Goal: Contribute content: Contribute content

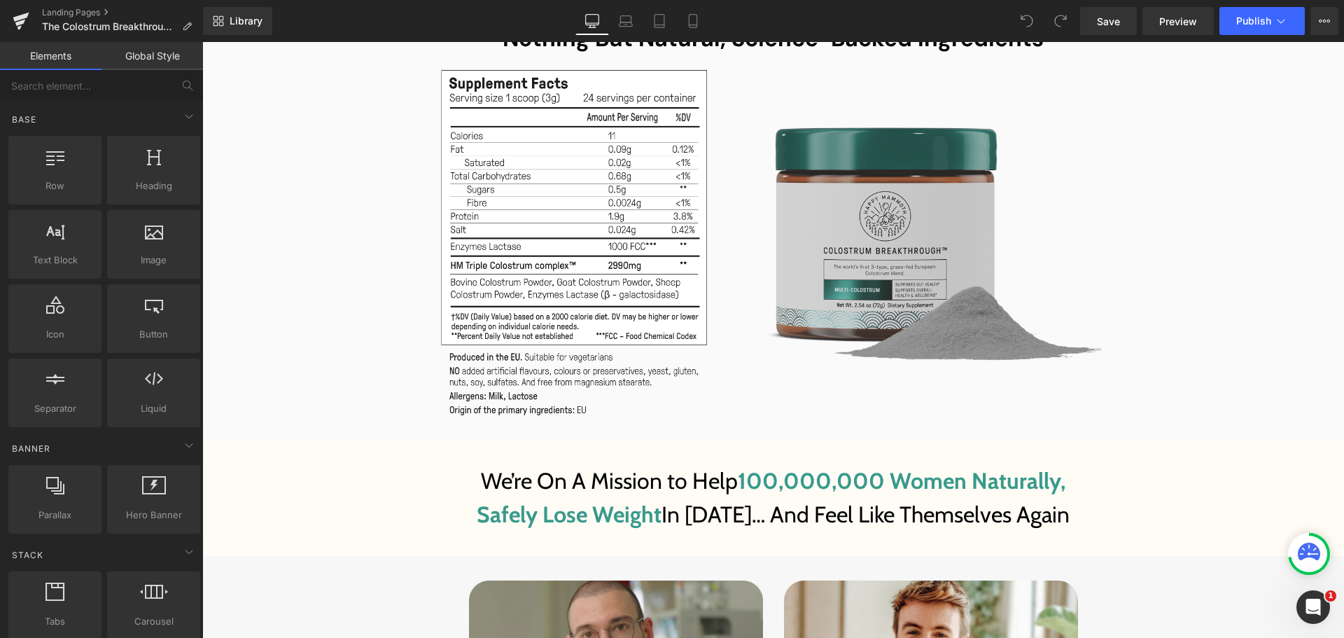
scroll to position [8750, 0]
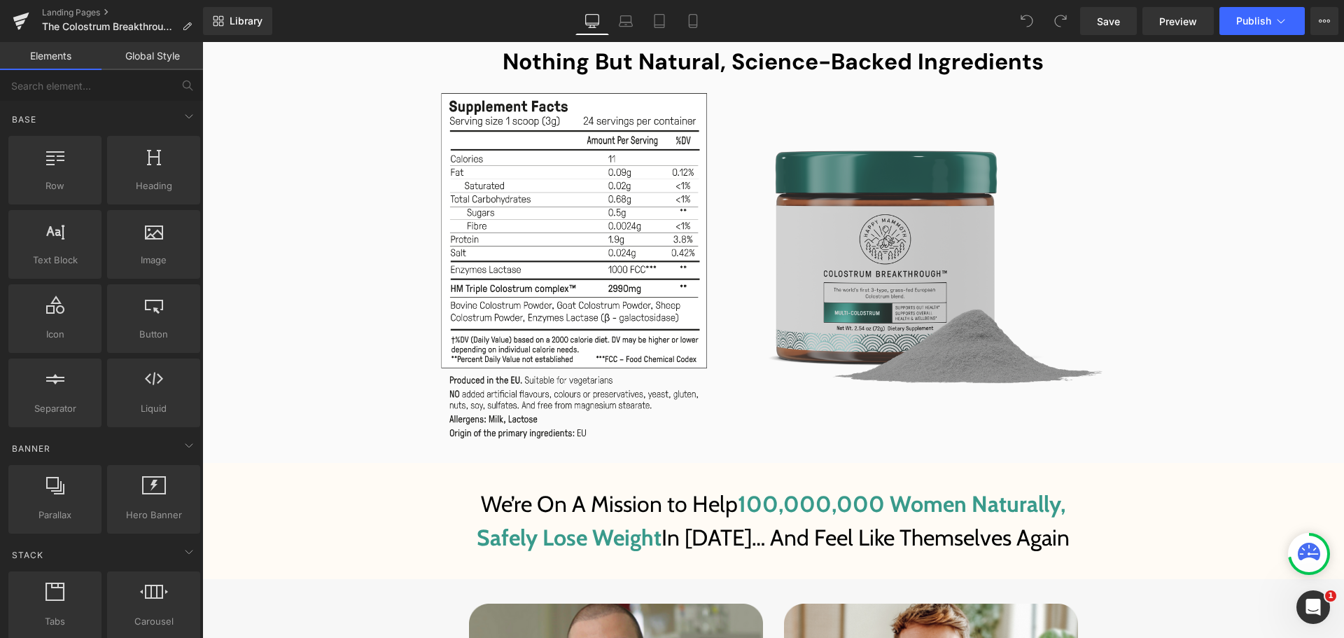
click at [895, 253] on img at bounding box center [912, 265] width 389 height 251
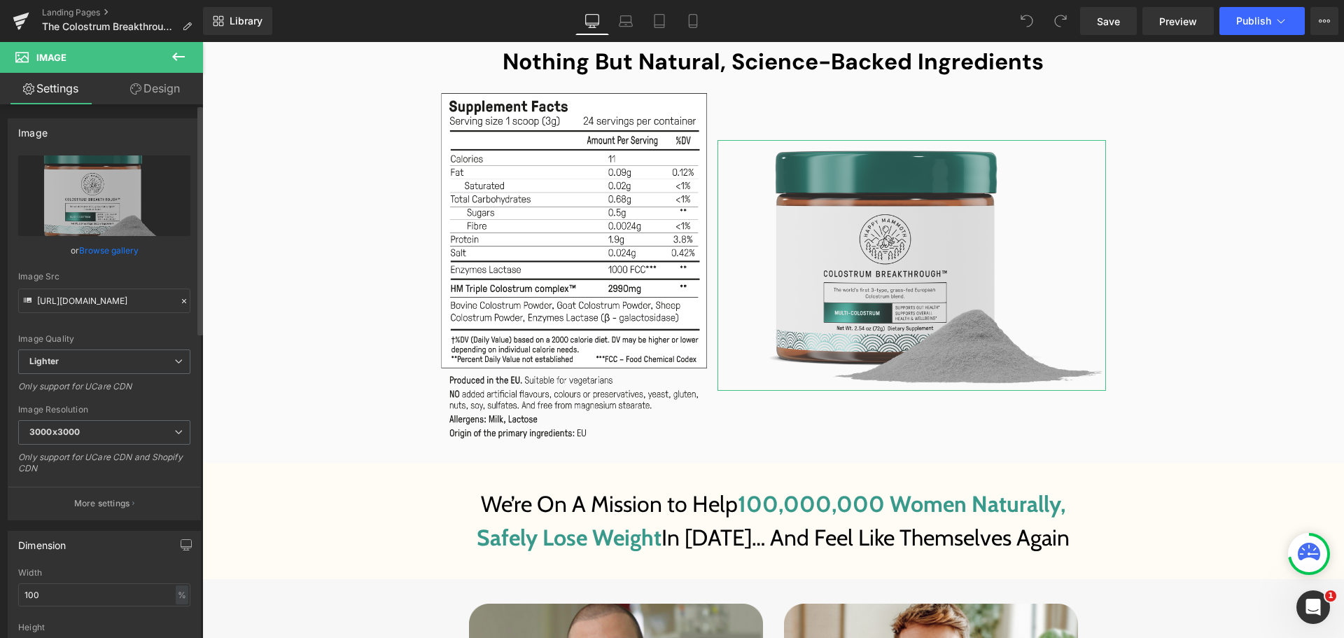
click at [110, 245] on link "Browse gallery" at bounding box center [109, 250] width 60 height 25
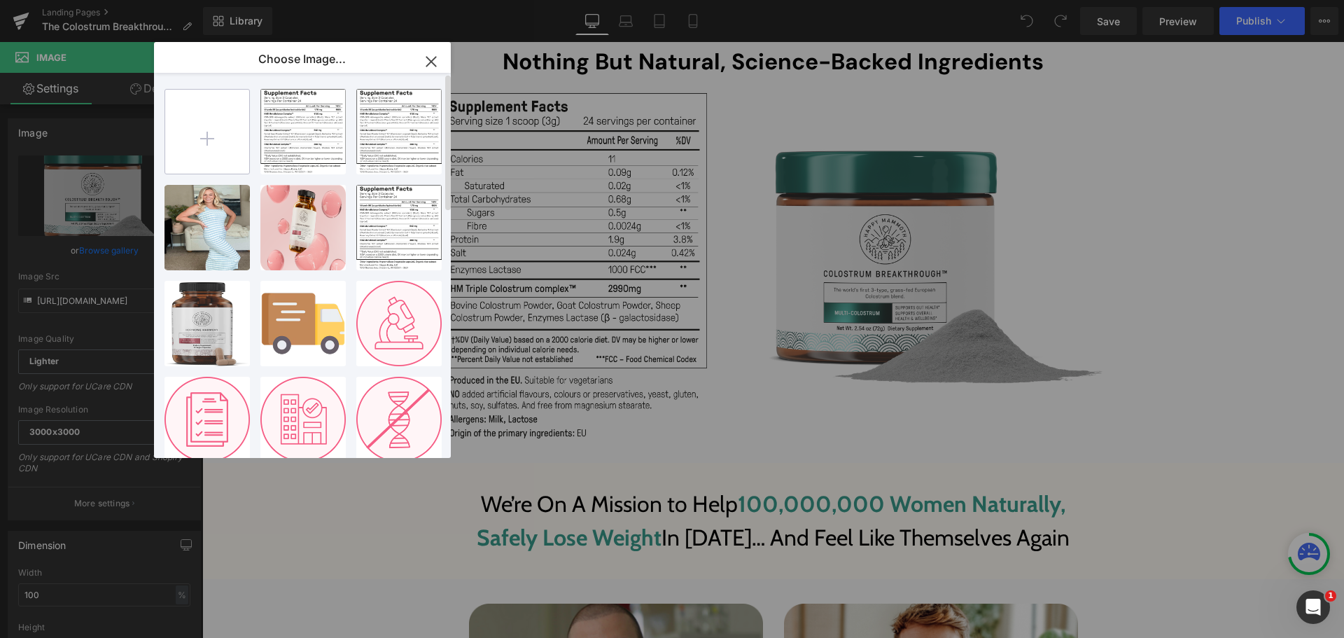
click at [216, 157] on input "file" at bounding box center [207, 132] width 84 height 84
type input "C:\fakepath\Group 1000003135.png"
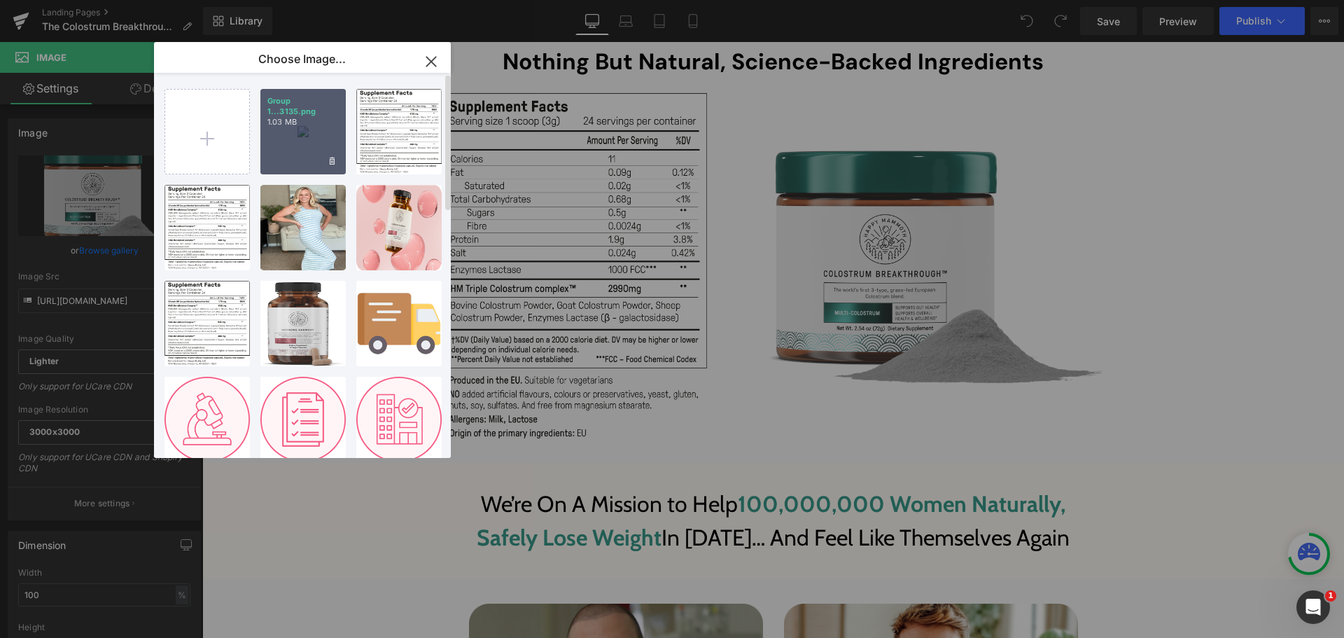
click at [314, 153] on div "Group 1...3135.png 1.03 MB" at bounding box center [302, 131] width 85 height 85
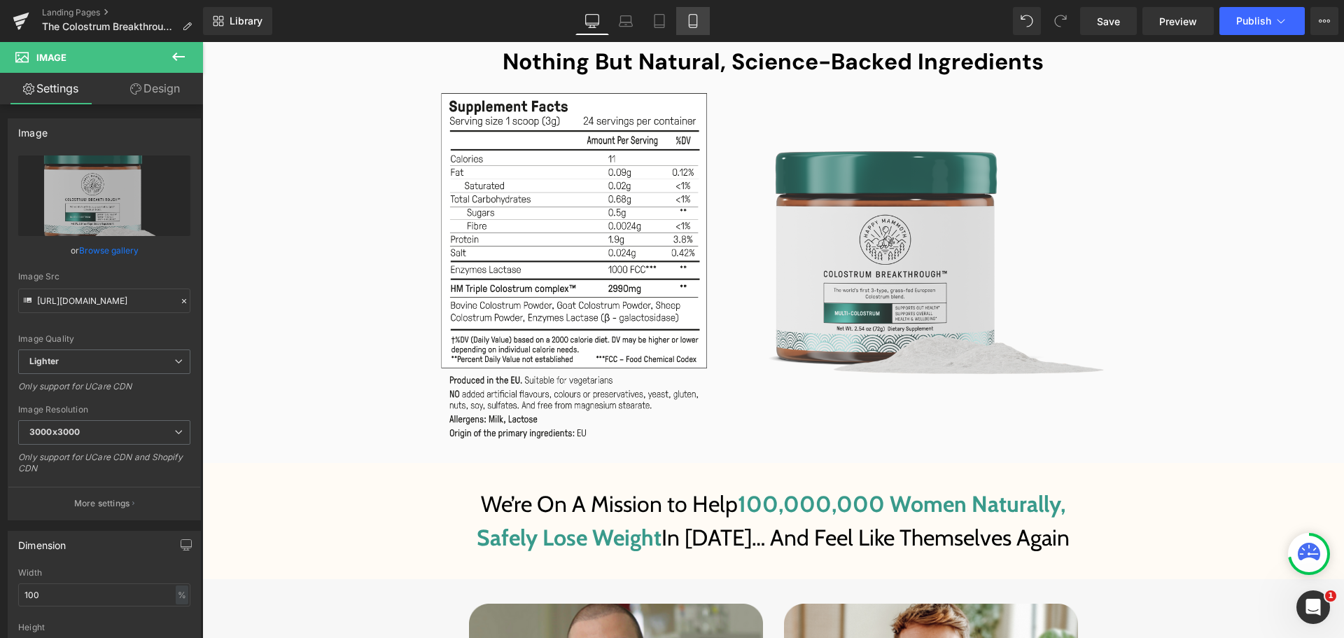
click at [696, 22] on icon at bounding box center [693, 21] width 14 height 14
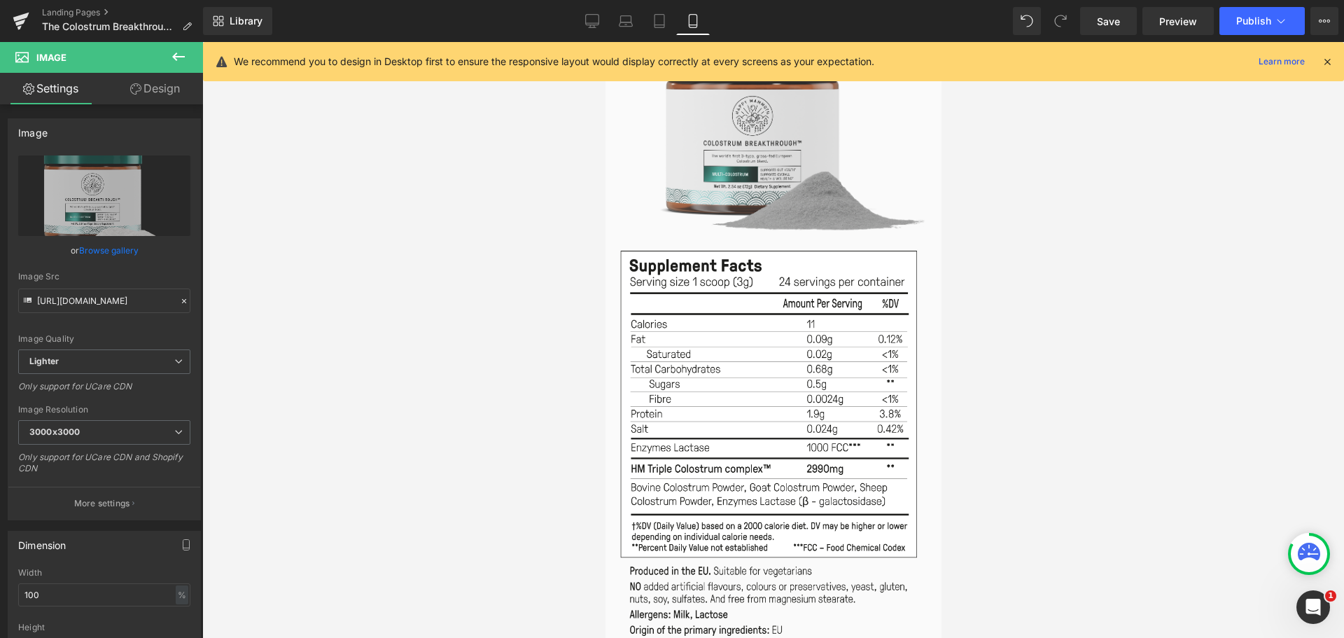
scroll to position [14421, 0]
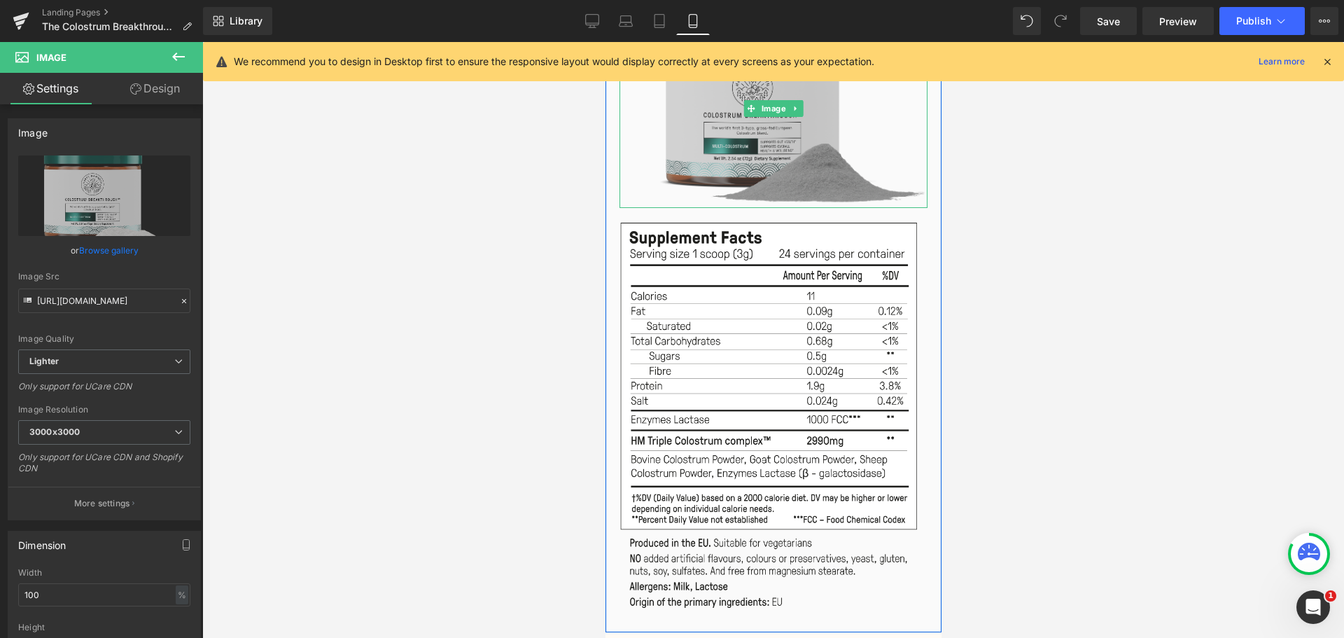
click at [769, 116] on img at bounding box center [773, 108] width 308 height 198
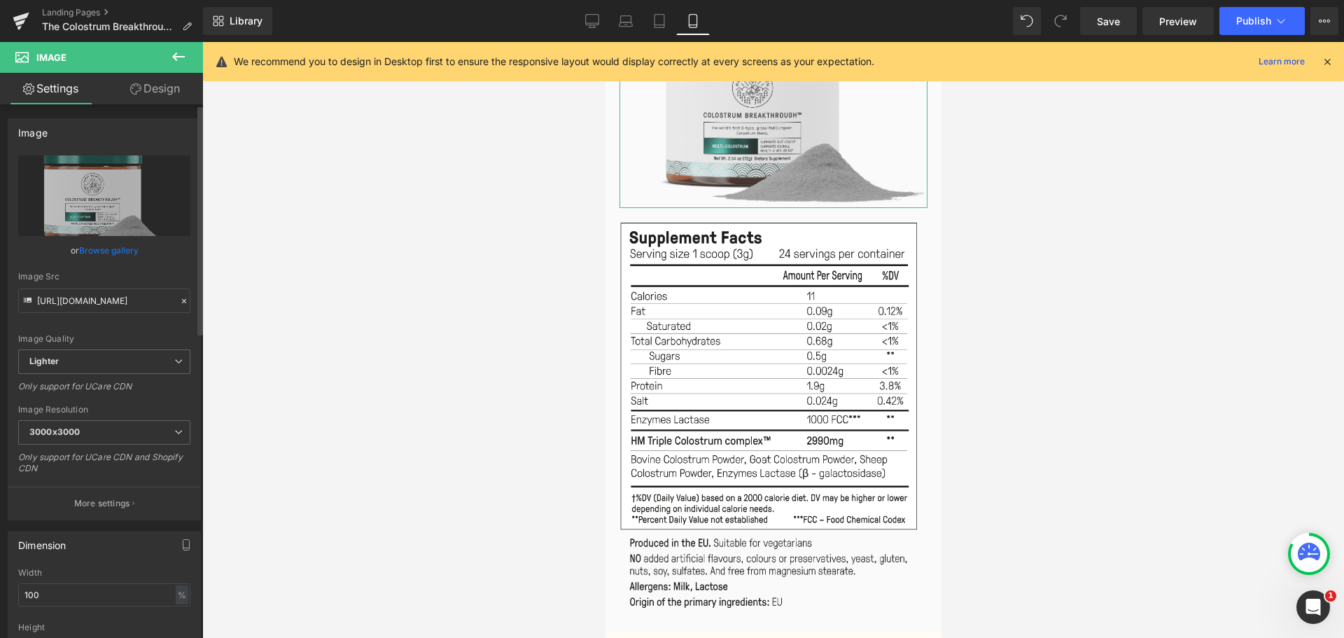
click at [112, 245] on link "Browse gallery" at bounding box center [109, 250] width 60 height 25
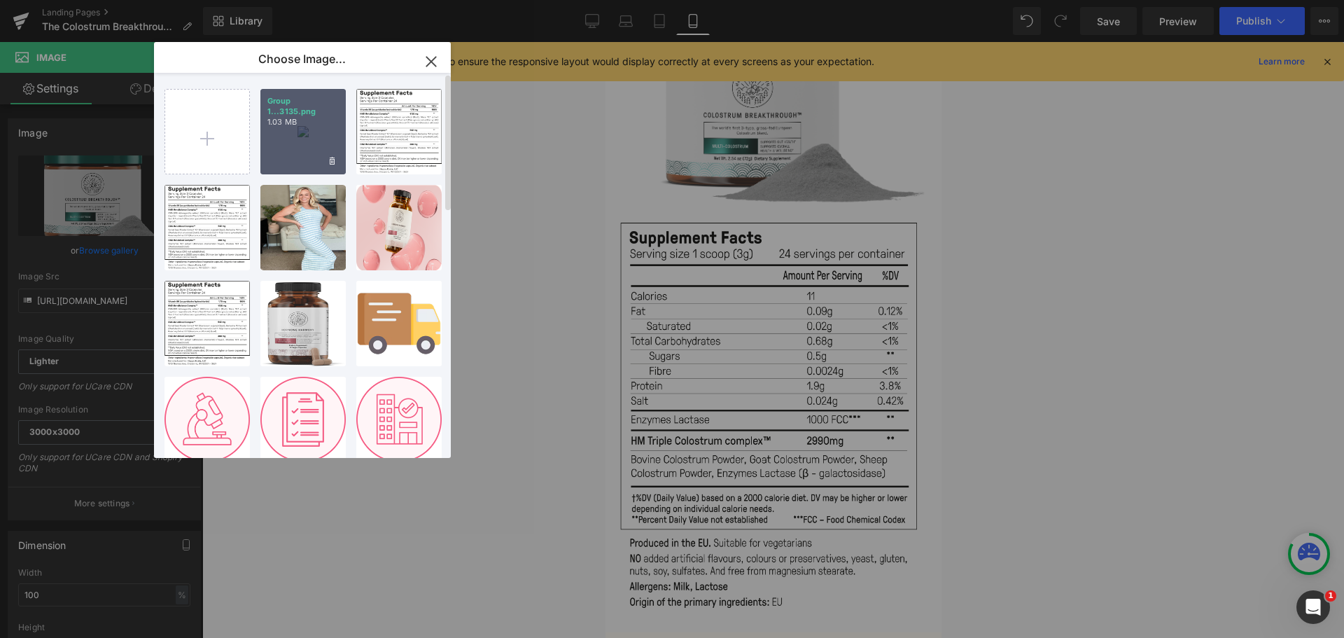
click at [280, 151] on div "Group 1...3135.png 1.03 MB" at bounding box center [302, 131] width 85 height 85
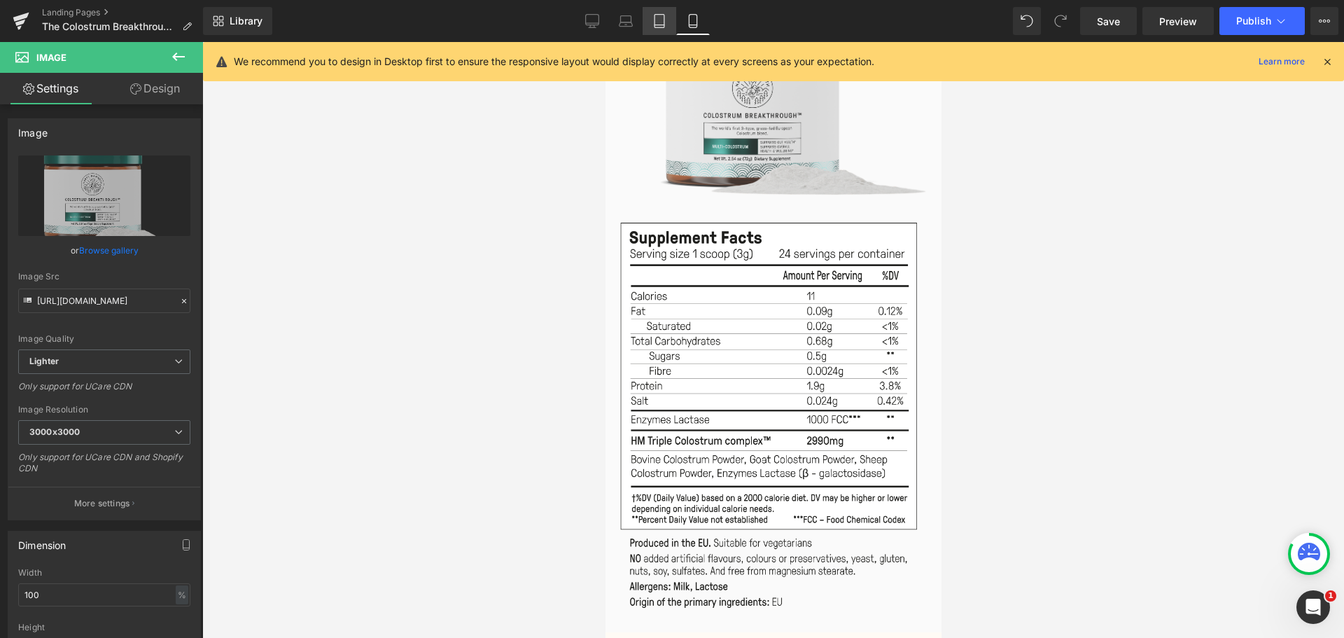
click at [662, 23] on icon at bounding box center [659, 21] width 14 height 14
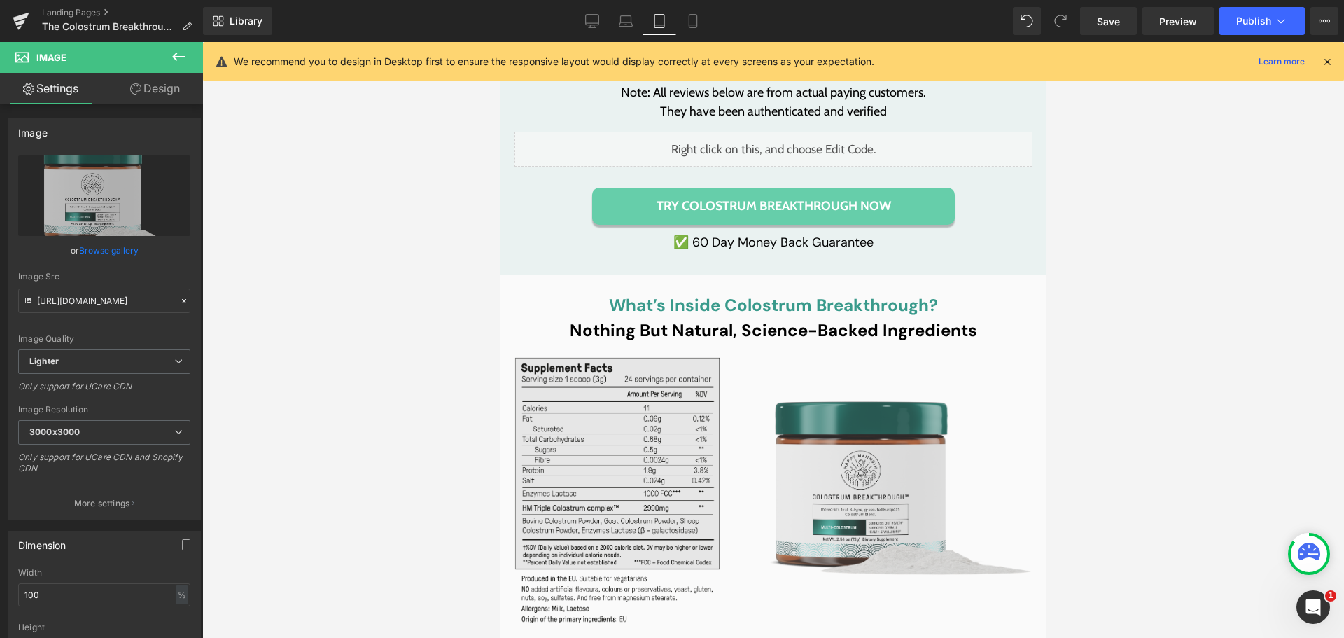
scroll to position [10710, 0]
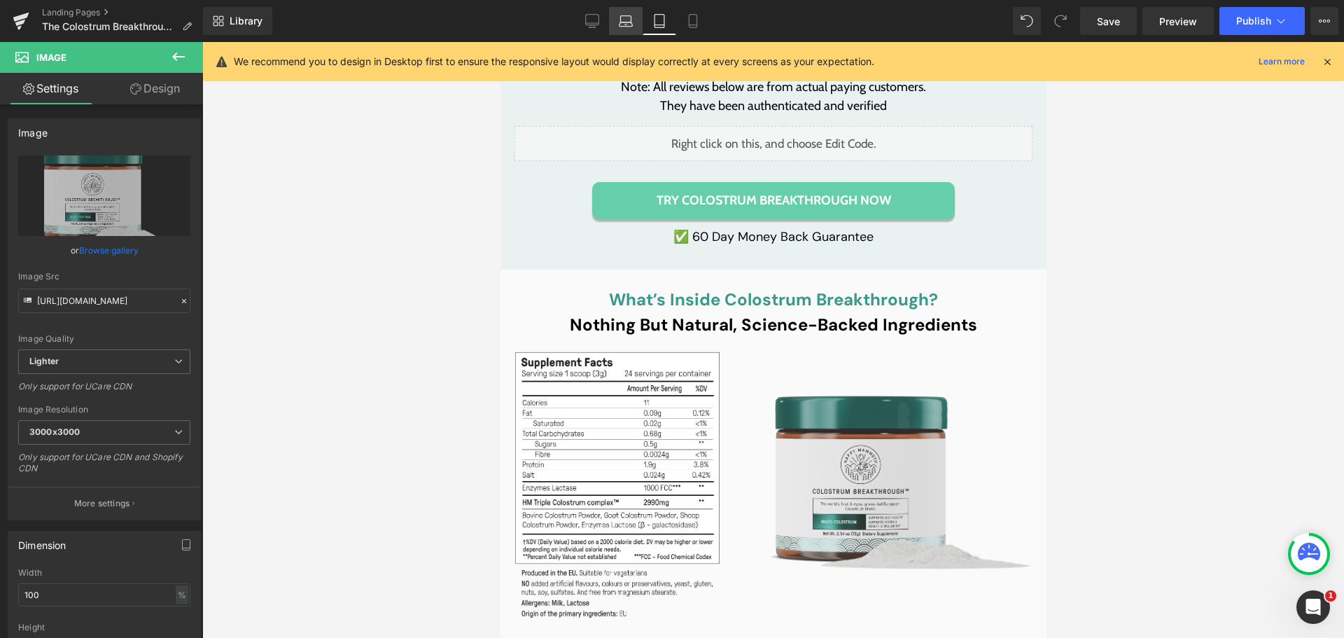
click at [619, 29] on link "Laptop" at bounding box center [626, 21] width 34 height 28
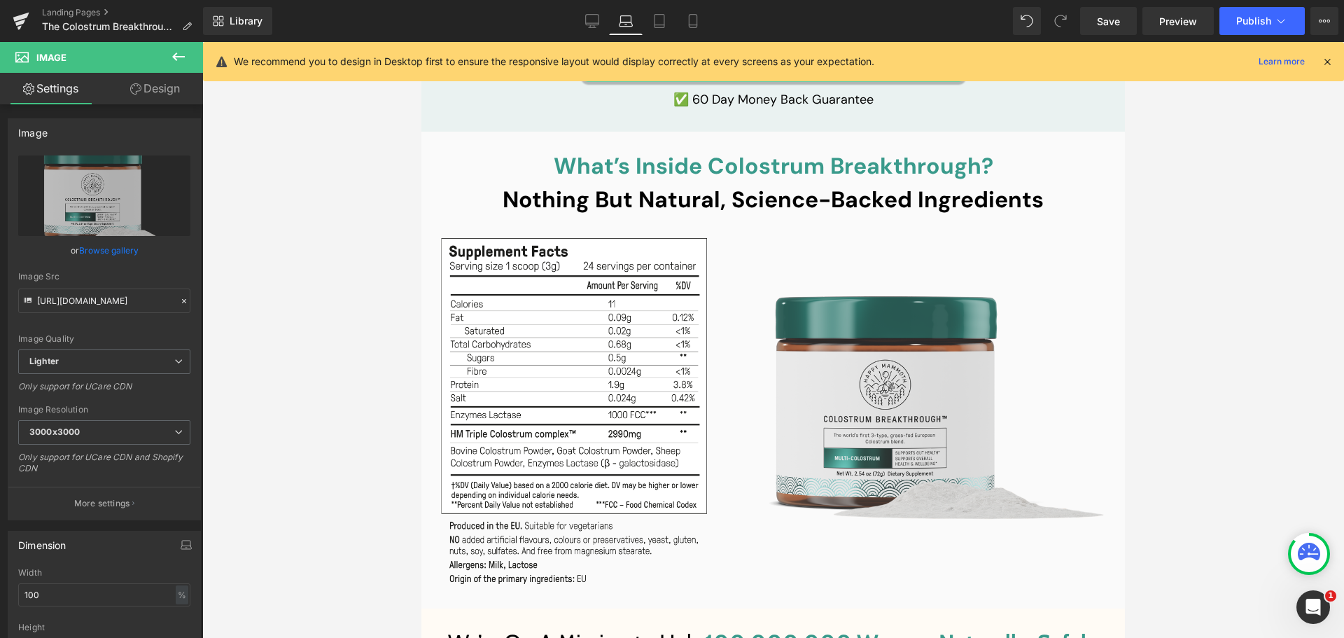
scroll to position [8820, 0]
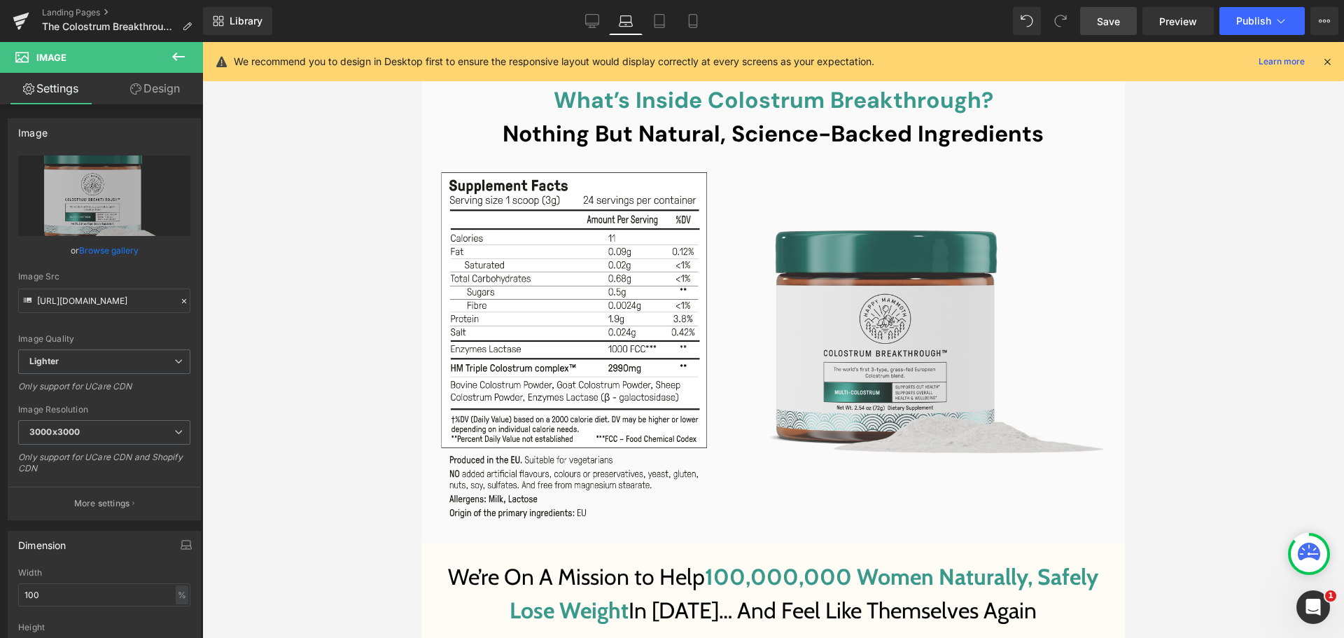
click at [1130, 18] on link "Save" at bounding box center [1108, 21] width 57 height 28
drag, startPoint x: 200, startPoint y: 268, endPoint x: 662, endPoint y: 22, distance: 524.2
click at [662, 22] on icon at bounding box center [659, 21] width 14 height 14
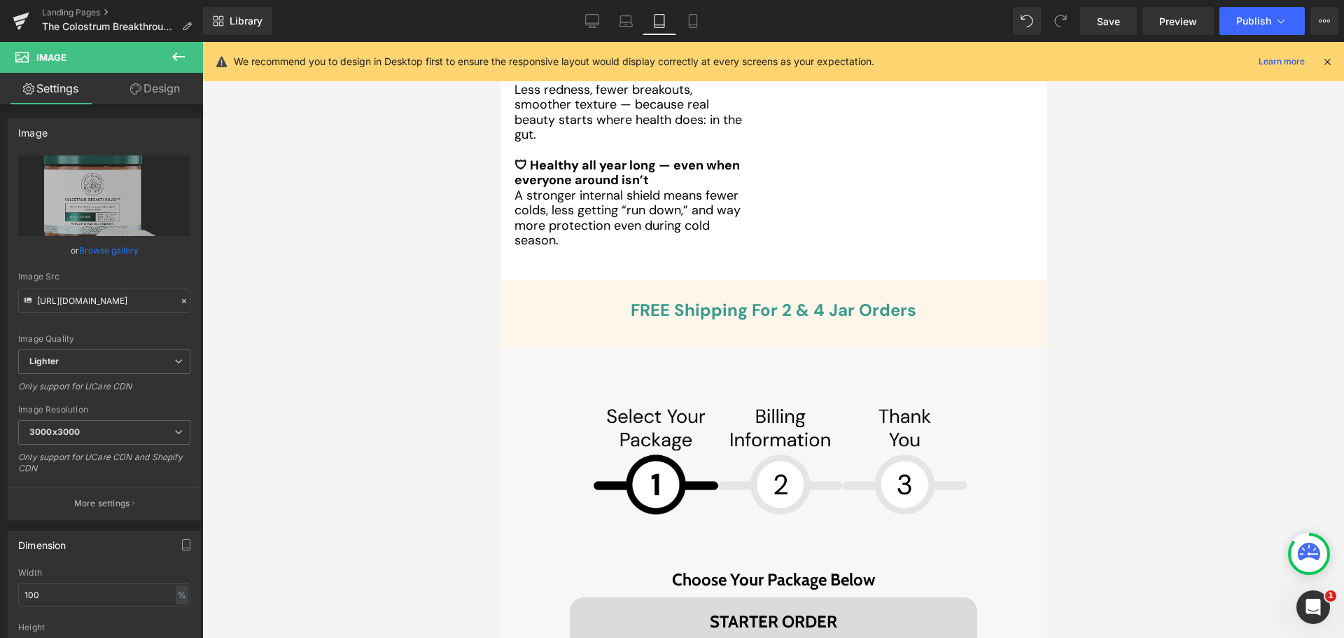
scroll to position [5810, 0]
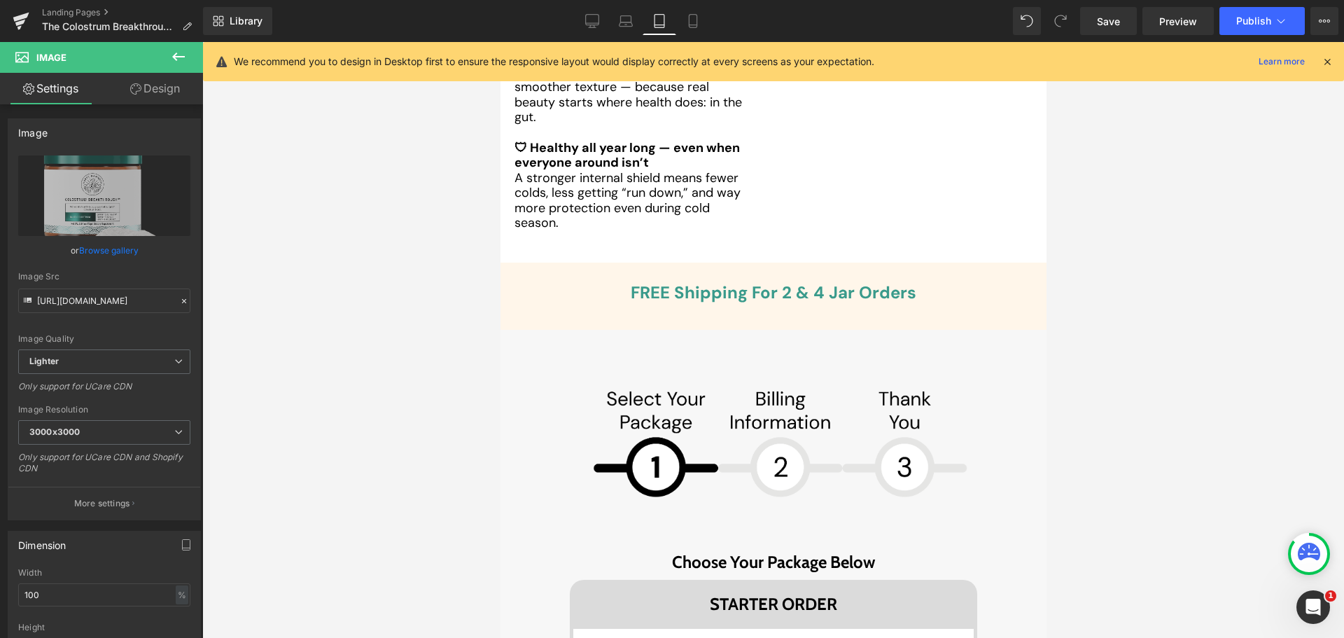
drag, startPoint x: 633, startPoint y: 20, endPoint x: 659, endPoint y: 78, distance: 63.9
click at [633, 20] on icon at bounding box center [626, 21] width 14 height 14
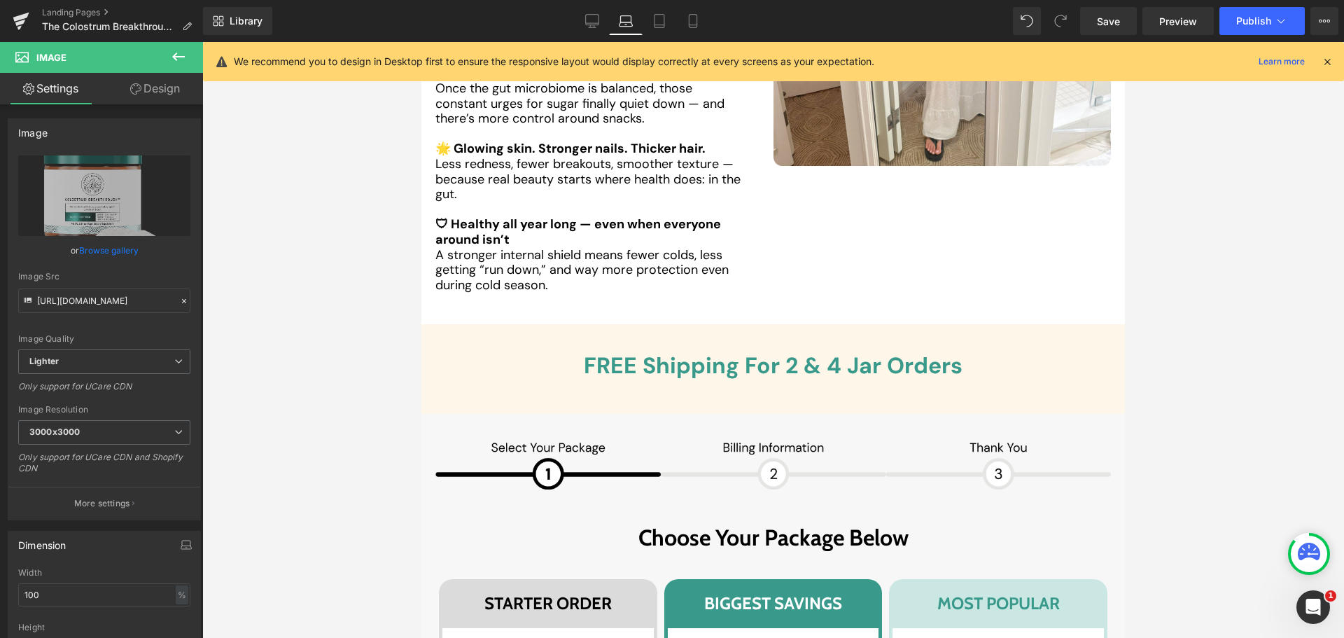
scroll to position [5390, 0]
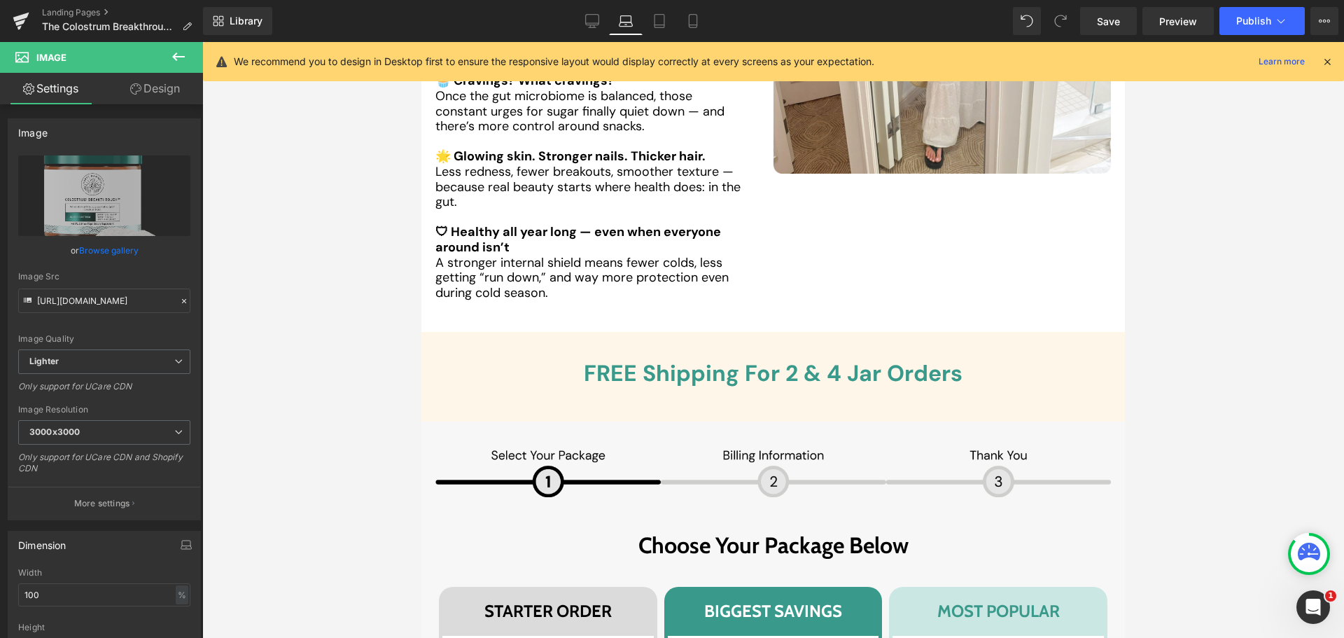
click at [720, 448] on img at bounding box center [773, 471] width 676 height 50
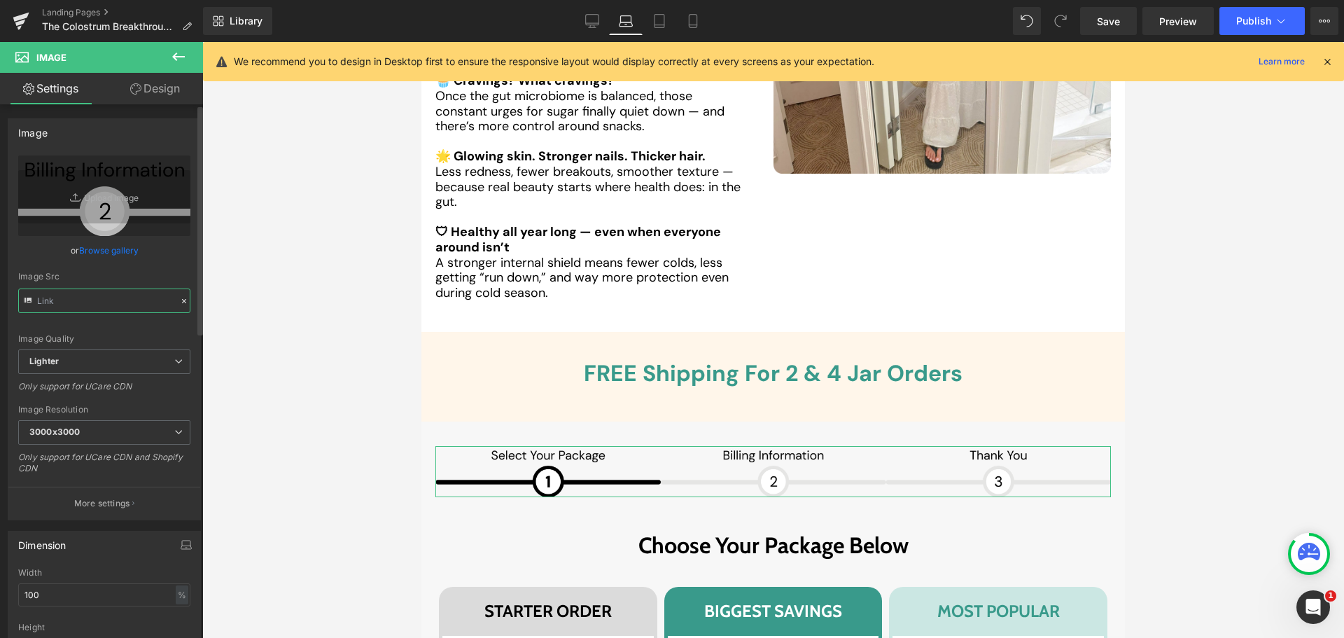
click at [95, 293] on input "text" at bounding box center [104, 300] width 172 height 25
type input "[URL][DOMAIN_NAME]"
click at [659, 8] on link "Tablet" at bounding box center [660, 21] width 34 height 28
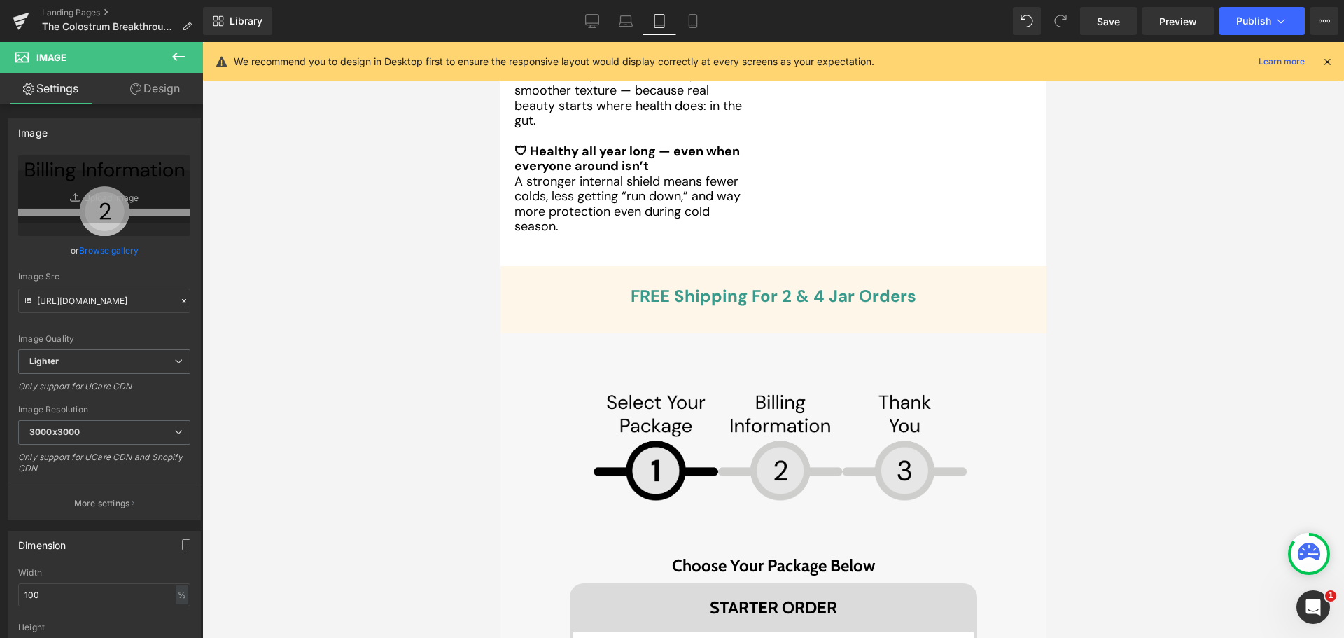
scroll to position [5810, 0]
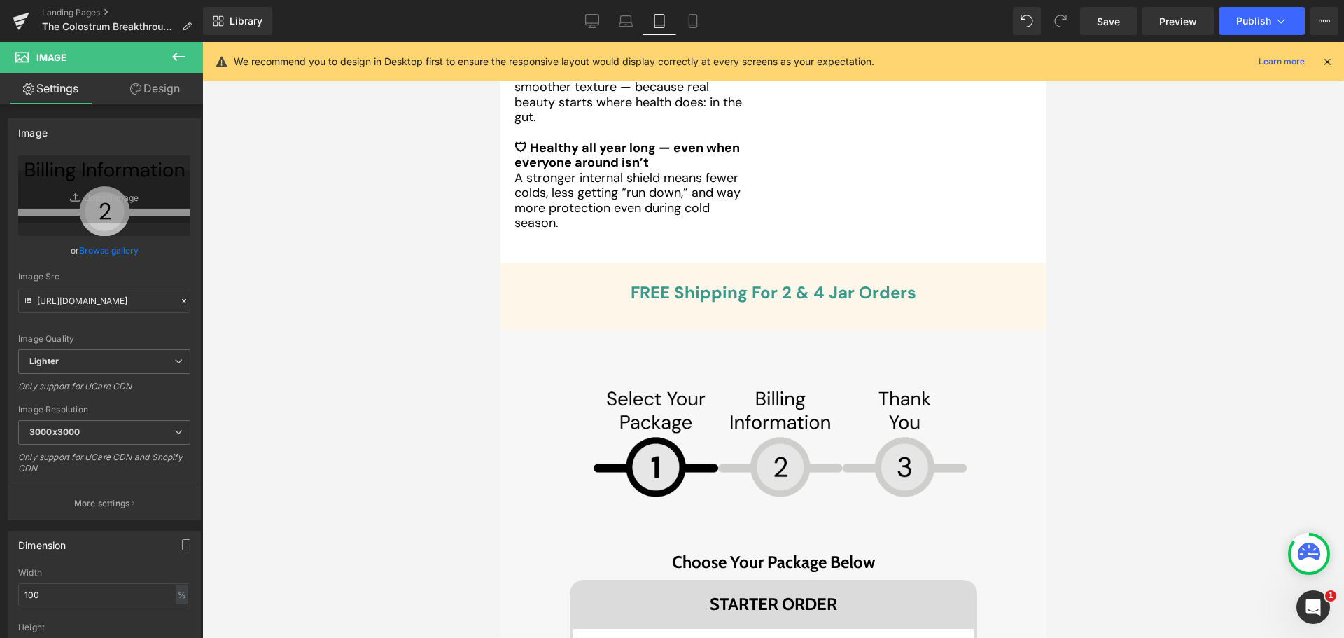
click at [638, 428] on img at bounding box center [773, 435] width 414 height 163
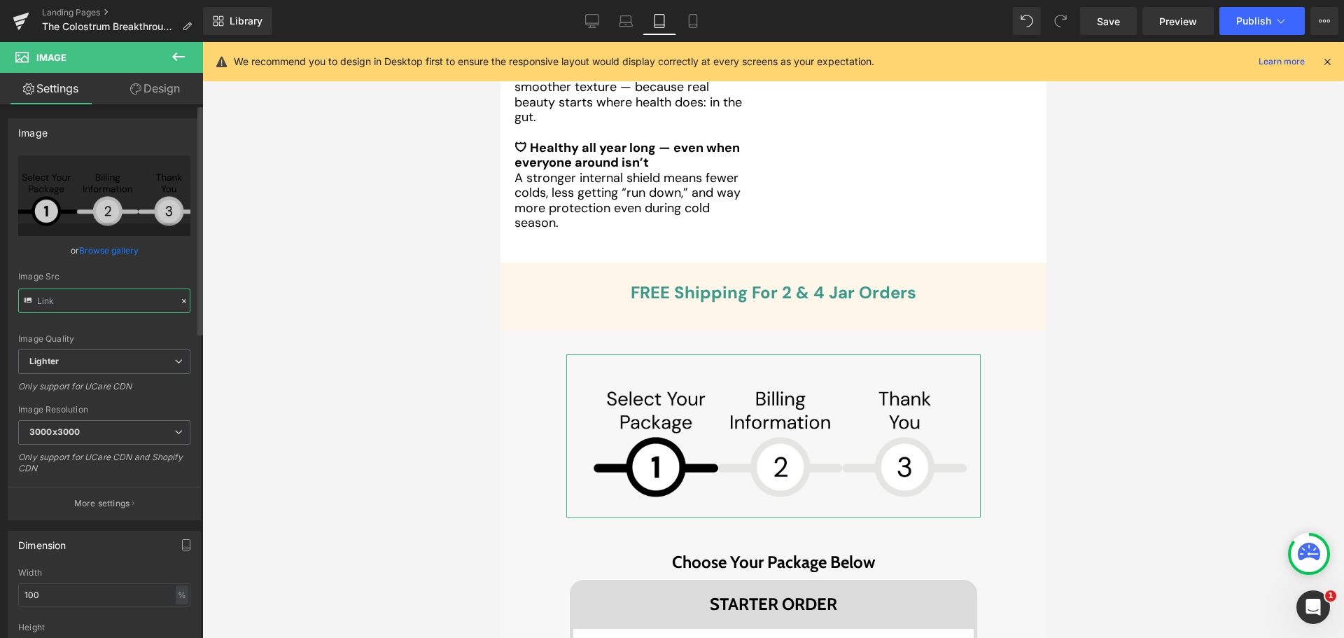
click at [92, 304] on input "text" at bounding box center [104, 300] width 172 height 25
paste input "5760902f-c584-4d2d-87ce-9c8236e7cfa2/-/format/auto/-/preview/3000x3000/-/qualit…"
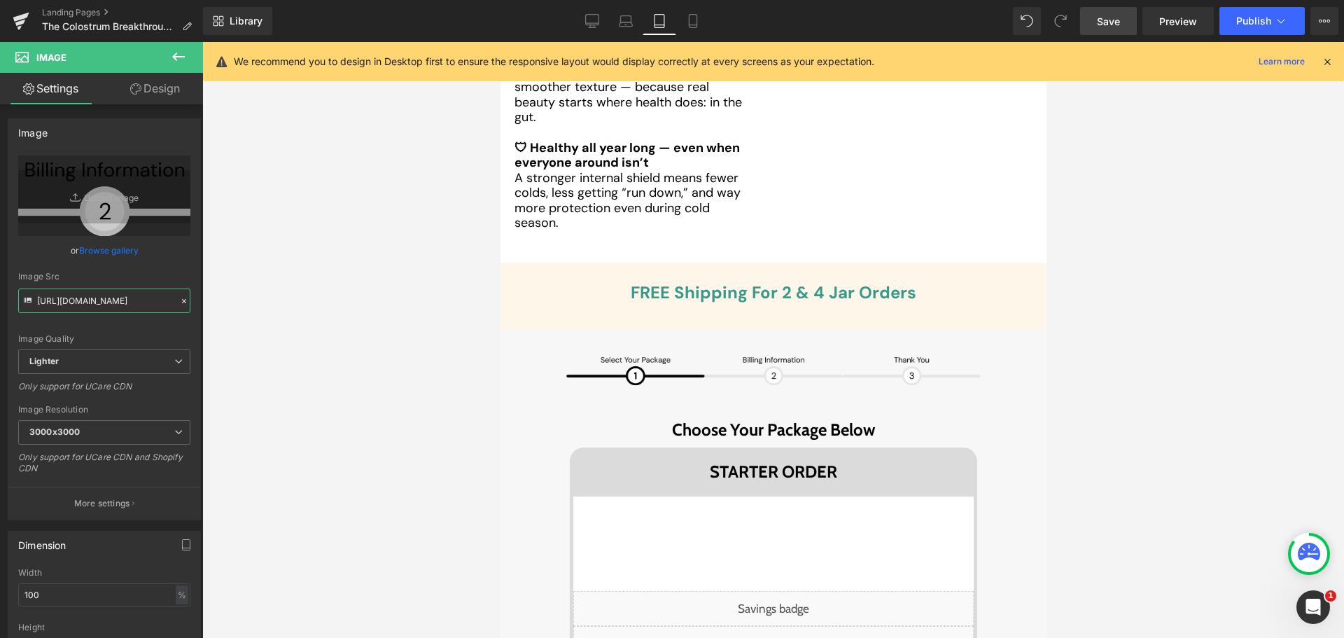
type input "[URL][DOMAIN_NAME]"
click at [1106, 20] on span "Save" at bounding box center [1108, 21] width 23 height 15
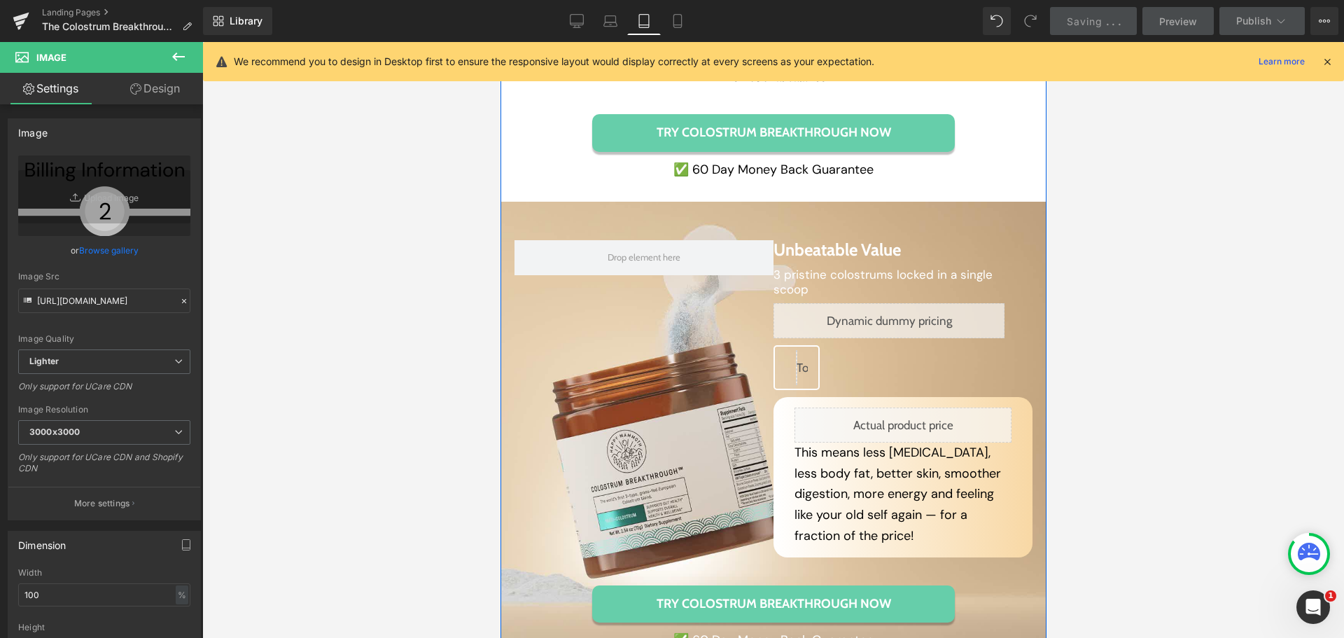
scroll to position [4760, 0]
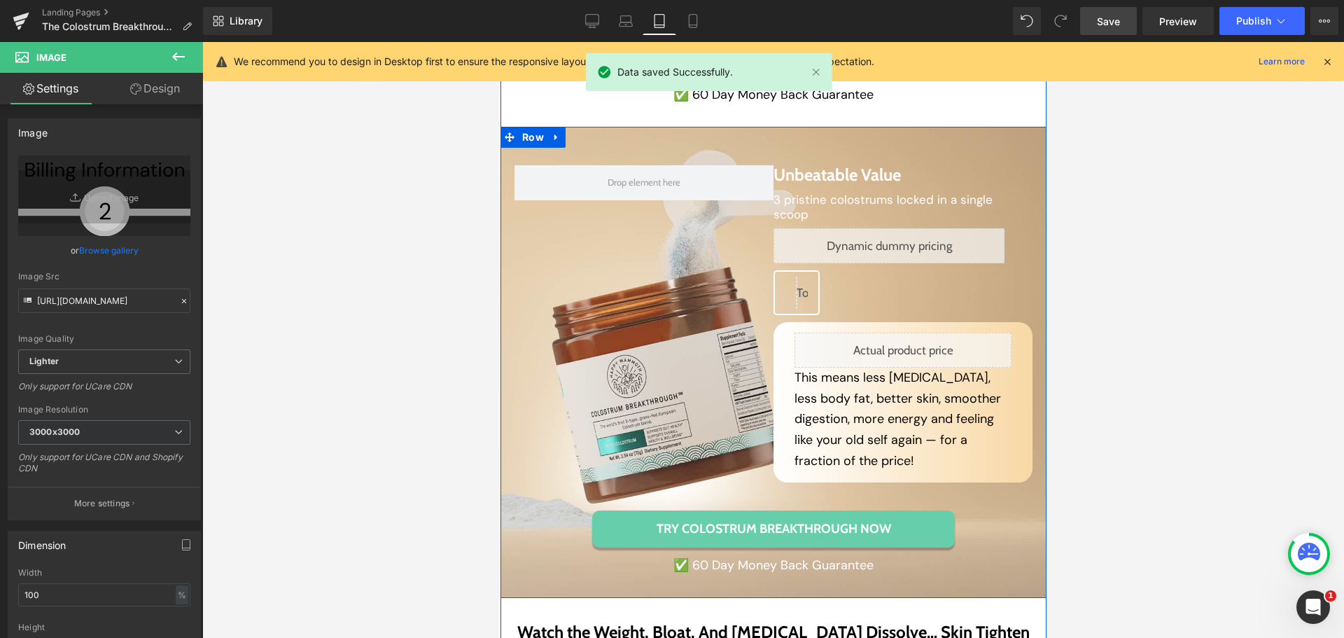
click at [514, 524] on div "Unbeatable Value Heading 3 pristine colostrums locked in a single scoop Text Bl…" at bounding box center [773, 361] width 518 height 421
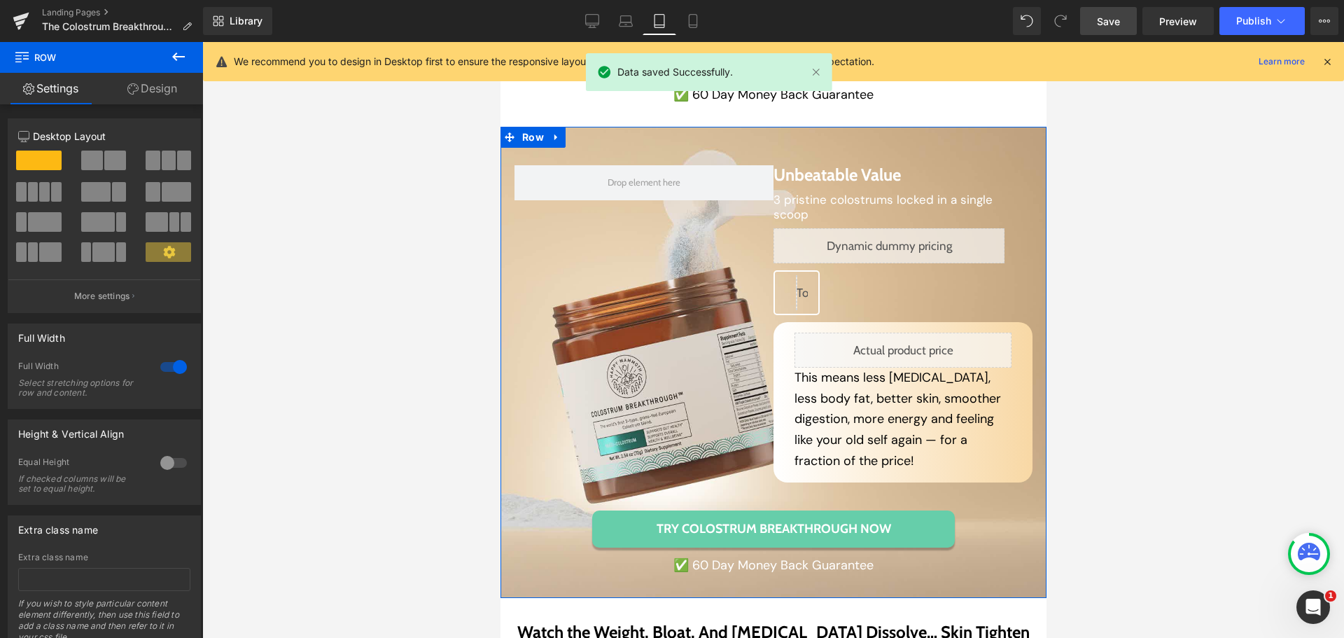
click at [141, 96] on link "Design" at bounding box center [153, 89] width 102 height 32
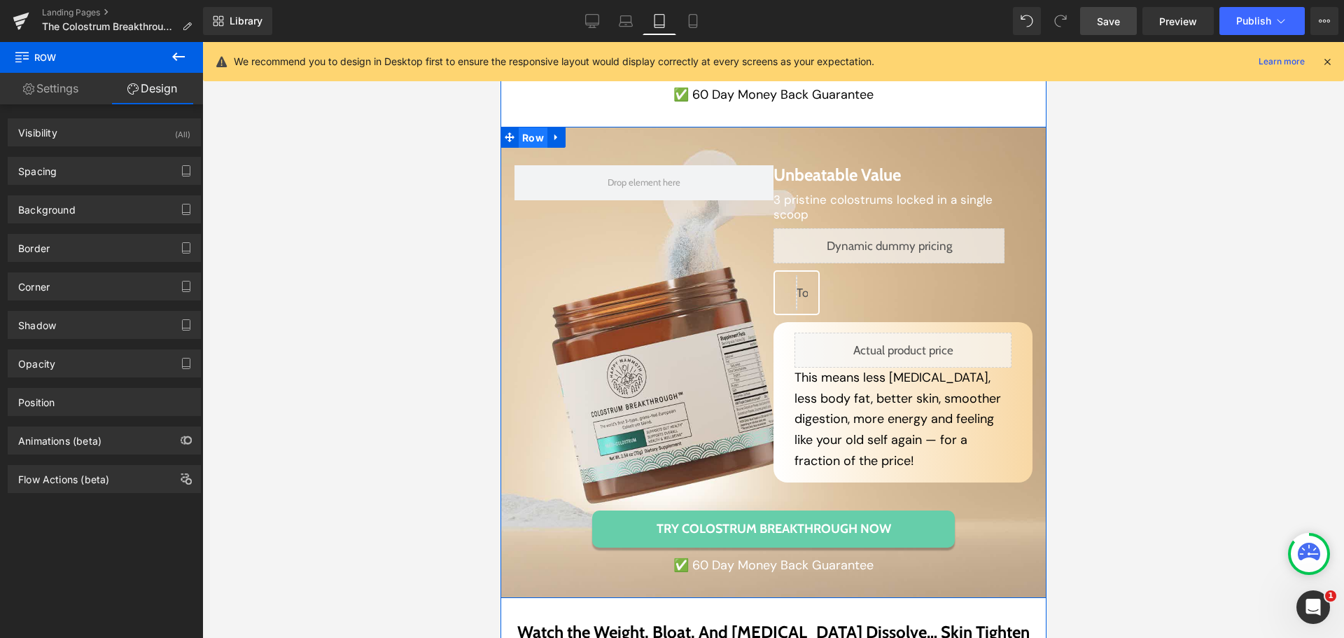
click at [538, 127] on span "Row" at bounding box center [532, 137] width 29 height 21
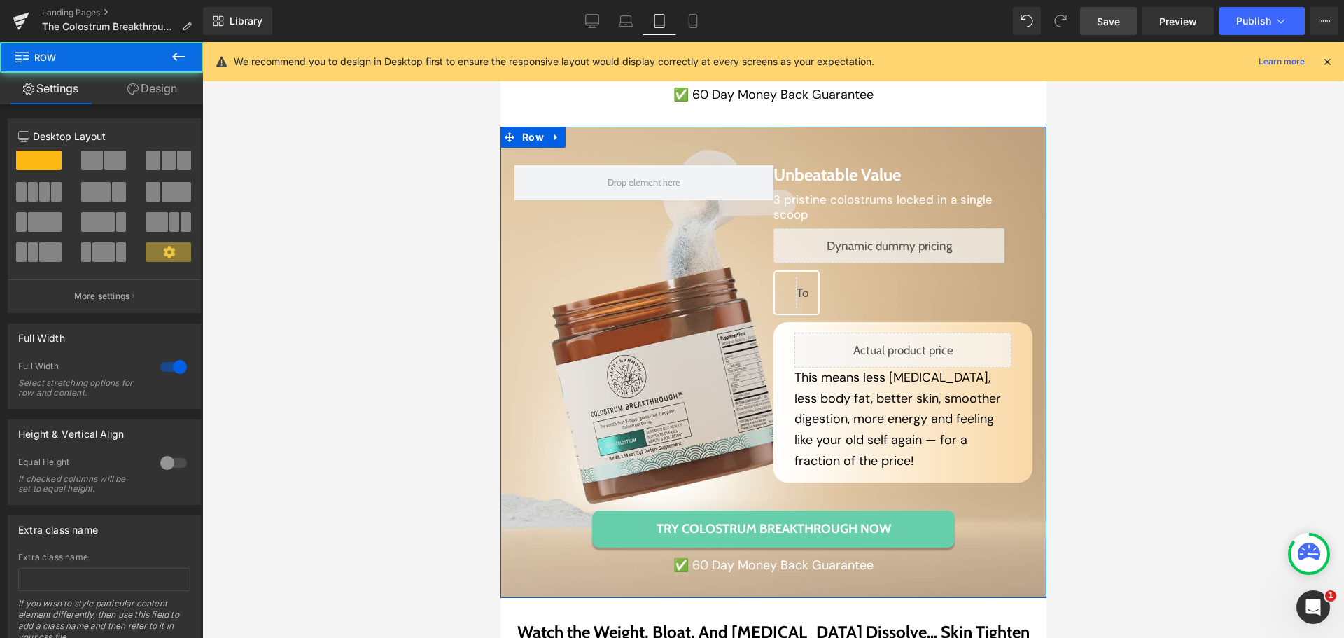
click at [134, 85] on icon at bounding box center [132, 88] width 11 height 11
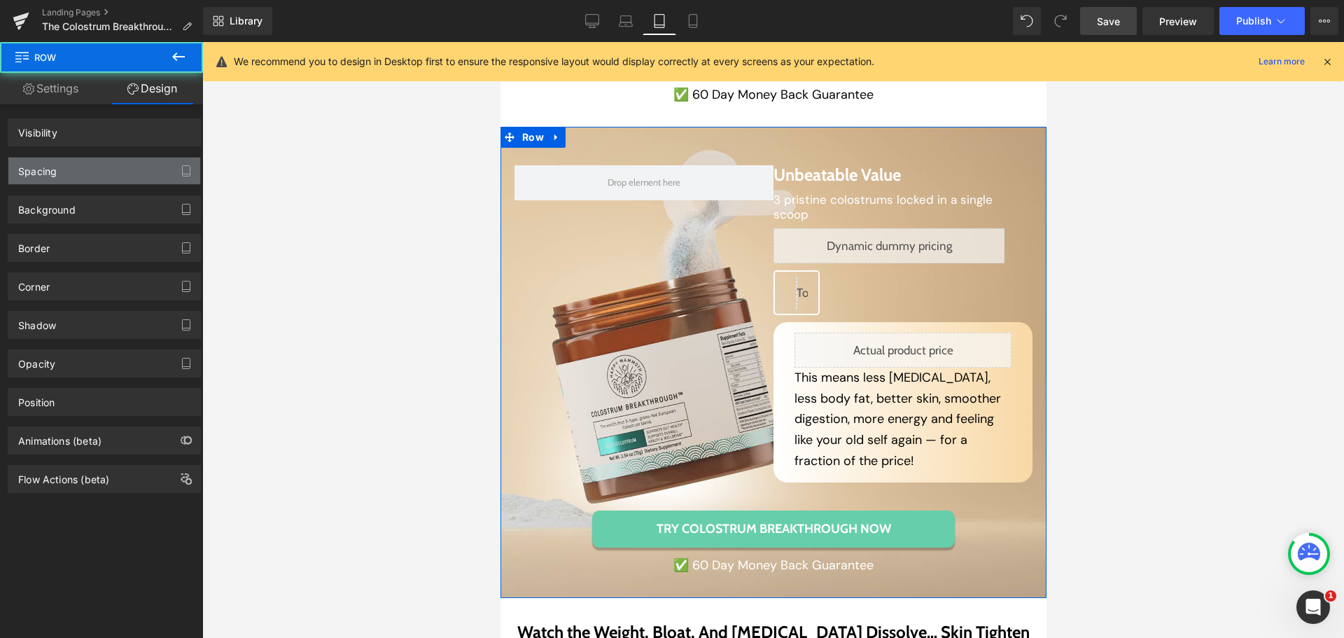
click at [79, 168] on div "Spacing" at bounding box center [104, 171] width 192 height 27
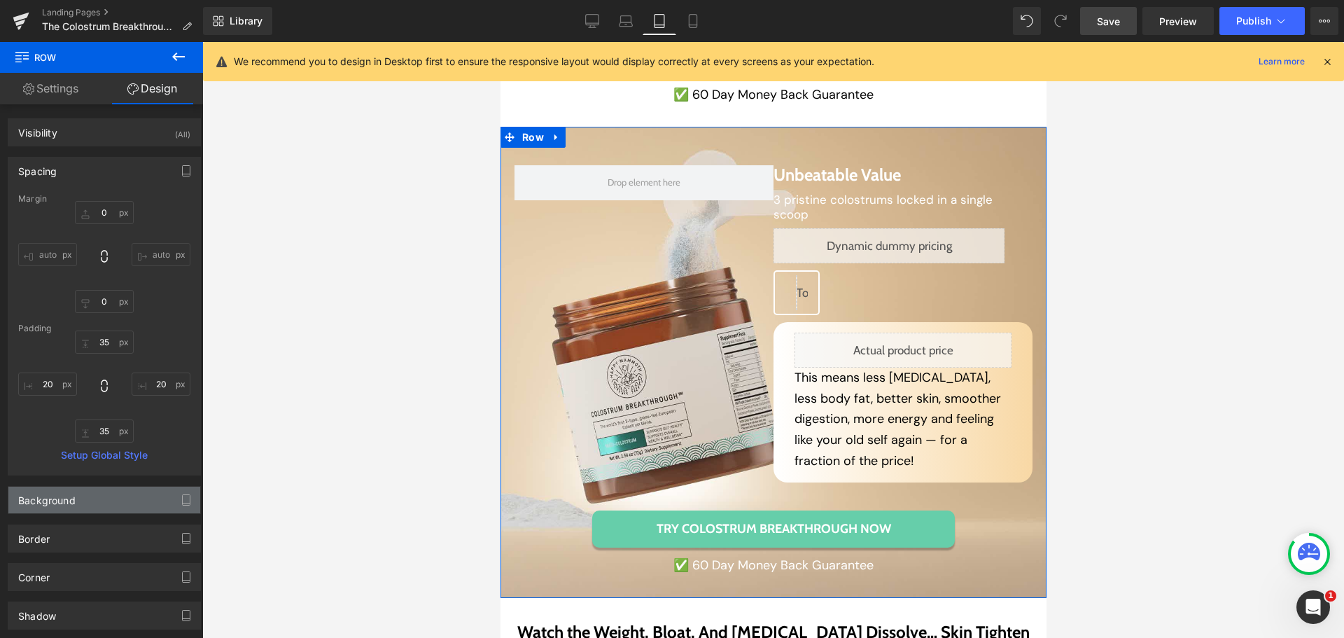
click at [83, 508] on div "Background" at bounding box center [104, 500] width 192 height 27
click at [165, 538] on icon at bounding box center [177, 537] width 25 height 18
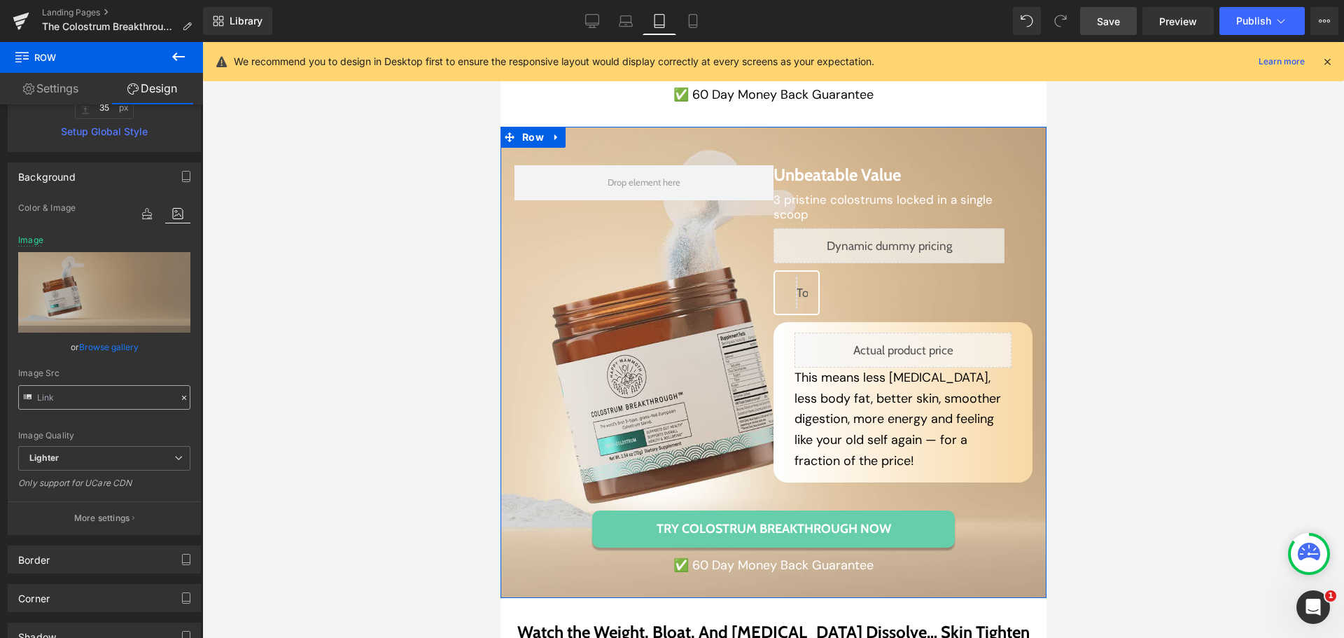
scroll to position [280, 0]
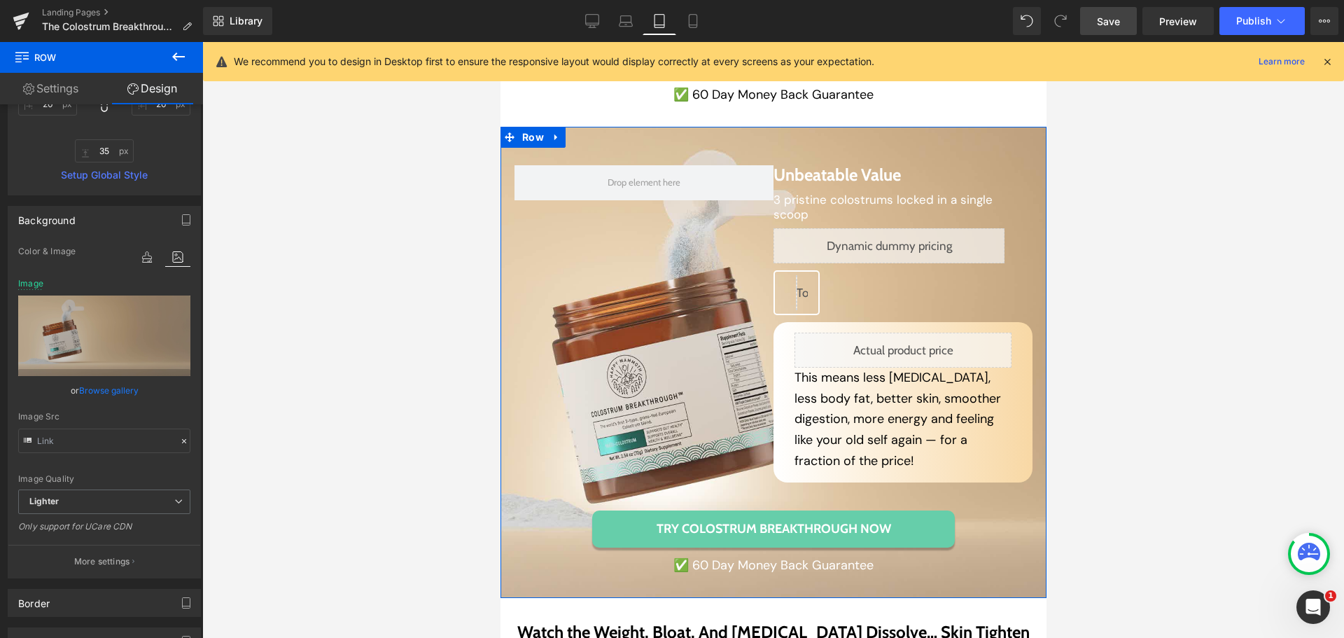
click at [113, 396] on link "Browse gallery" at bounding box center [109, 390] width 60 height 25
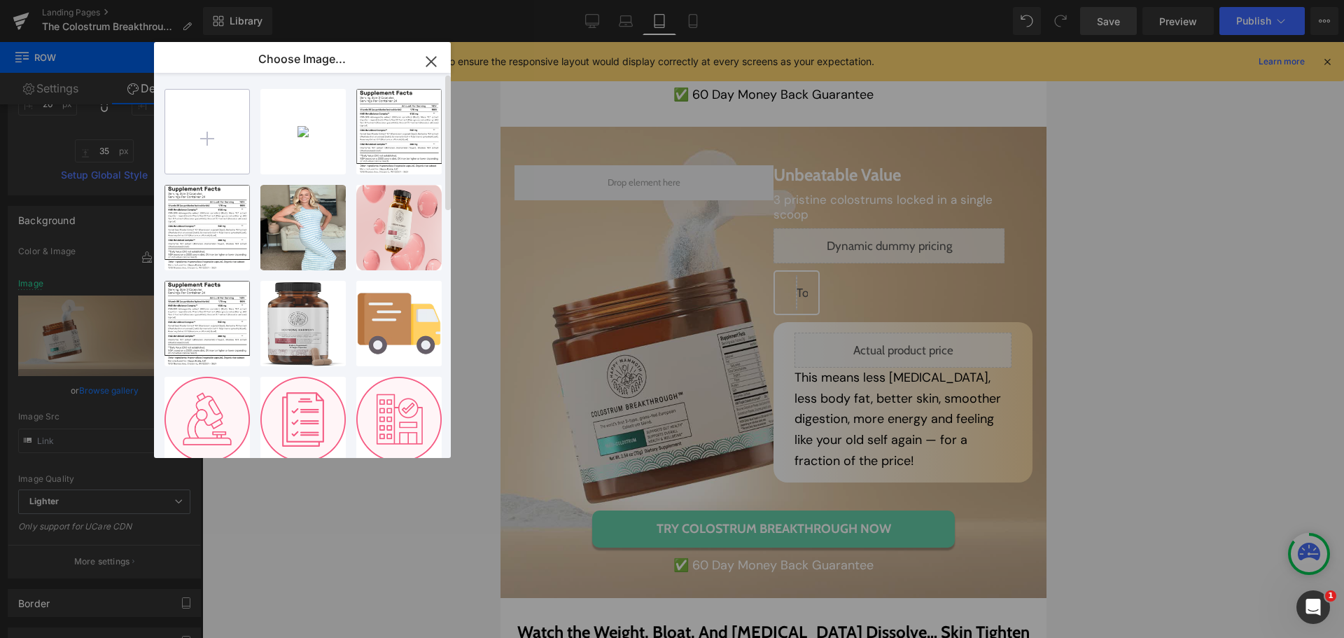
click at [184, 121] on input "file" at bounding box center [207, 132] width 84 height 84
type input "C:\fakepath\a9c5e1b4c239afce6a527ab1377d6853dc656b4f.png"
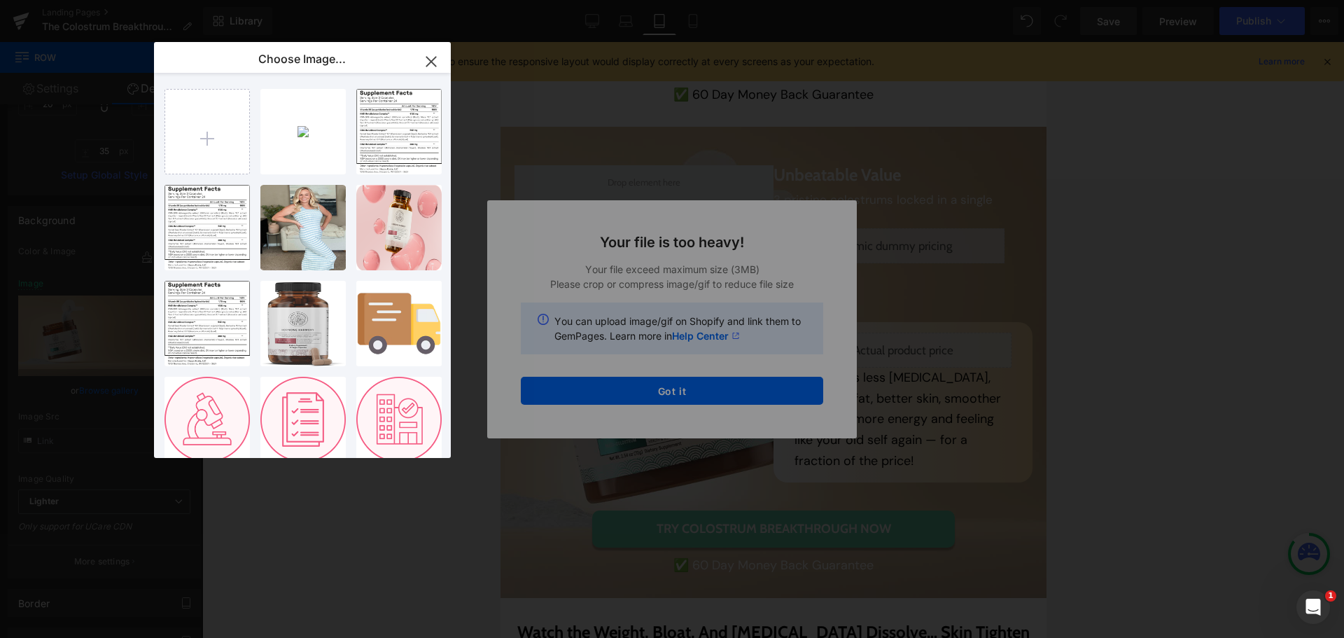
click at [660, 0] on div "Text Color Highlight Color #333333 Choose Image... Back to Library Insert Group…" at bounding box center [672, 0] width 1344 height 0
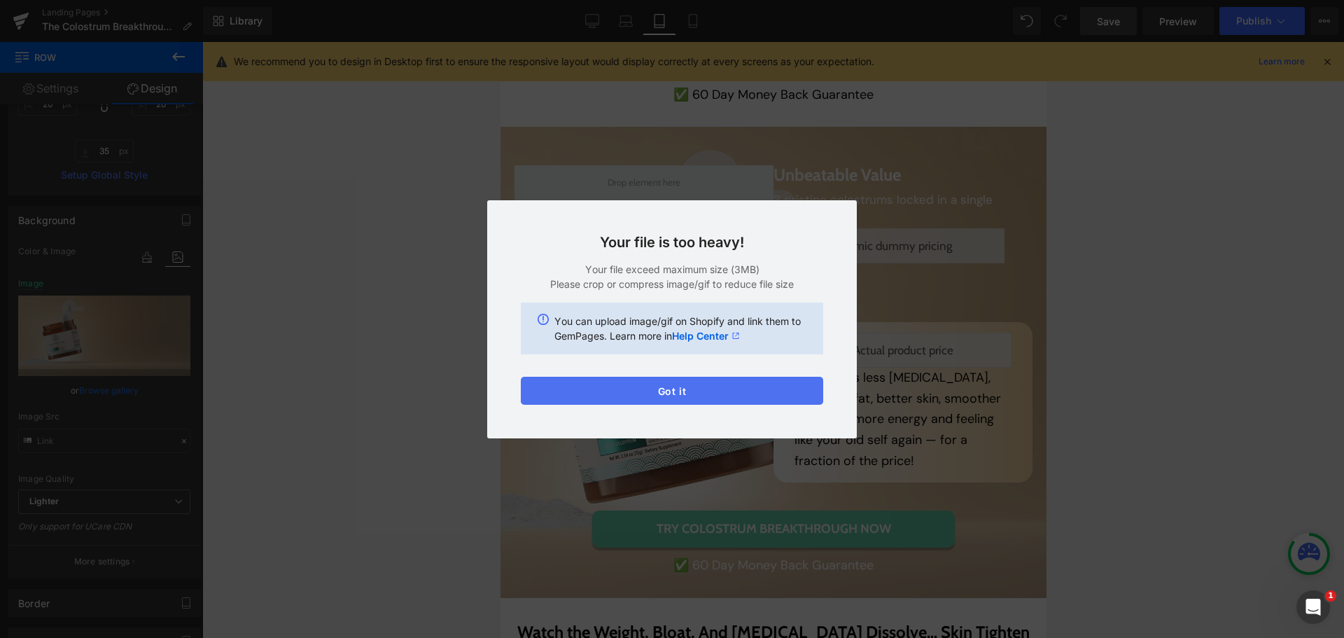
click at [644, 389] on button "Got it" at bounding box center [672, 391] width 302 height 28
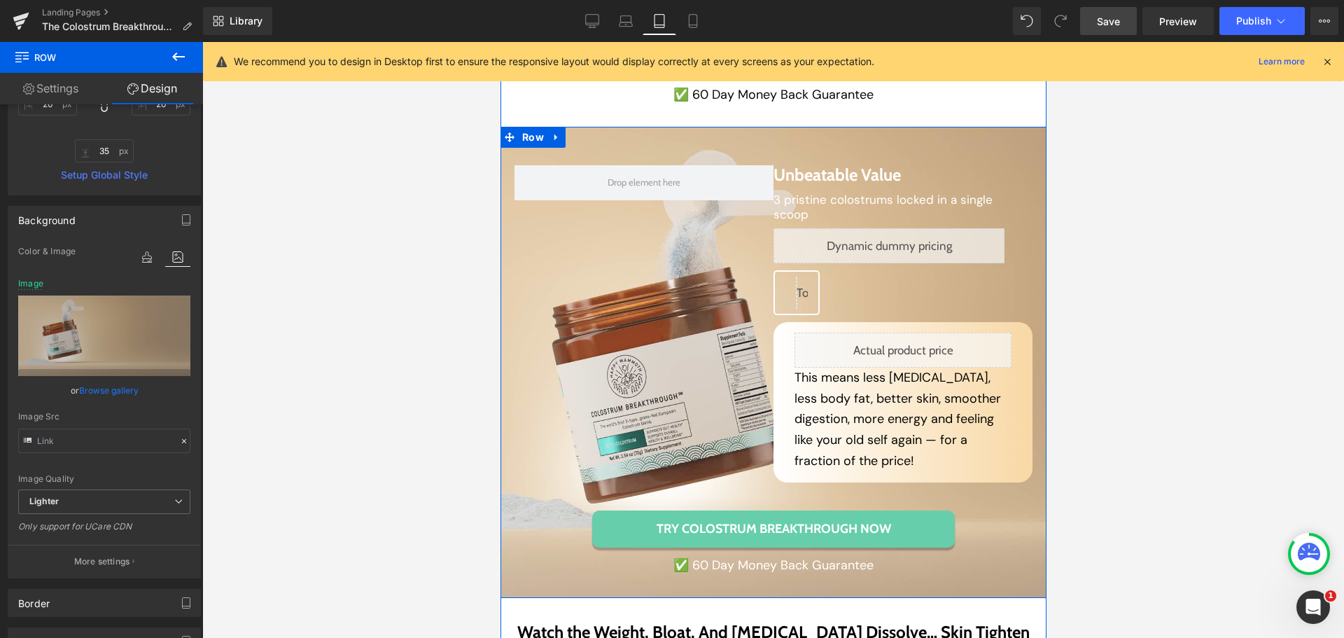
click at [541, 511] on div "Unbeatable Value Heading 3 pristine colostrums locked in a single scoop Text Bl…" at bounding box center [773, 361] width 518 height 421
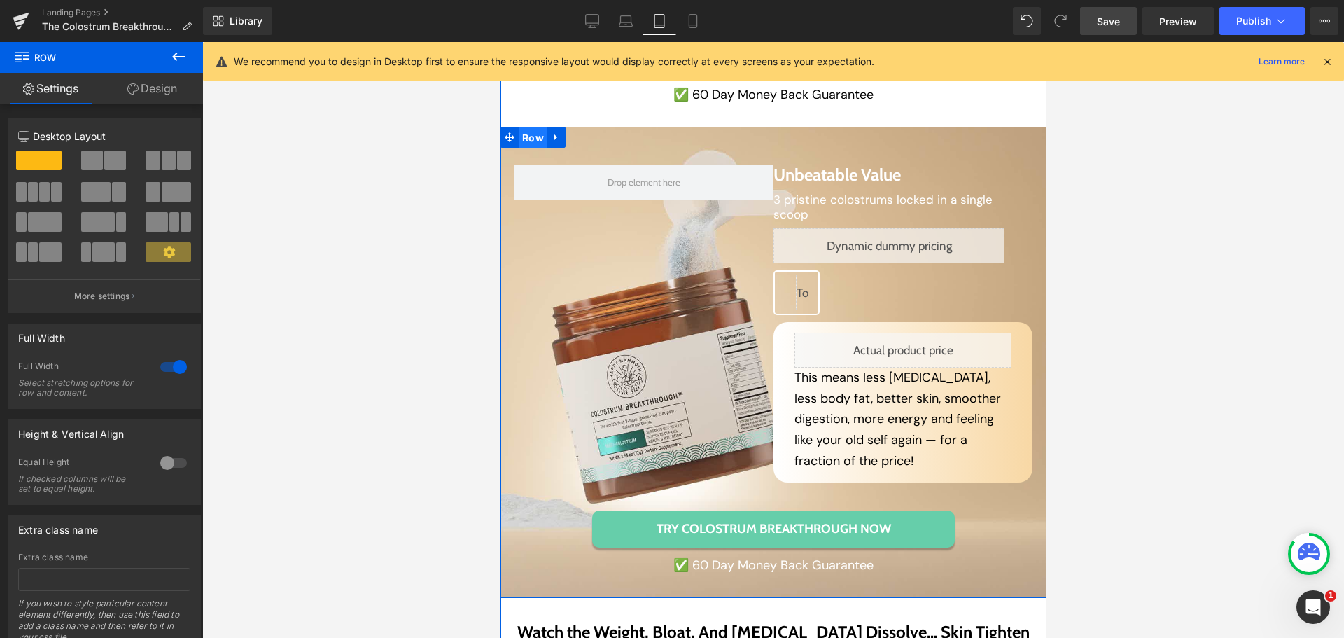
click at [518, 127] on span "Row" at bounding box center [532, 137] width 29 height 21
click at [164, 95] on link "Design" at bounding box center [153, 89] width 102 height 32
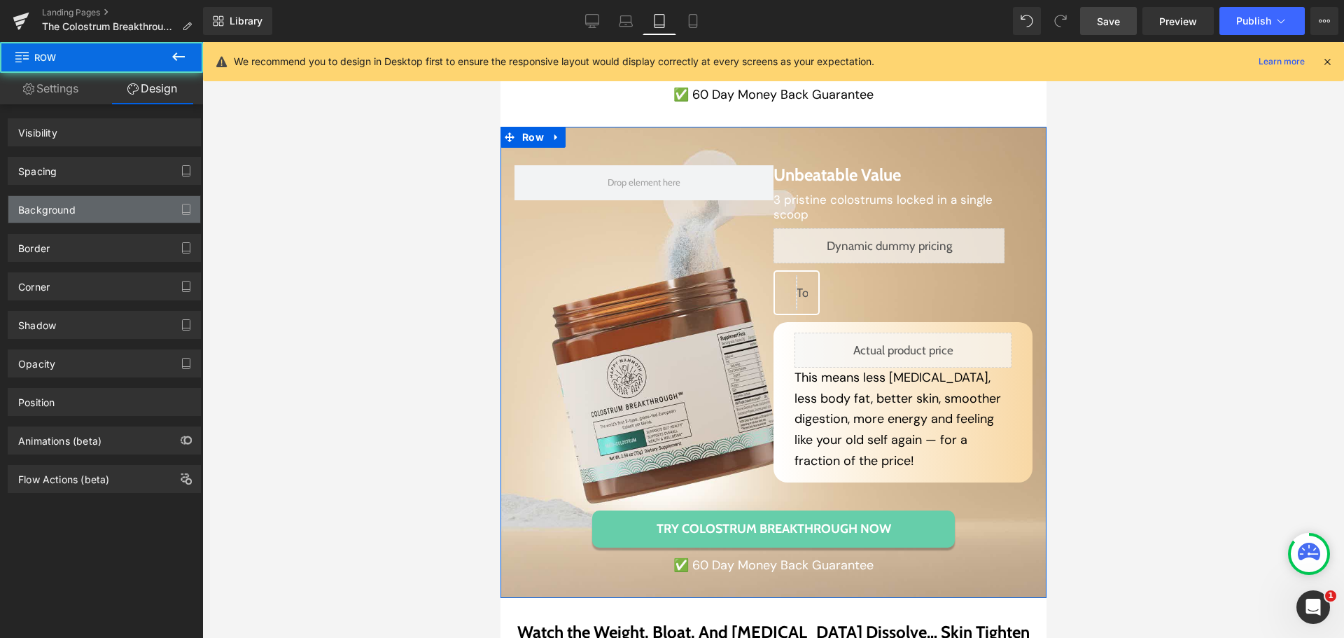
click at [85, 206] on div "Background" at bounding box center [104, 209] width 192 height 27
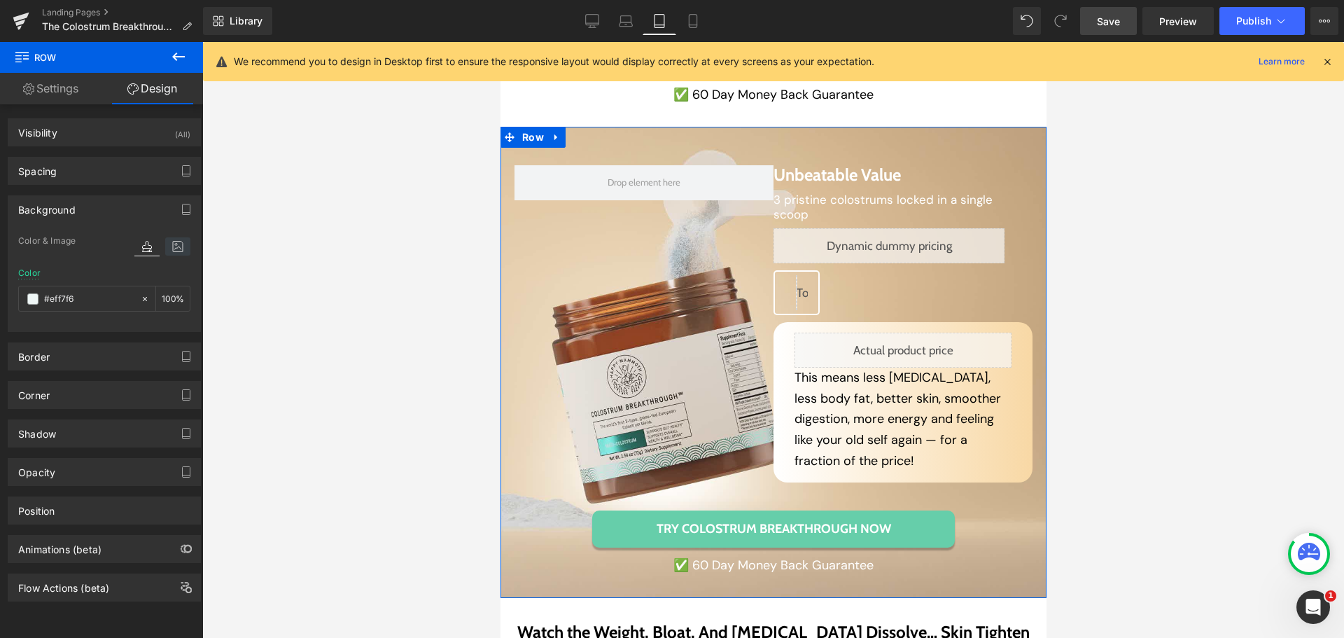
click at [173, 251] on icon at bounding box center [177, 246] width 25 height 18
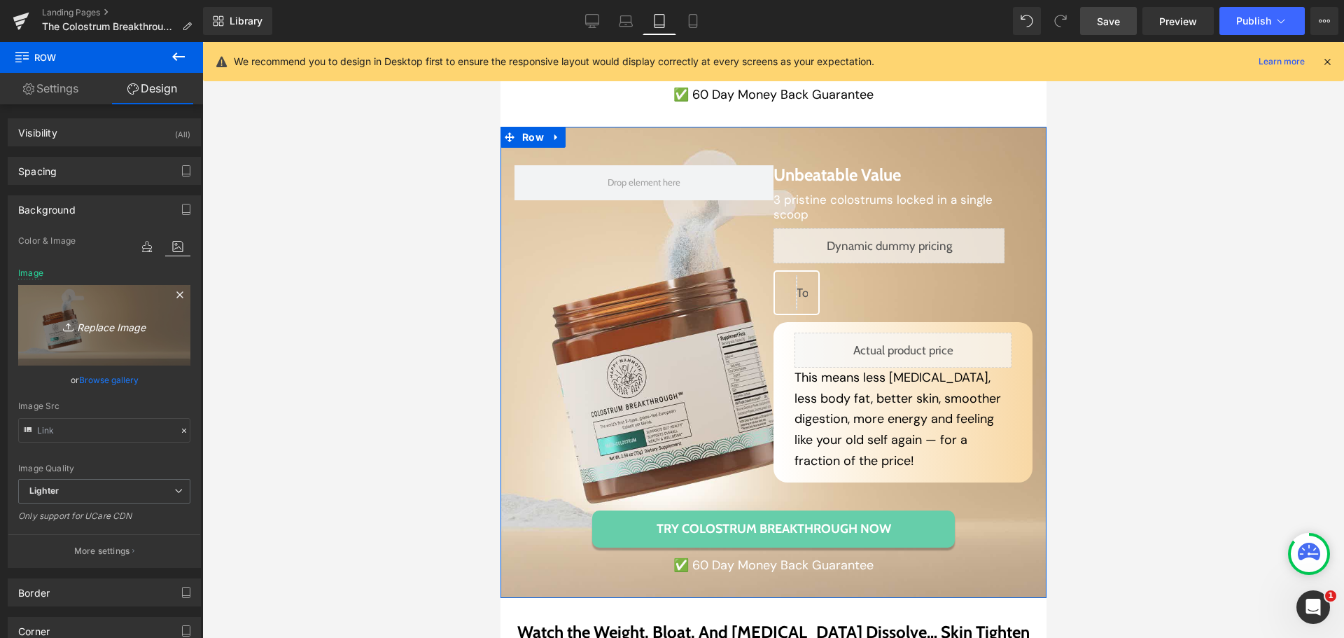
click at [111, 327] on icon "Replace Image" at bounding box center [104, 325] width 112 height 18
type input "C:\fakepath\Frame 1000003136 (6).png"
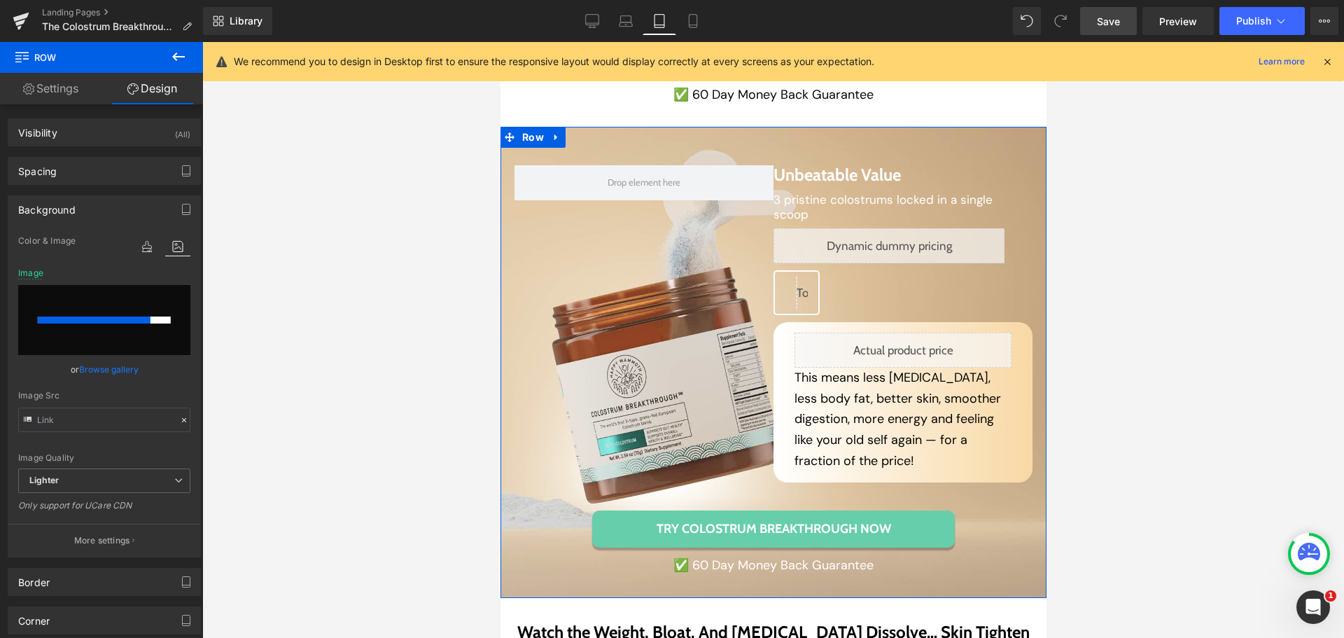
click at [169, 309] on input "file" at bounding box center [104, 320] width 172 height 70
click at [500, 42] on div at bounding box center [500, 42] width 0 height 0
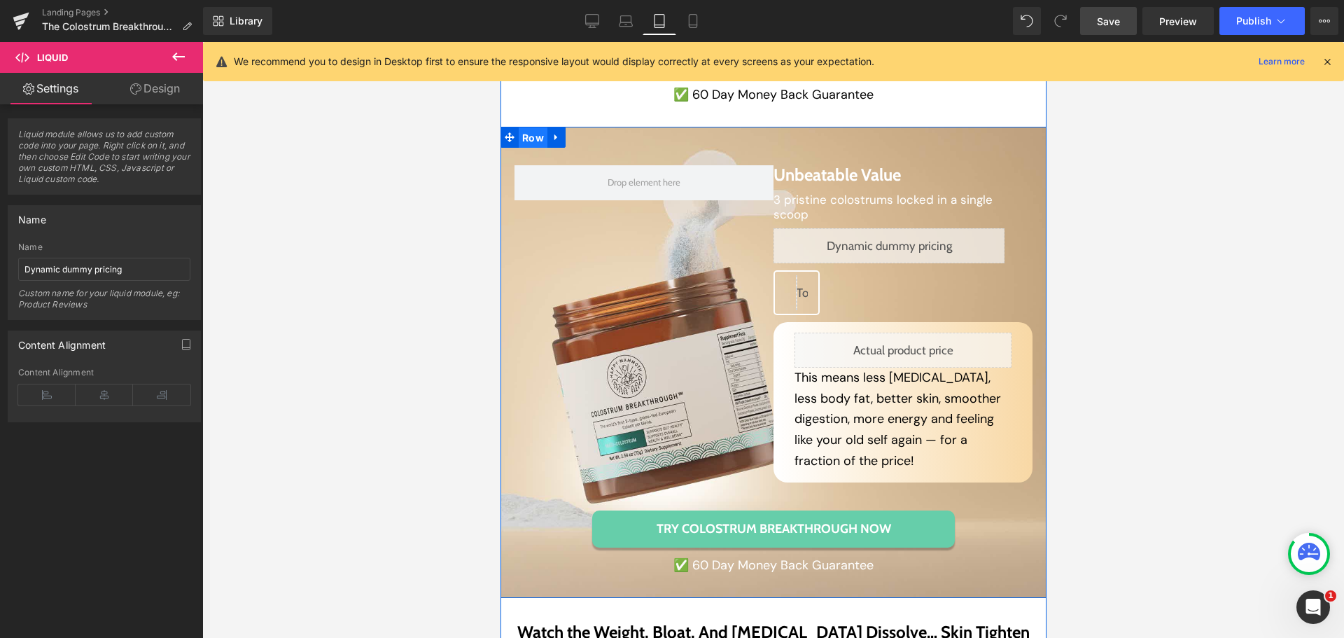
click at [526, 127] on span "Row" at bounding box center [532, 137] width 29 height 21
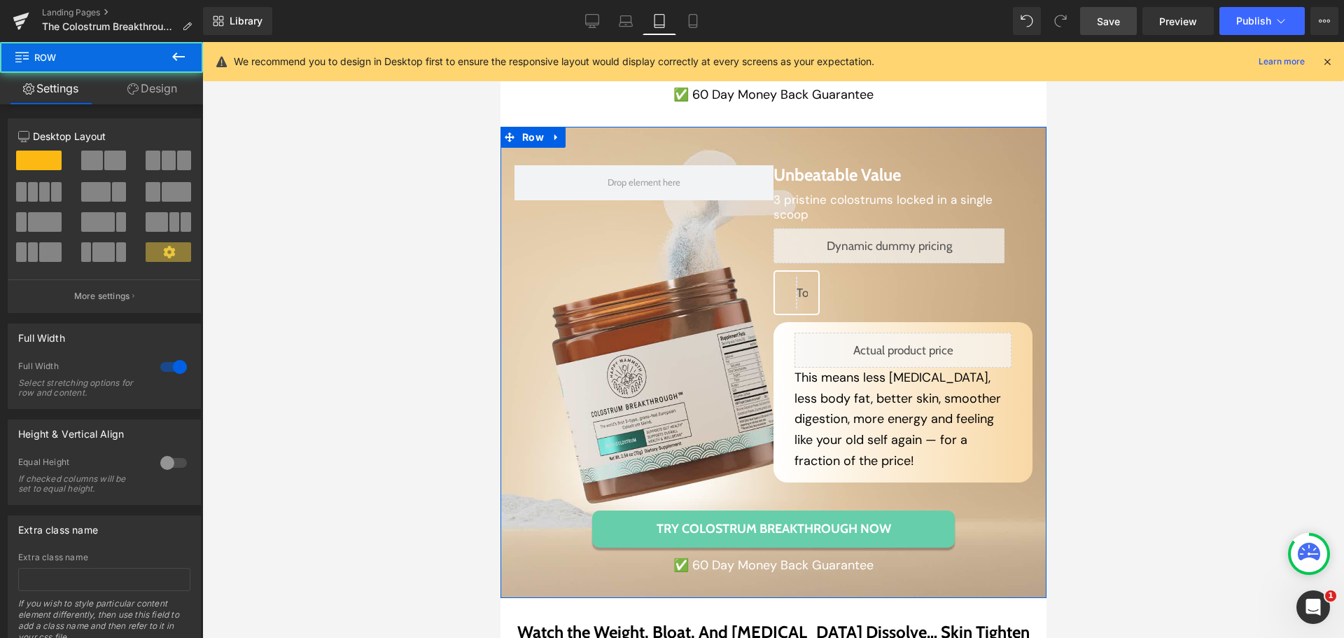
click at [158, 97] on link "Design" at bounding box center [153, 89] width 102 height 32
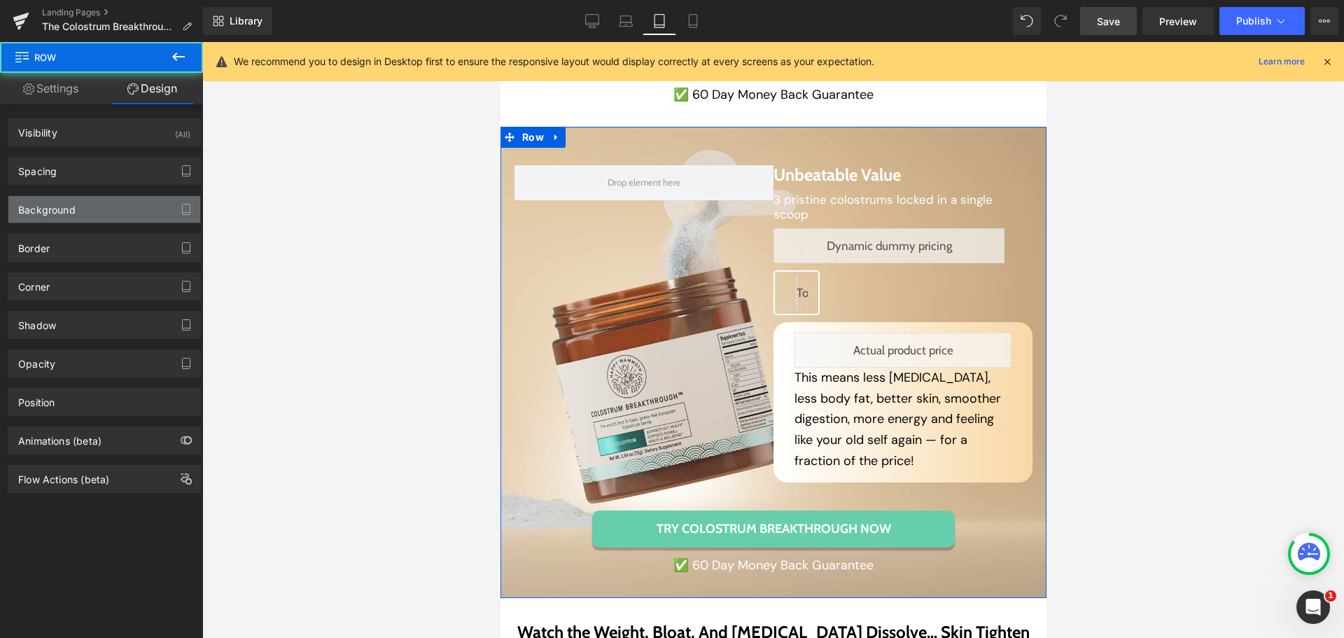
click at [68, 212] on div "Background" at bounding box center [46, 206] width 57 height 20
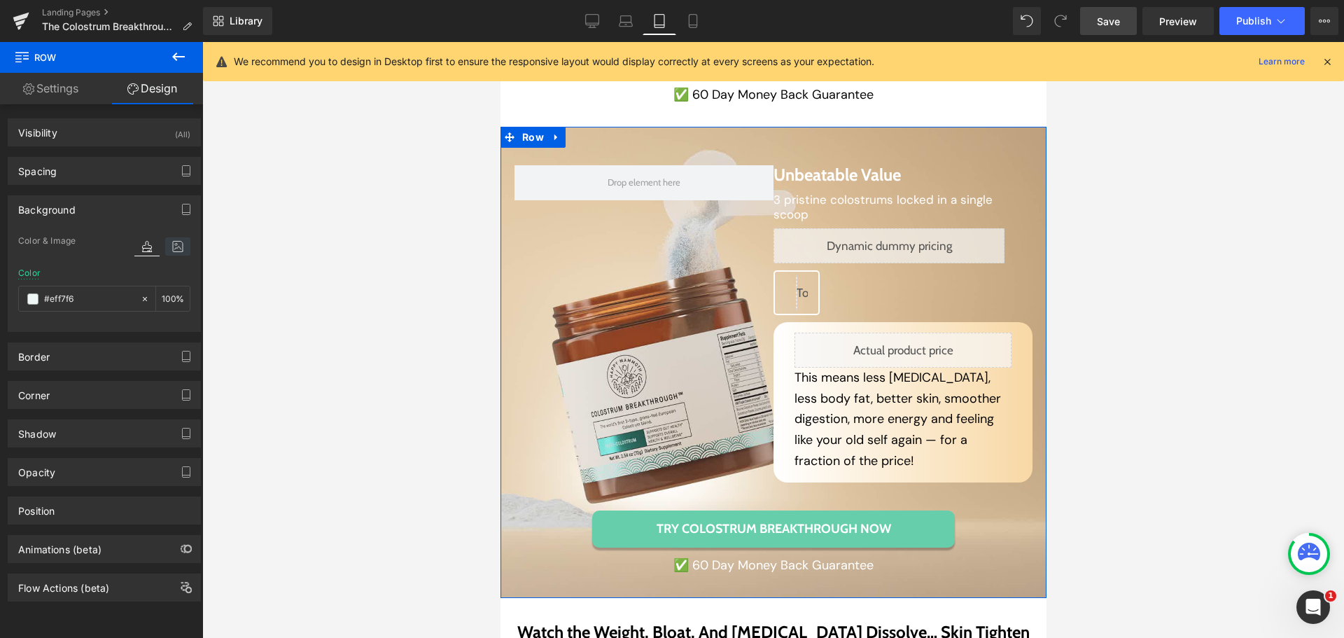
click at [182, 246] on icon at bounding box center [177, 246] width 25 height 18
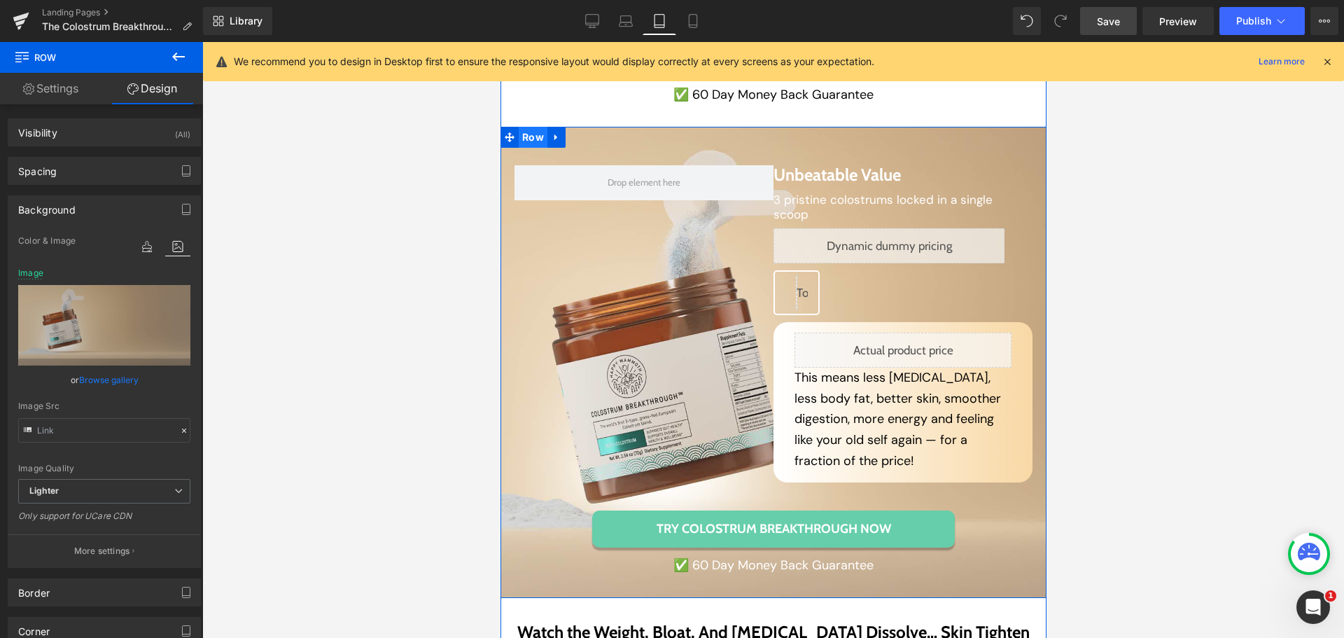
click at [526, 127] on span "Row" at bounding box center [532, 137] width 29 height 21
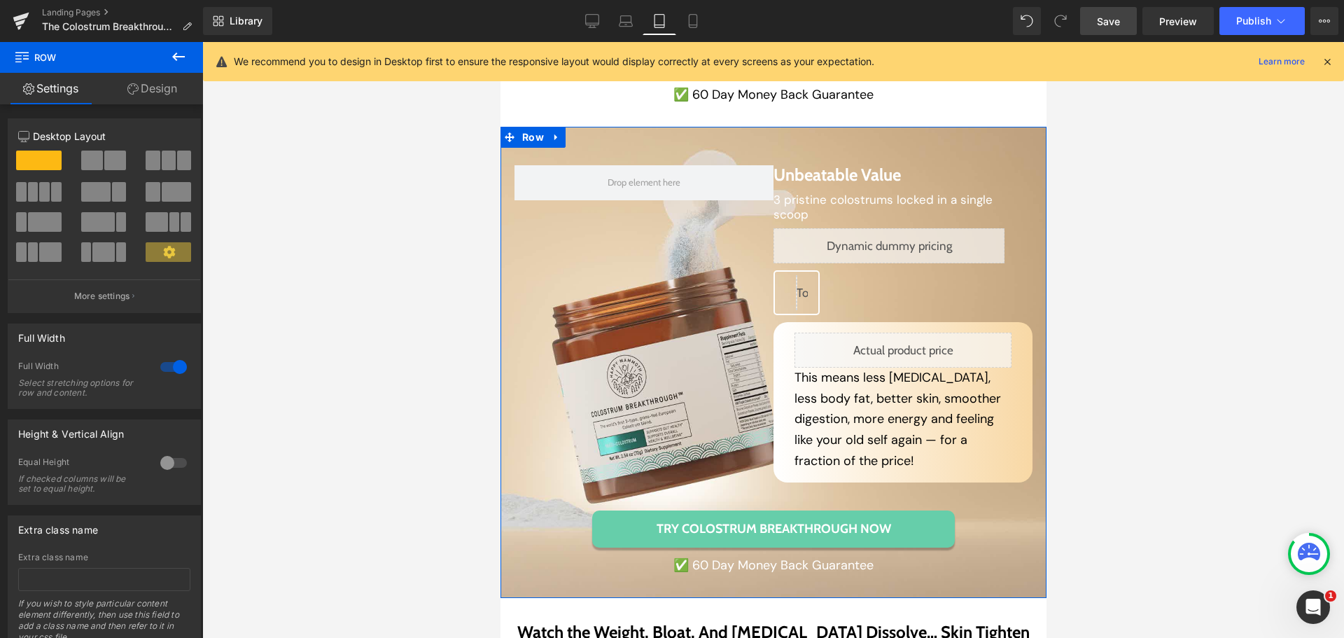
click at [149, 83] on link "Design" at bounding box center [153, 89] width 102 height 32
click at [0, 0] on div "Spacing" at bounding box center [0, 0] width 0 height 0
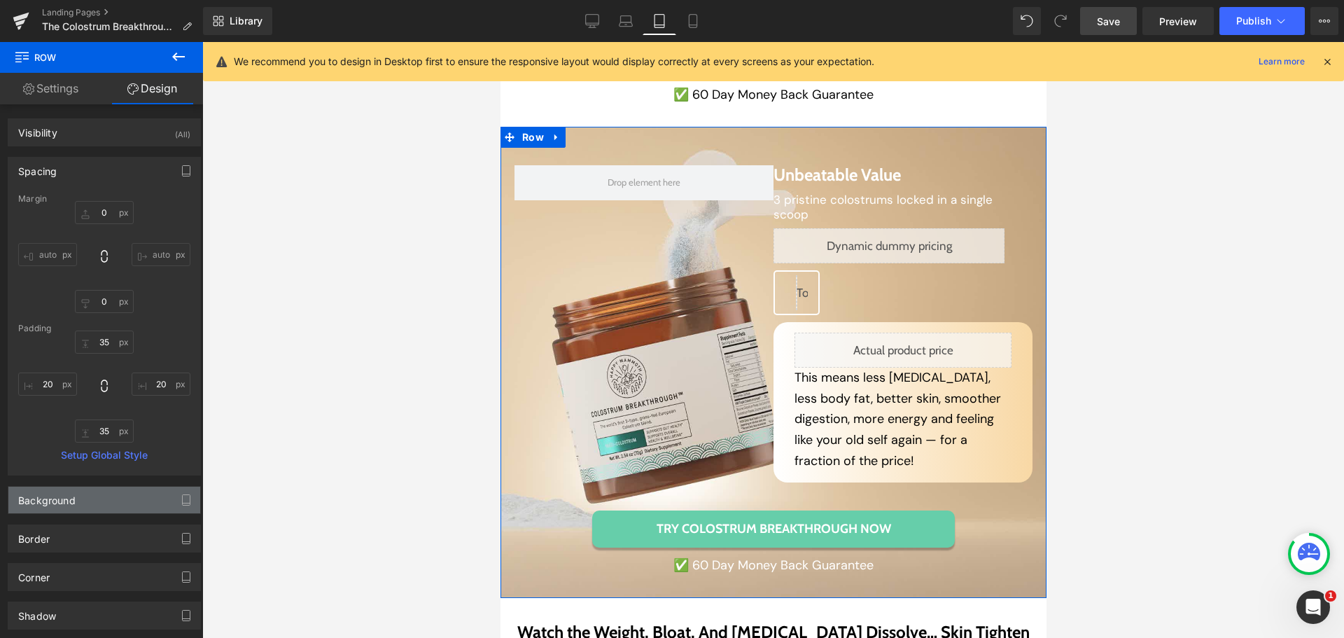
click at [85, 507] on div "Background" at bounding box center [104, 500] width 192 height 27
click at [172, 534] on icon at bounding box center [177, 537] width 25 height 18
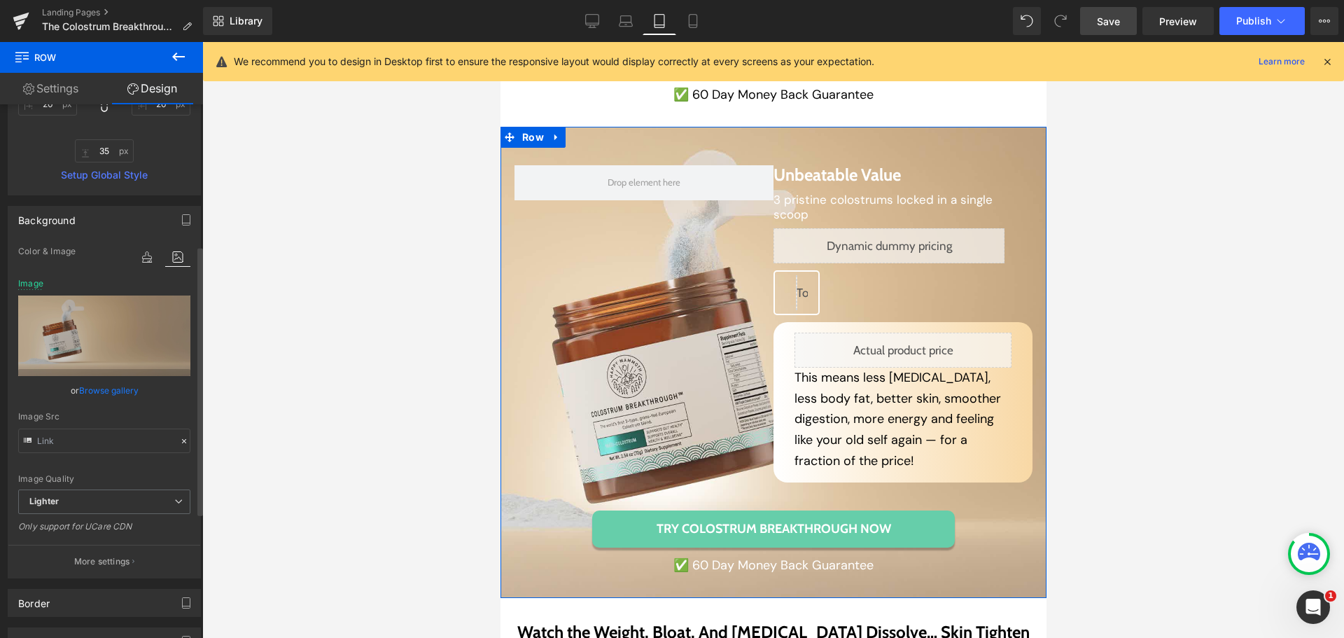
click at [106, 391] on link "Browse gallery" at bounding box center [109, 390] width 60 height 25
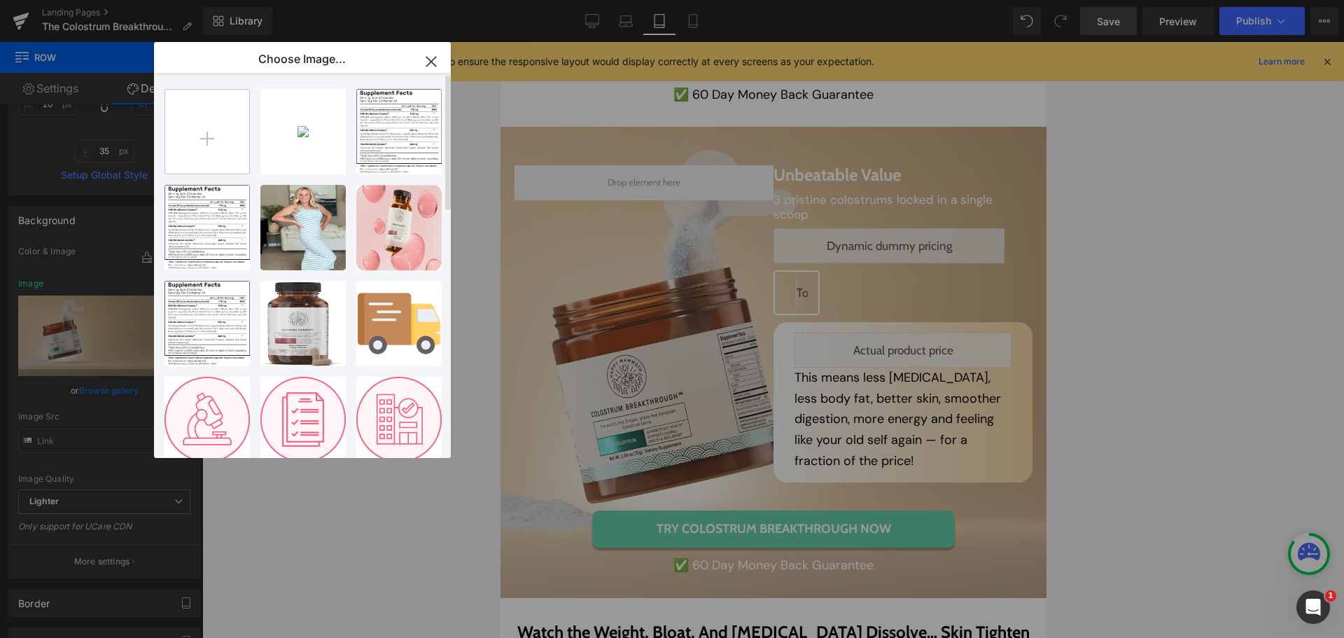
click at [211, 162] on input "file" at bounding box center [207, 132] width 84 height 84
type input "C:\fakepath\Frame 1000003136 (1).jpg"
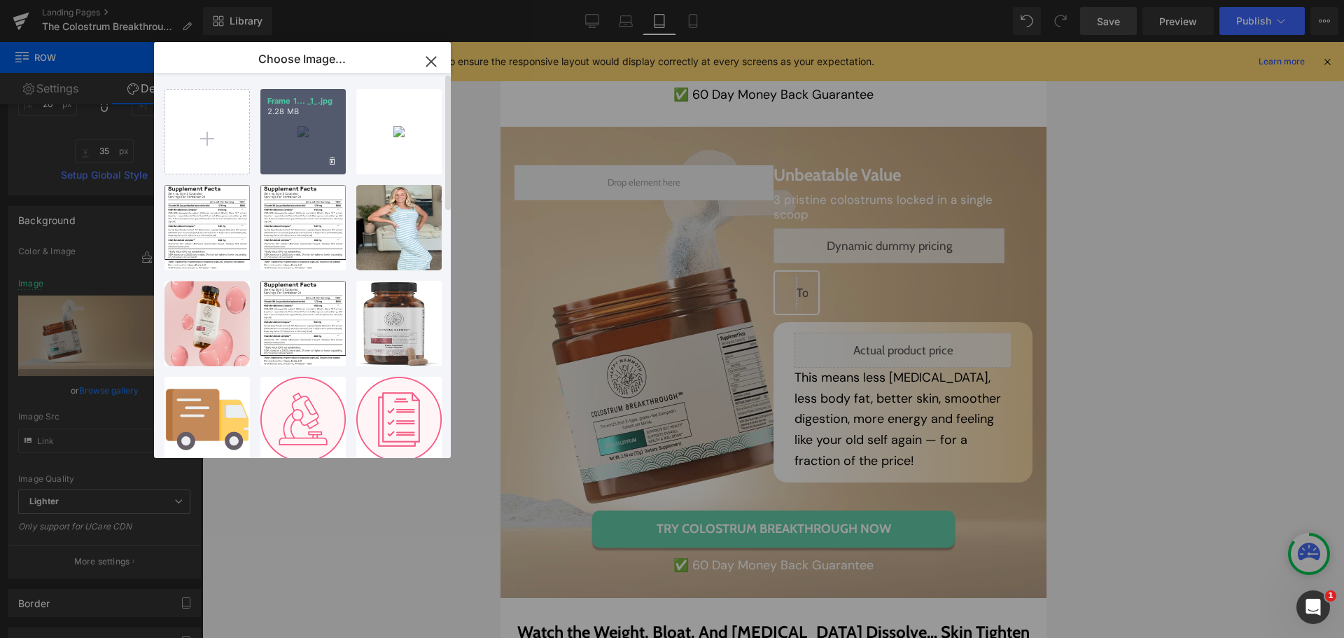
click at [293, 133] on div "Frame 1... _1_.jpg 2.28 MB" at bounding box center [302, 131] width 85 height 85
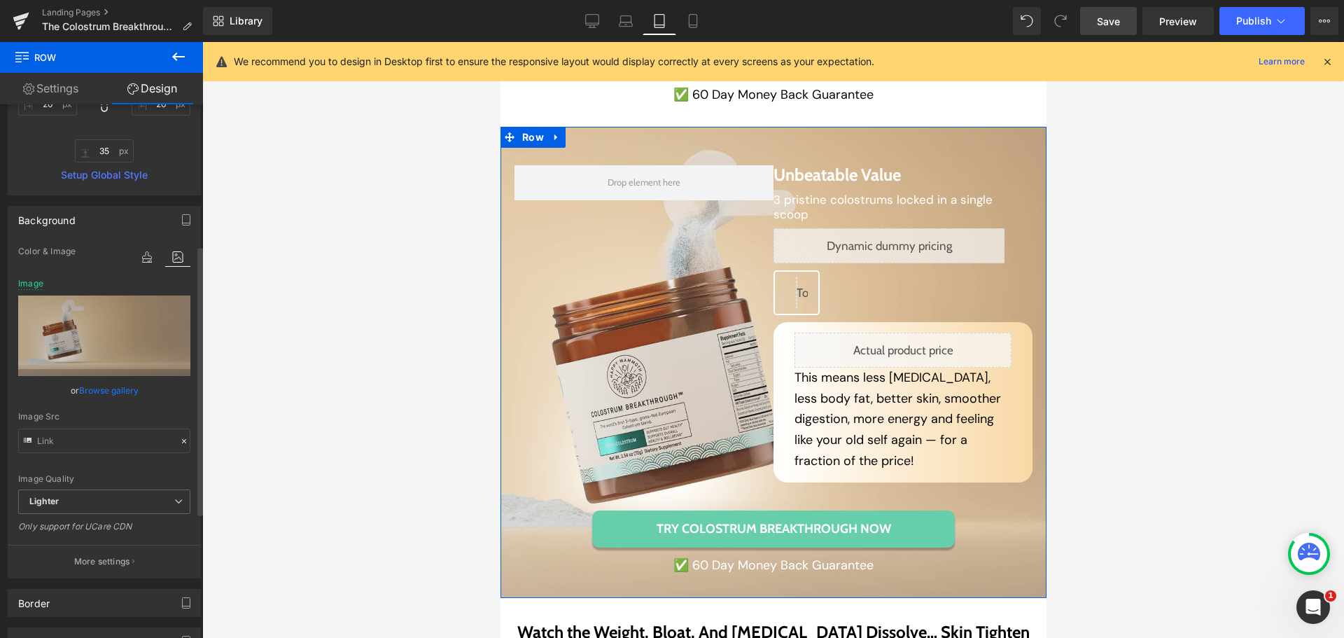
click at [117, 387] on link "Browse gallery" at bounding box center [109, 390] width 60 height 25
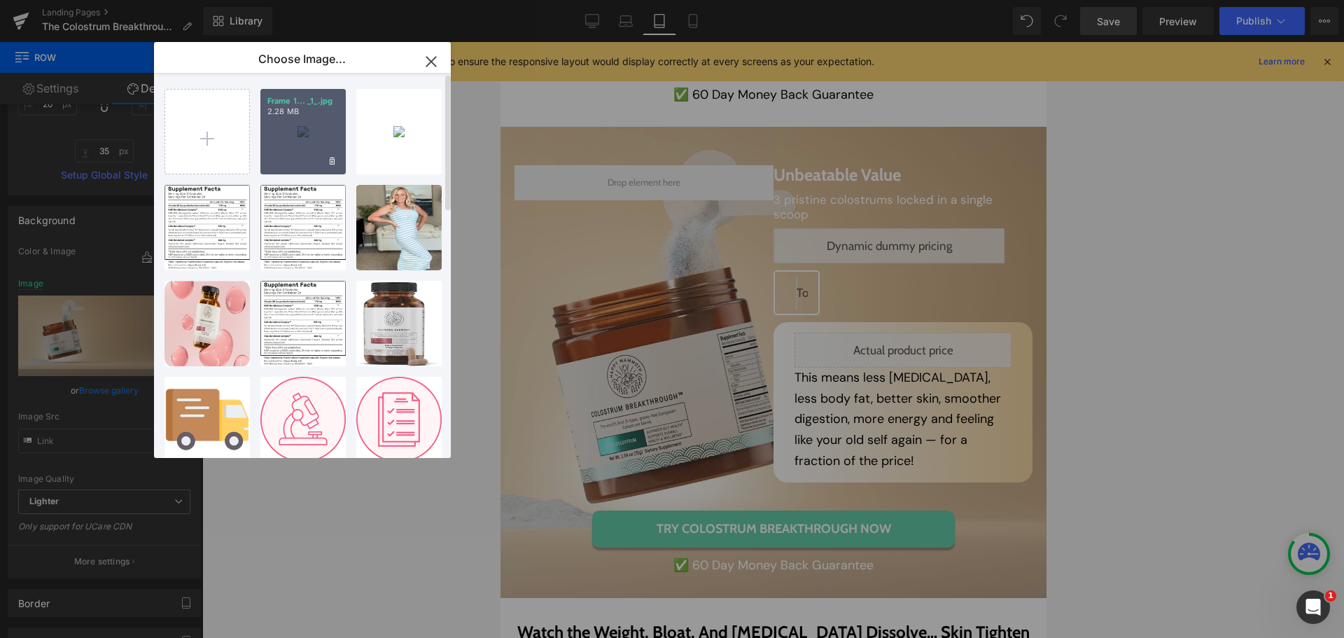
click at [309, 137] on div "Frame 1... _1_.jpg 2.28 MB" at bounding box center [302, 131] width 85 height 85
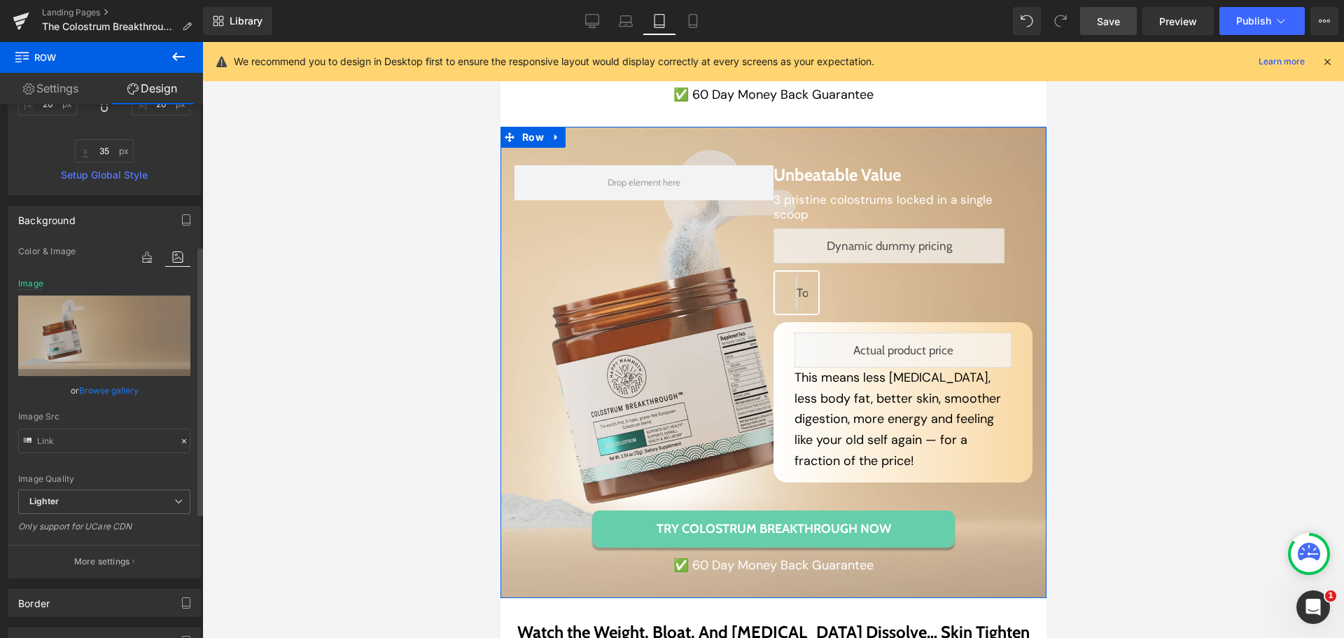
click at [109, 391] on link "Browse gallery" at bounding box center [109, 390] width 60 height 25
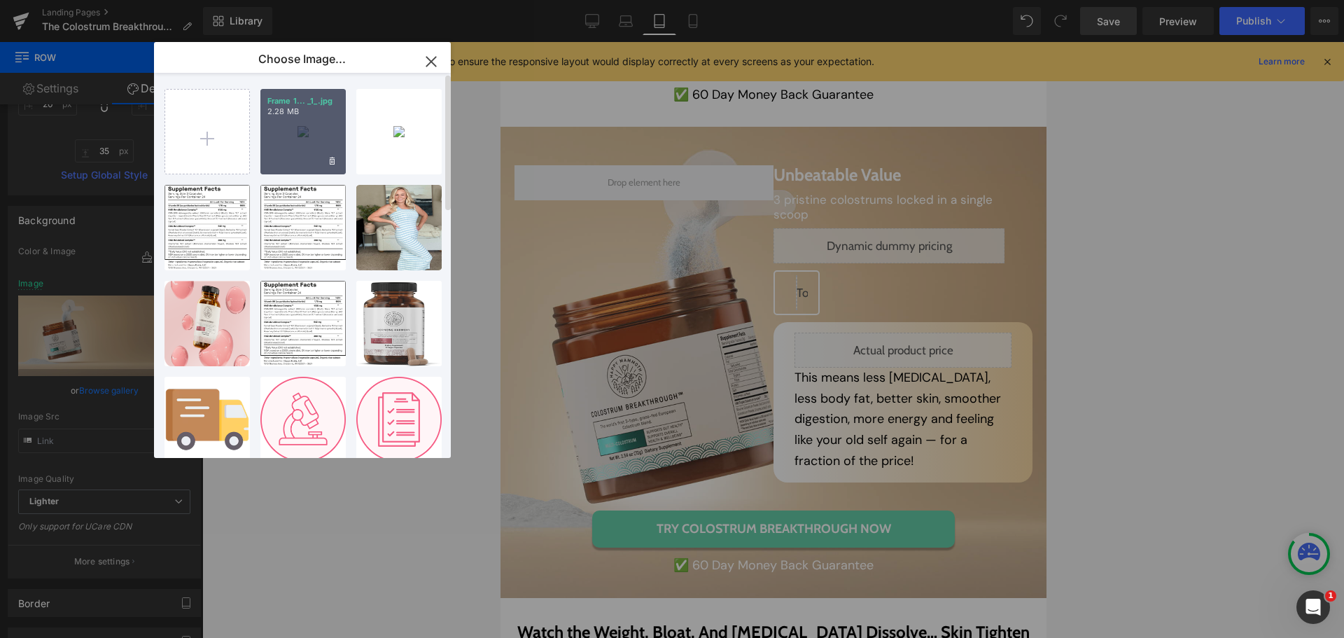
click at [311, 146] on div "Frame 1... _1_.jpg 2.28 MB" at bounding box center [302, 131] width 85 height 85
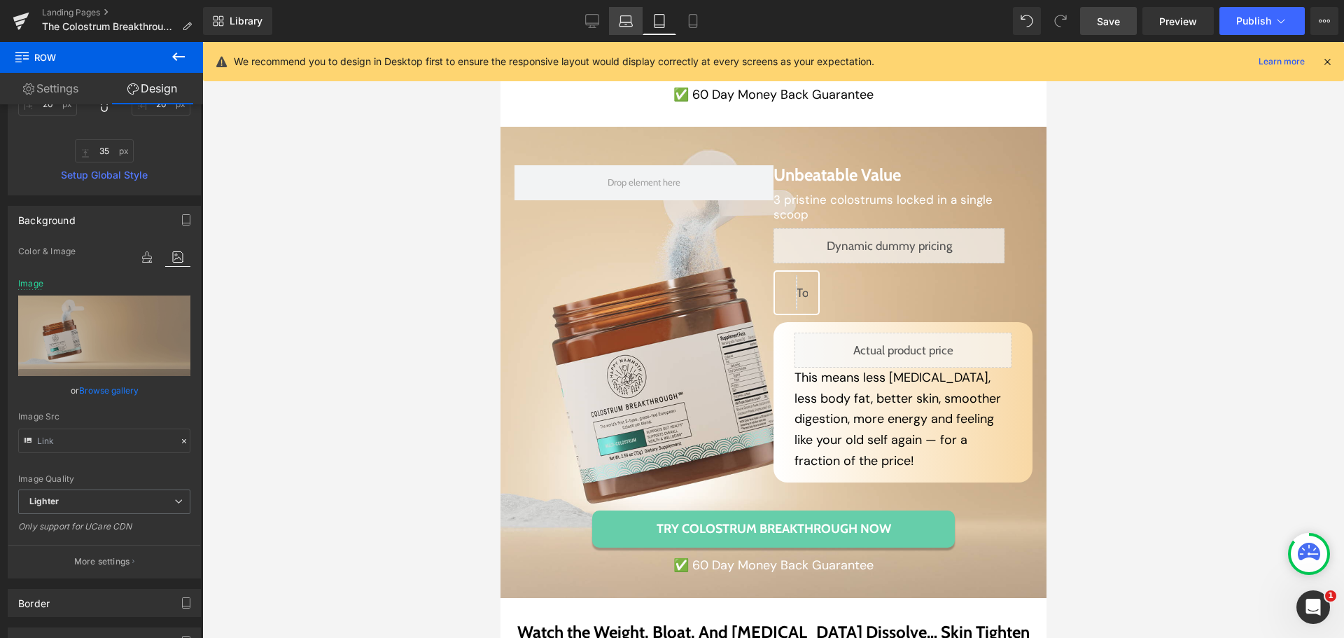
click at [623, 21] on icon at bounding box center [626, 21] width 14 height 14
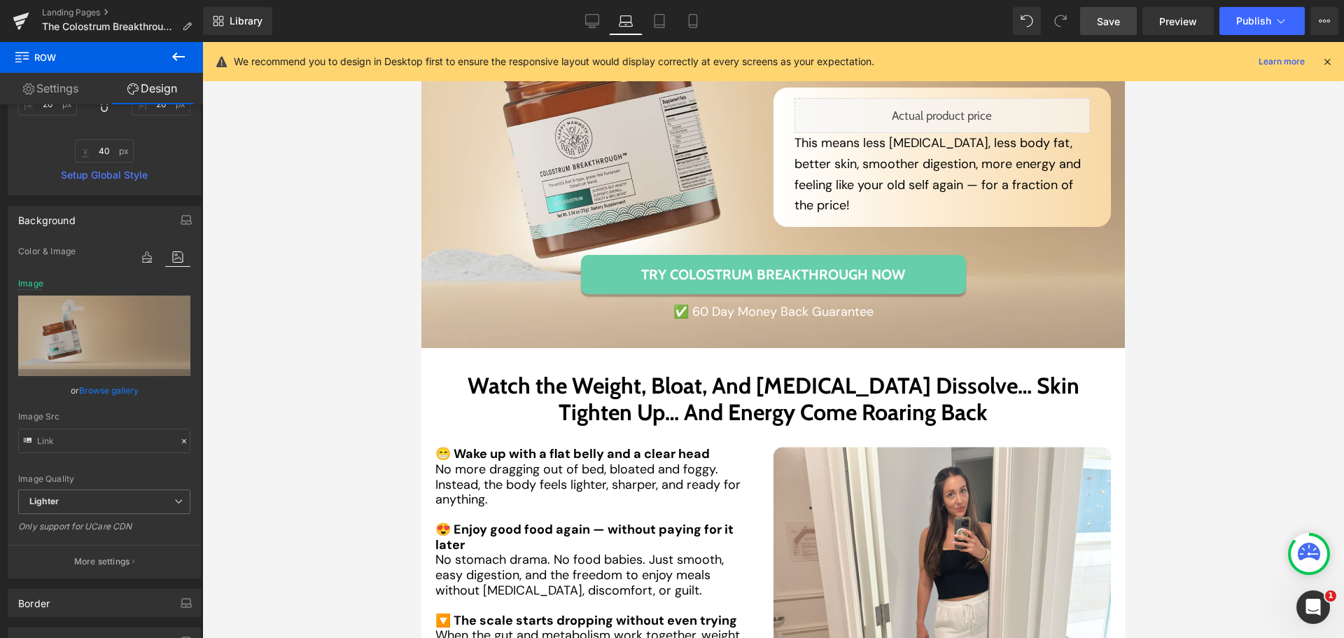
scroll to position [4571, 0]
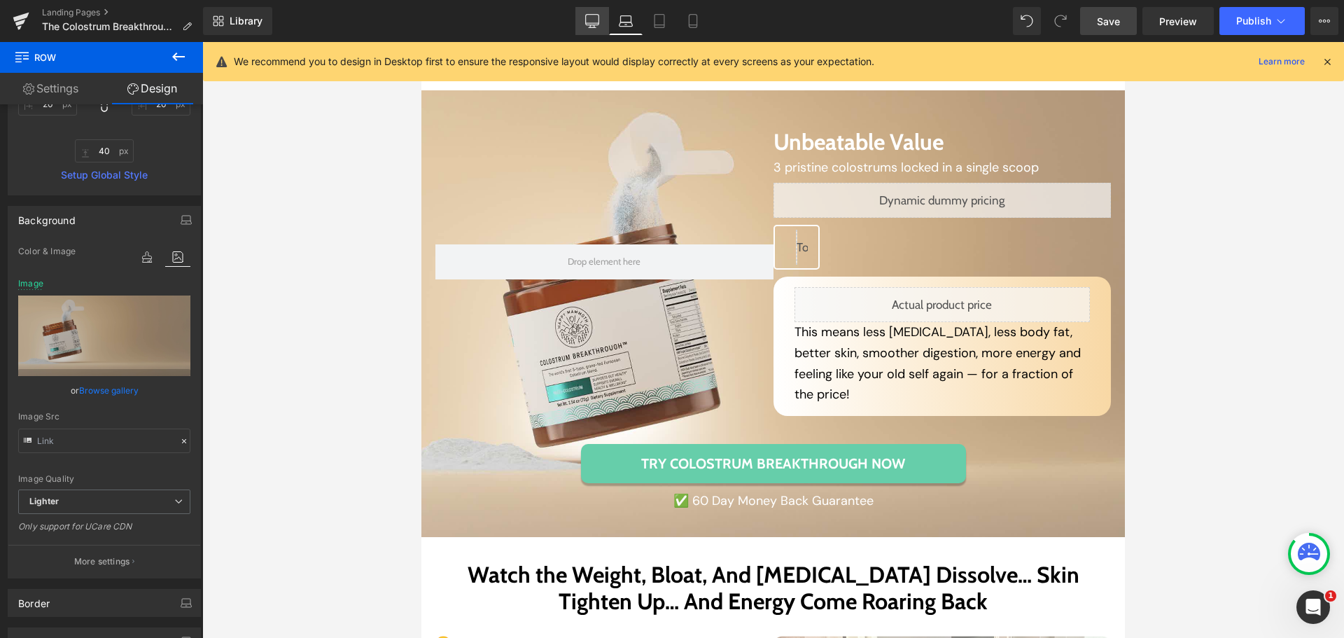
click at [589, 19] on icon at bounding box center [592, 21] width 14 height 14
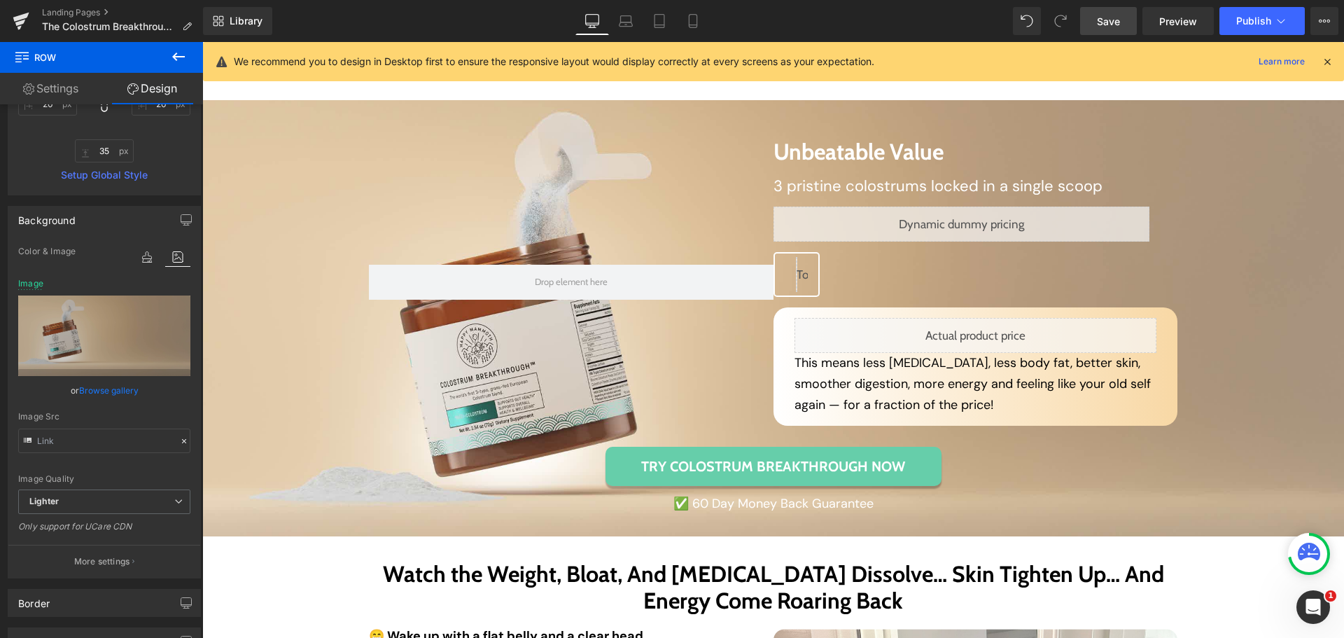
scroll to position [4549, 0]
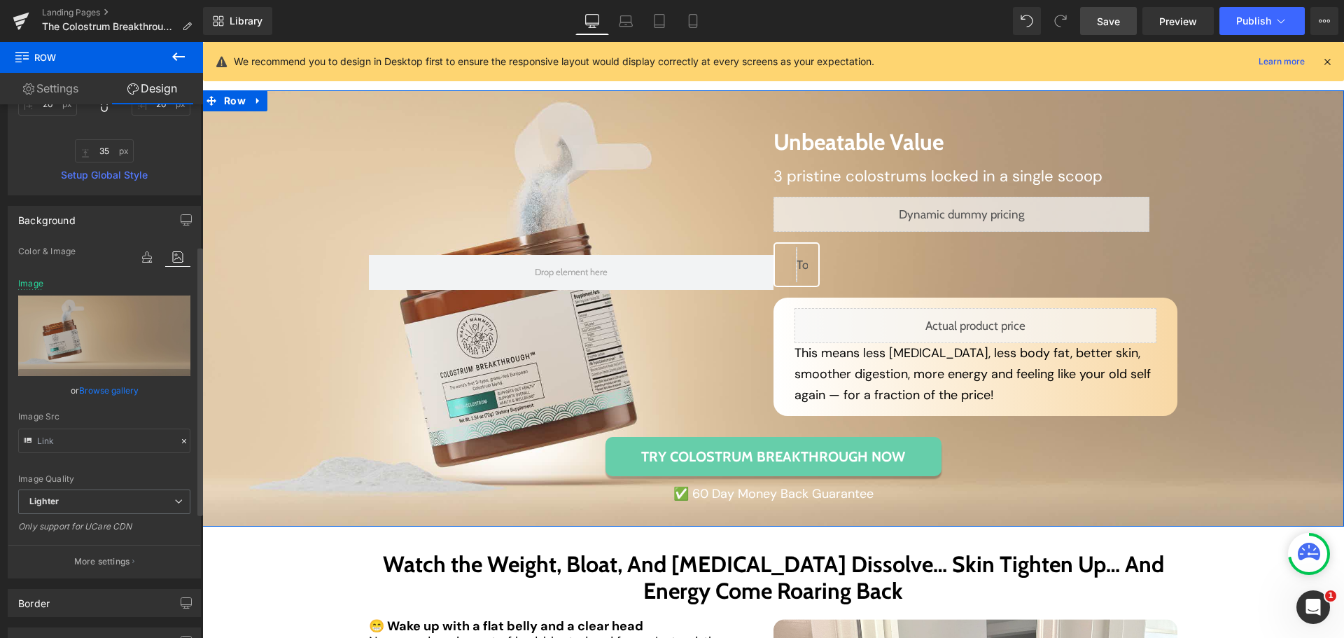
click at [109, 393] on link "Browse gallery" at bounding box center [109, 390] width 60 height 25
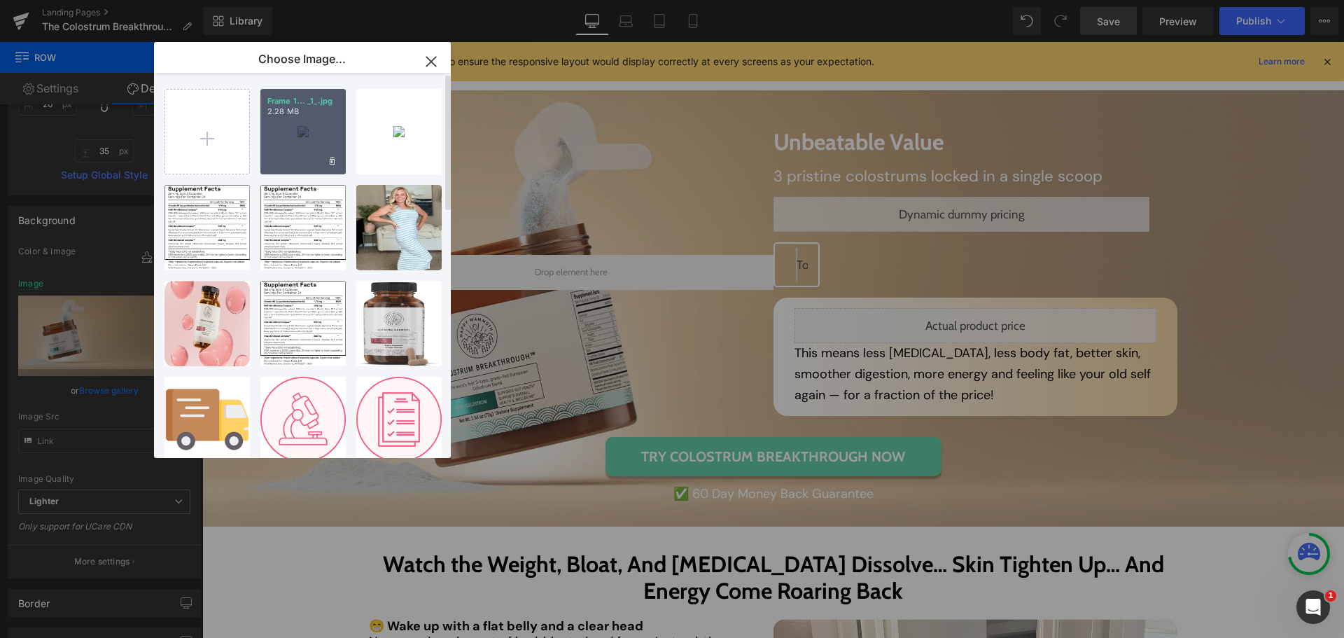
click at [312, 144] on div "Frame 1... _1_.jpg 2.28 MB" at bounding box center [302, 131] width 85 height 85
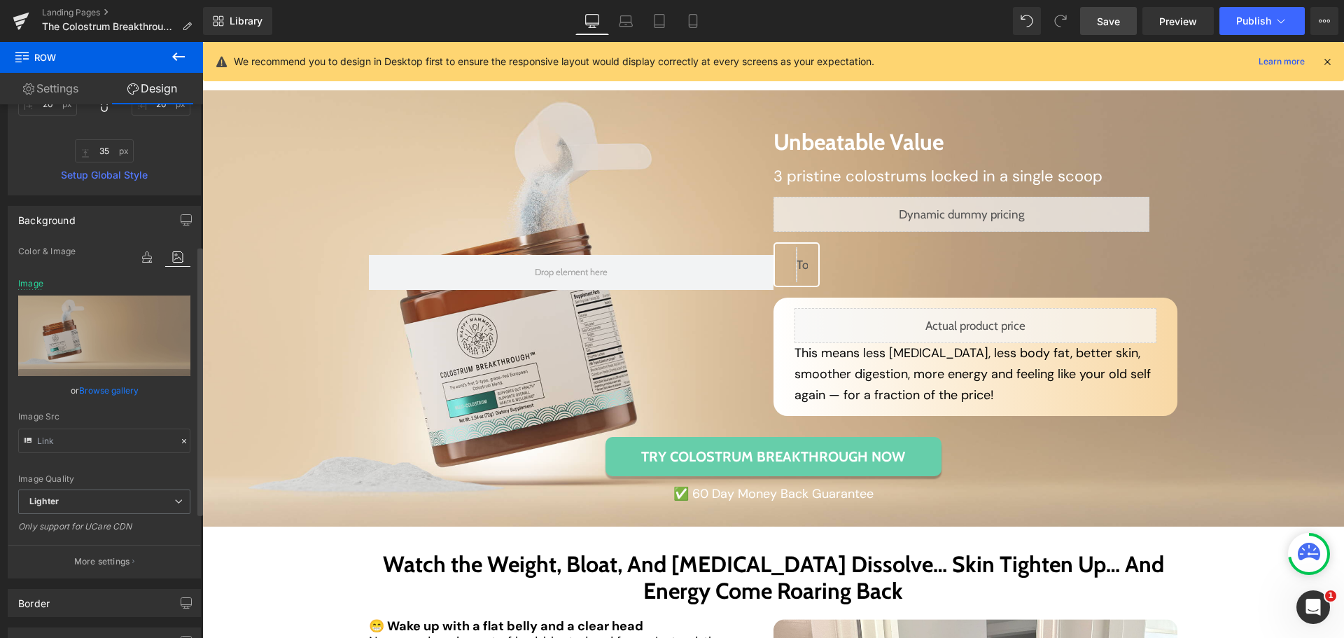
drag, startPoint x: 637, startPoint y: 23, endPoint x: 167, endPoint y: 414, distance: 611.4
click at [637, 22] on link "Laptop" at bounding box center [626, 21] width 34 height 28
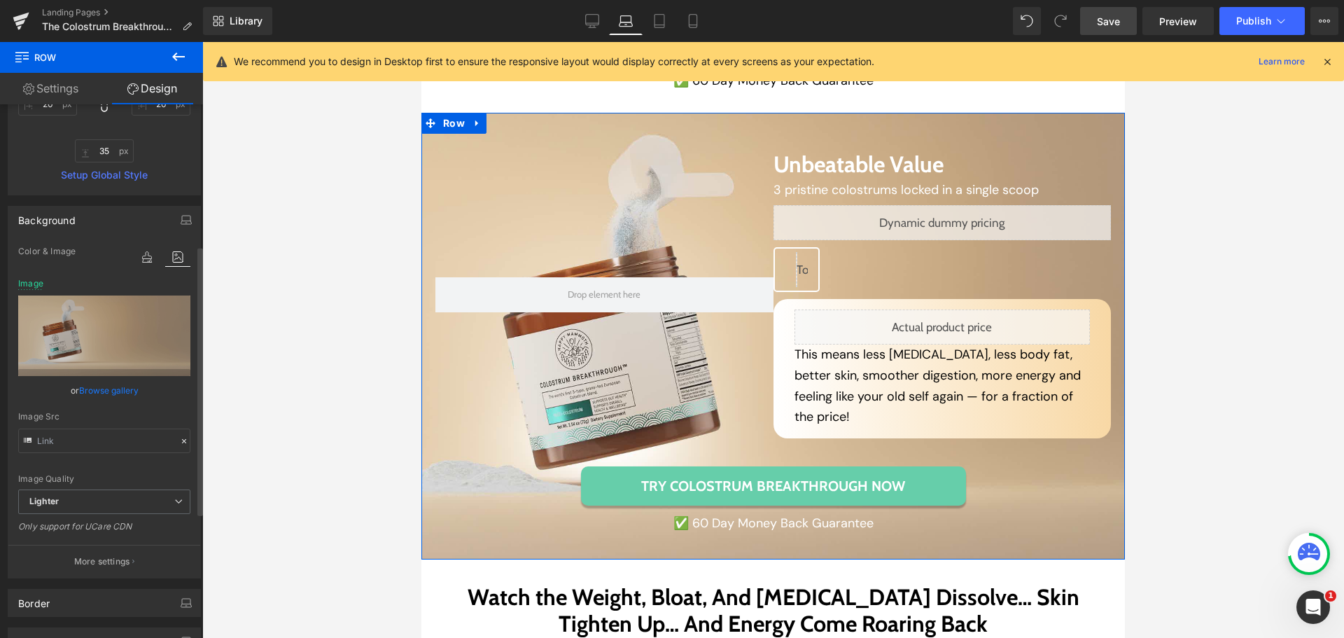
scroll to position [4572, 0]
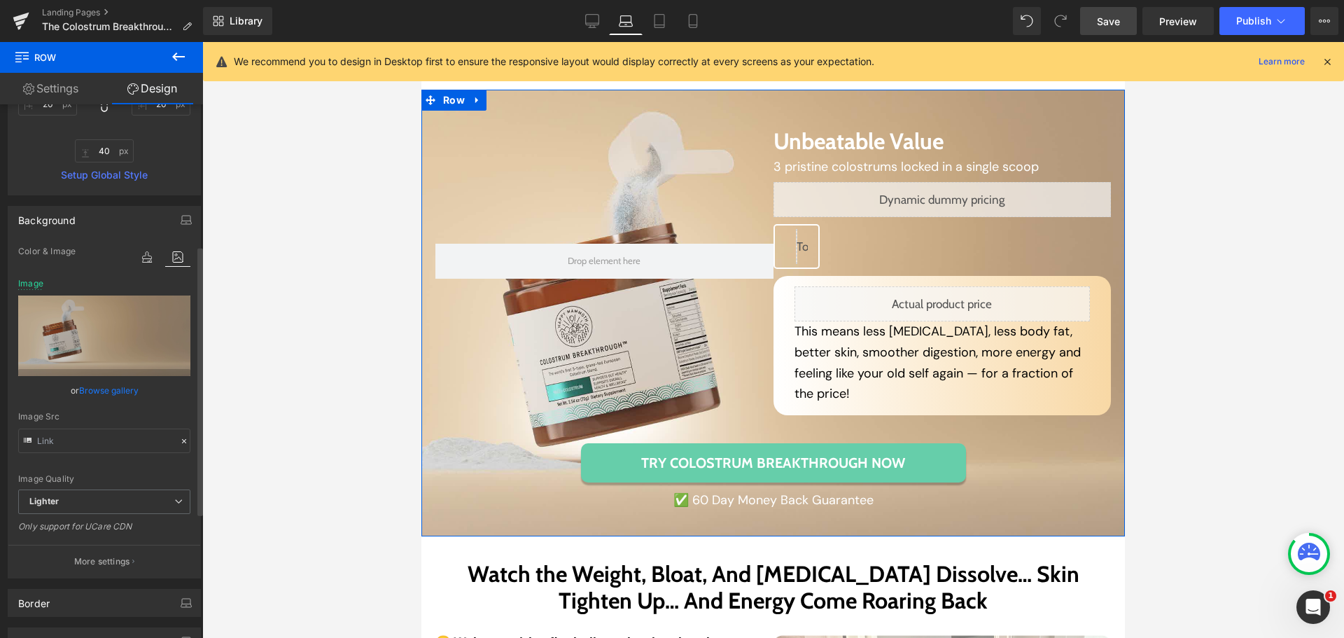
click at [127, 396] on link "Browse gallery" at bounding box center [109, 390] width 60 height 25
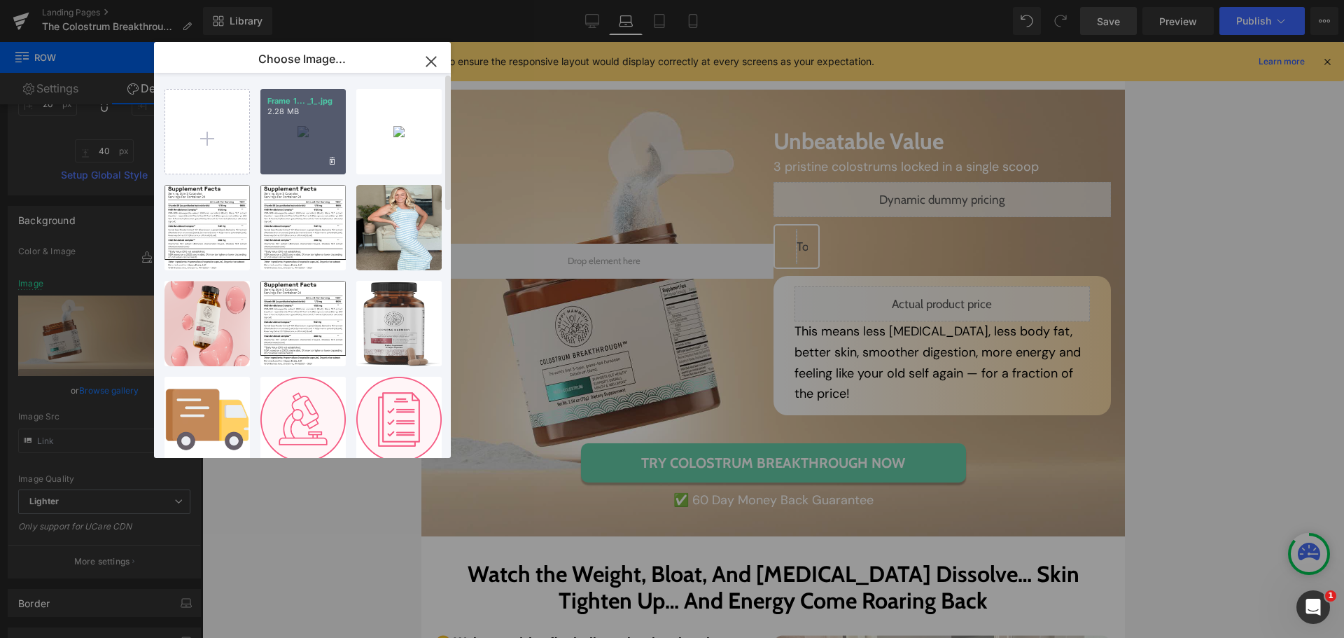
click at [303, 158] on div "Frame 1... _1_.jpg 2.28 MB" at bounding box center [302, 131] width 85 height 85
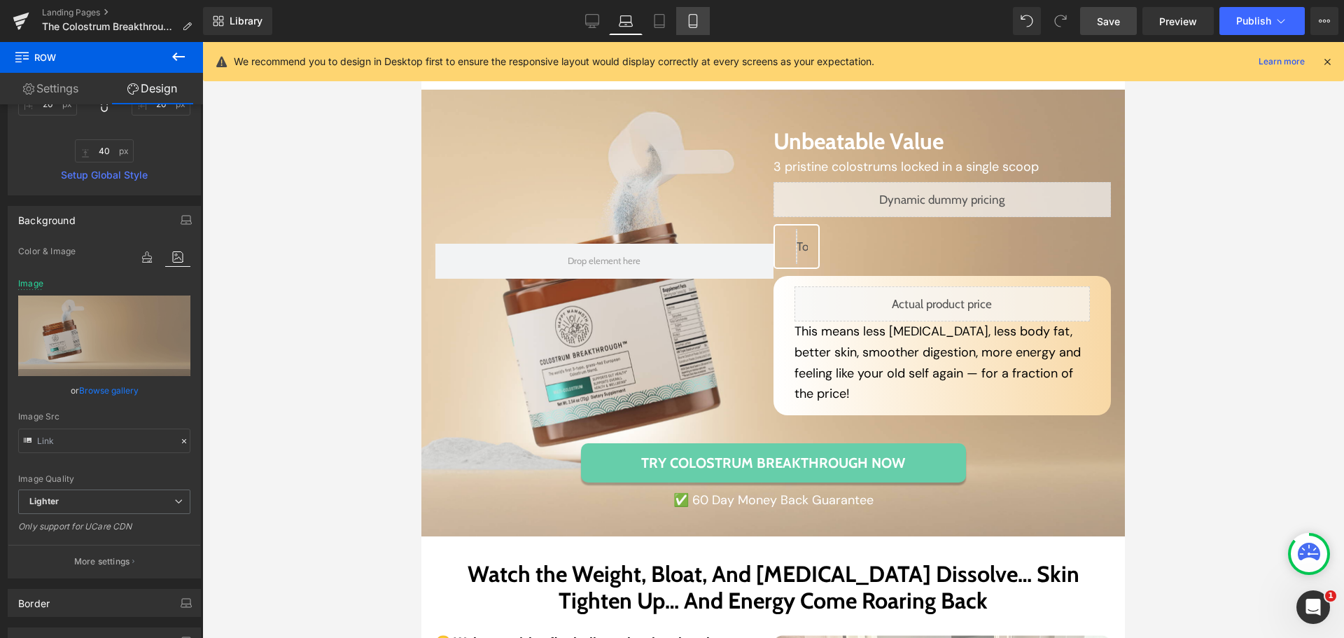
click at [690, 16] on icon at bounding box center [693, 21] width 14 height 14
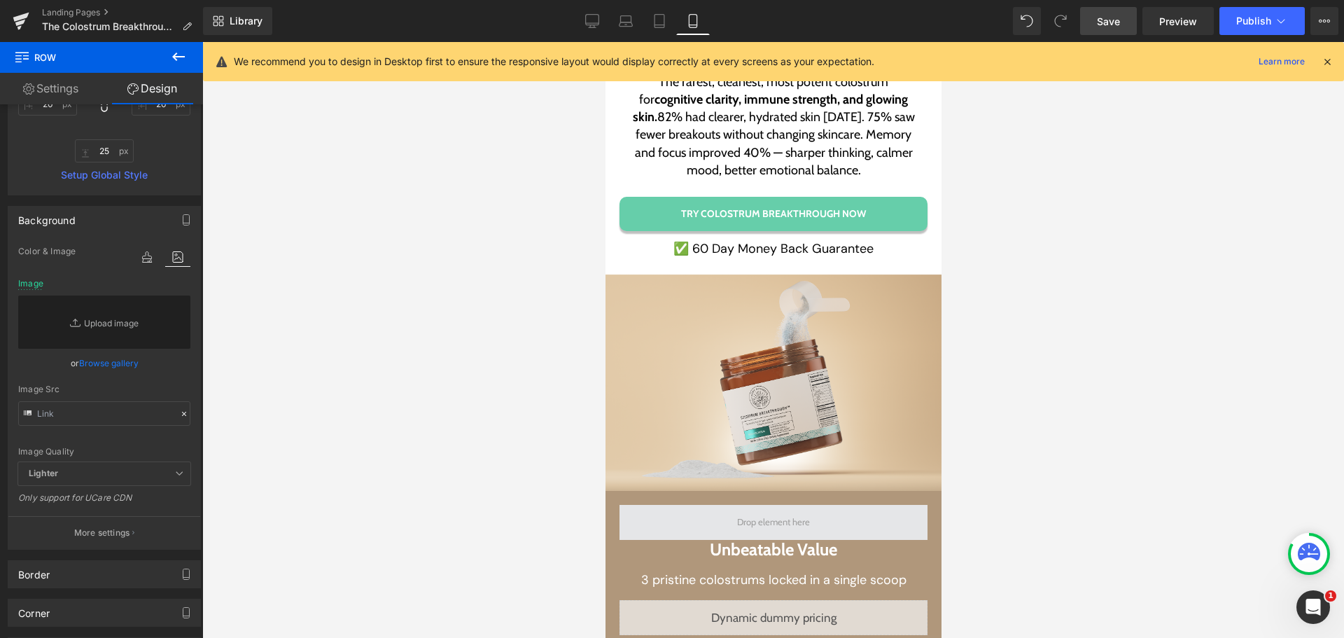
scroll to position [6638, 0]
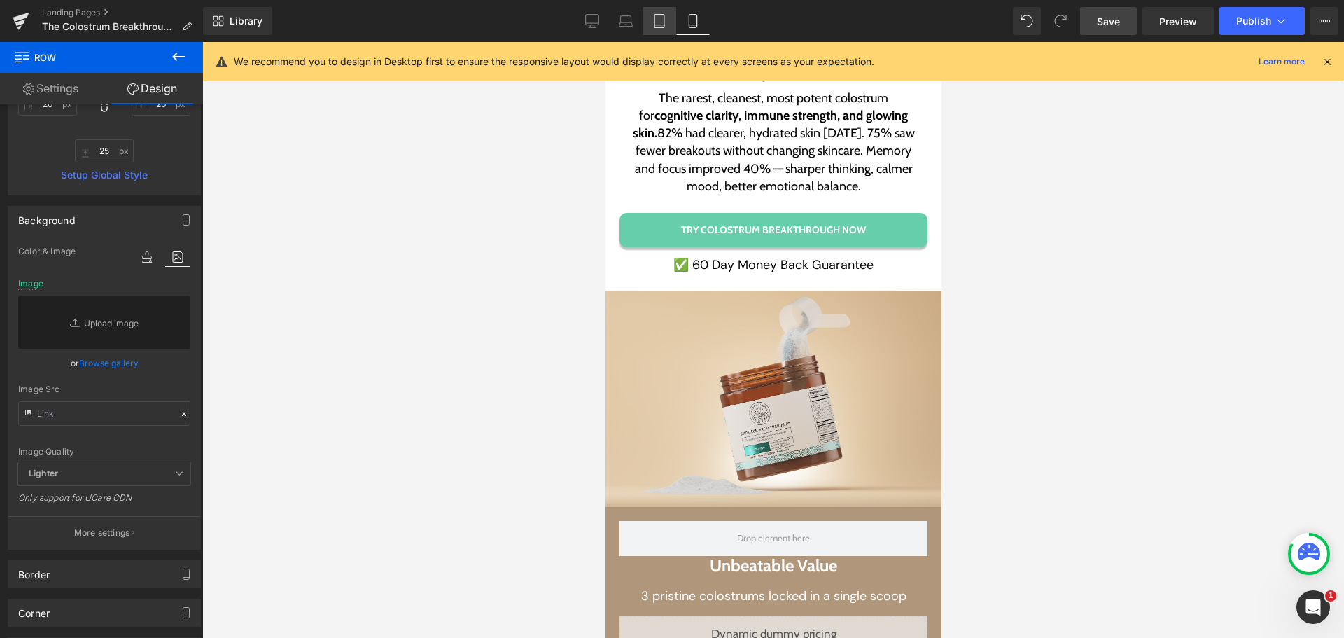
click at [665, 13] on link "Tablet" at bounding box center [660, 21] width 34 height 28
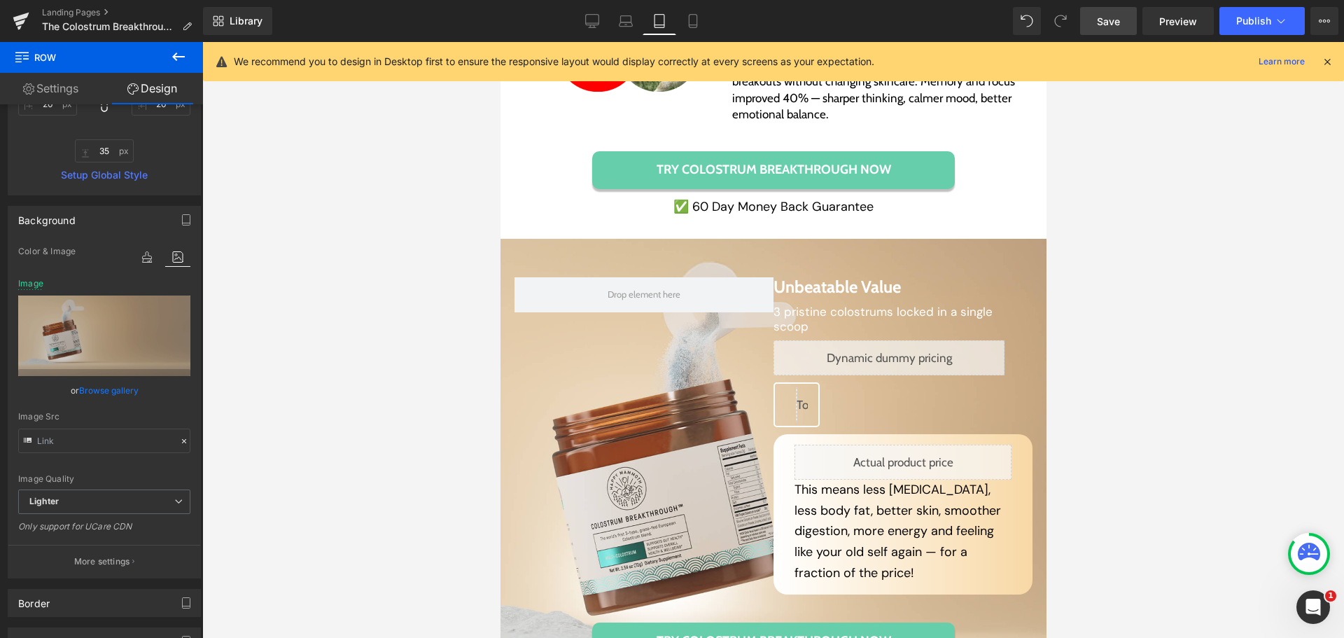
scroll to position [4696, 0]
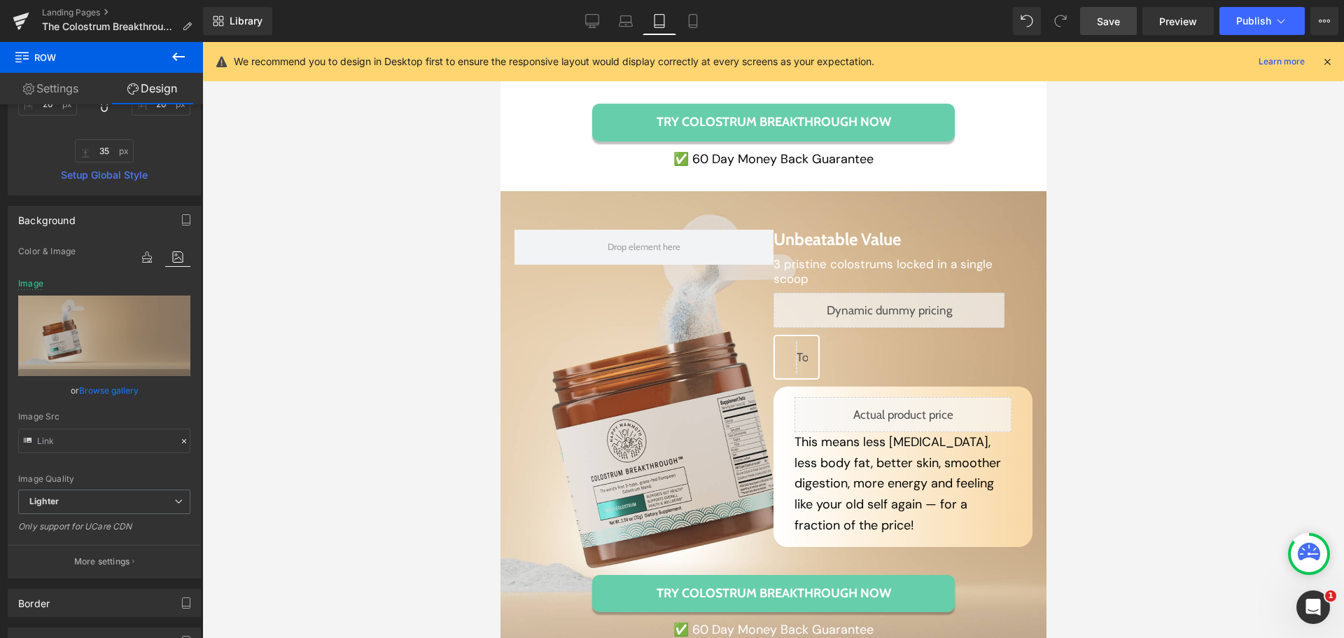
click at [1105, 19] on span "Save" at bounding box center [1108, 21] width 23 height 15
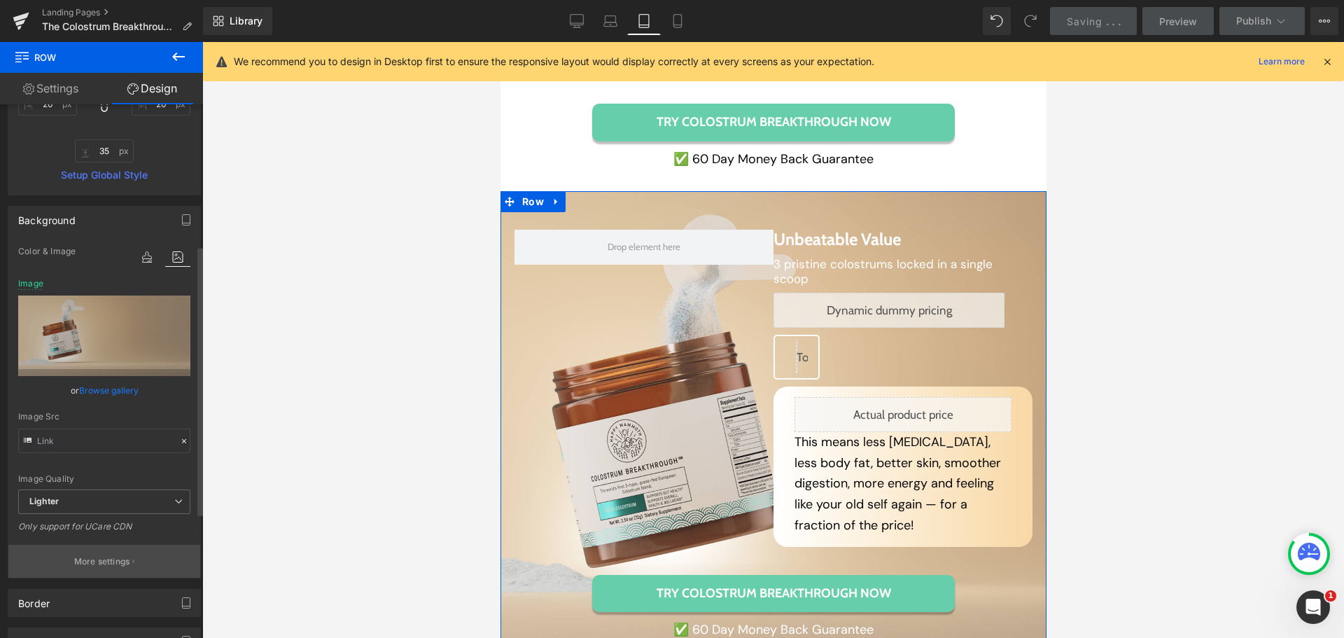
click at [111, 564] on p "More settings" at bounding box center [102, 561] width 56 height 13
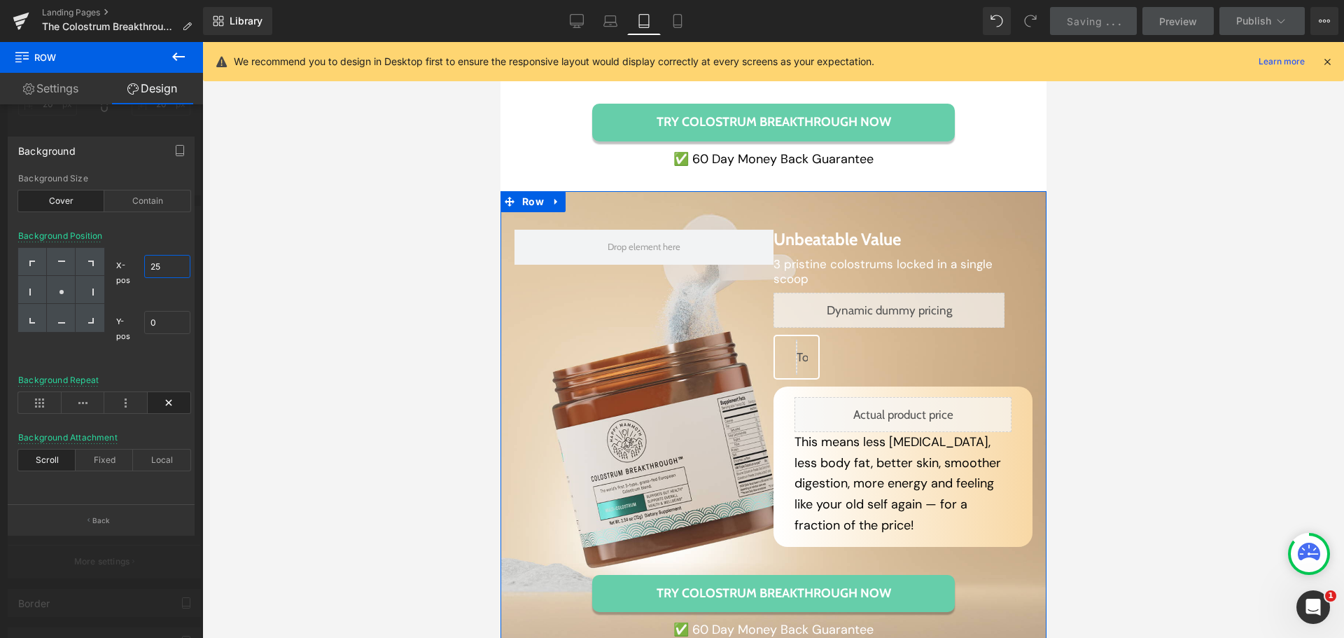
click at [165, 266] on input "25" at bounding box center [167, 266] width 46 height 23
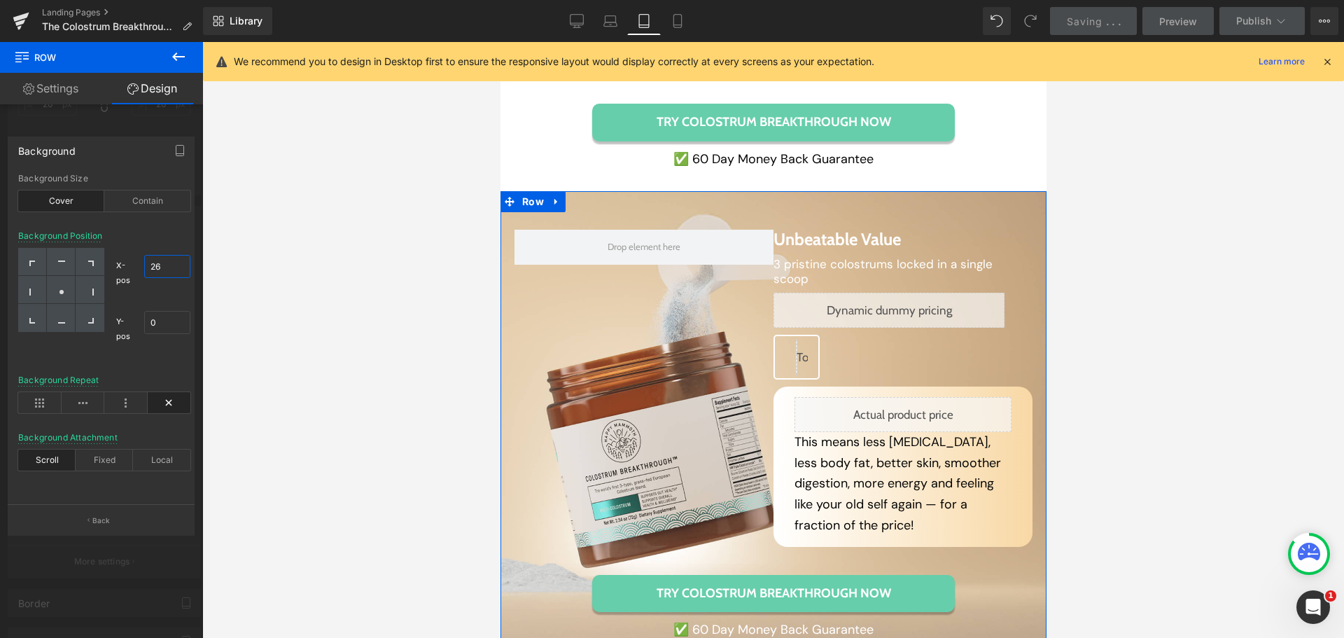
type input "25"
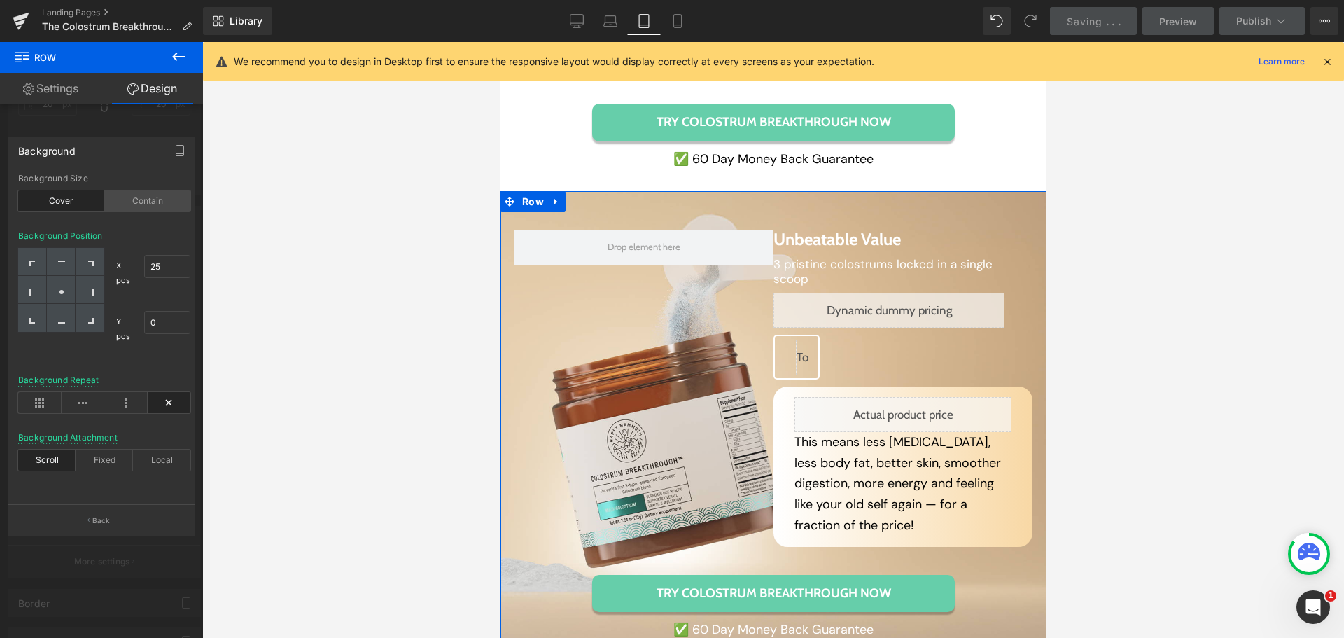
click at [145, 199] on div "Contain" at bounding box center [147, 200] width 86 height 21
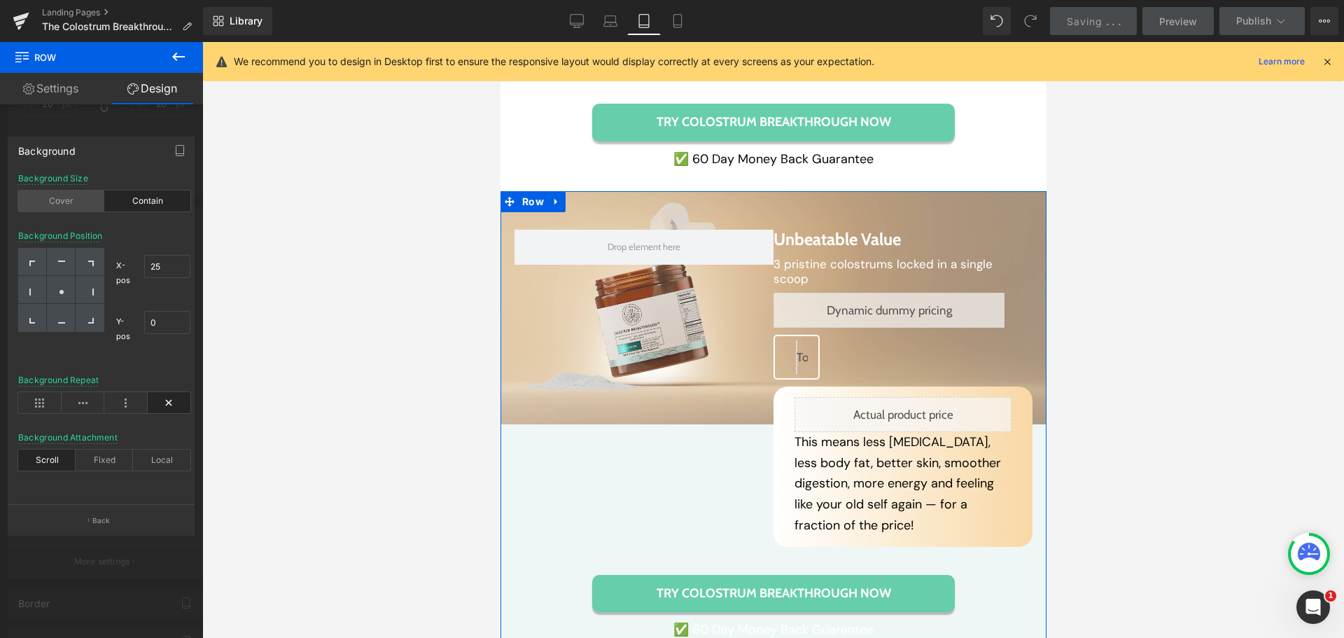
click at [55, 194] on div "Cover" at bounding box center [61, 200] width 86 height 21
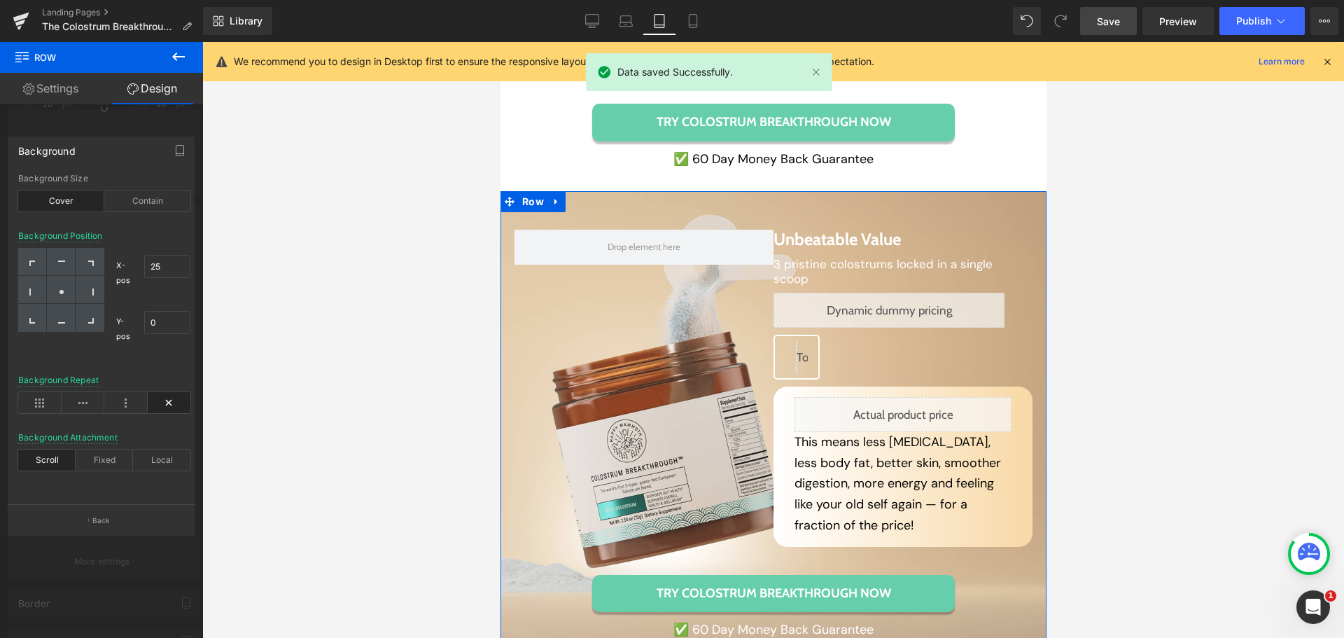
click at [127, 360] on div "Background Position X-pos 25% 25 Y-pos 0% 0" at bounding box center [104, 303] width 172 height 144
click at [293, 309] on div at bounding box center [773, 340] width 1142 height 596
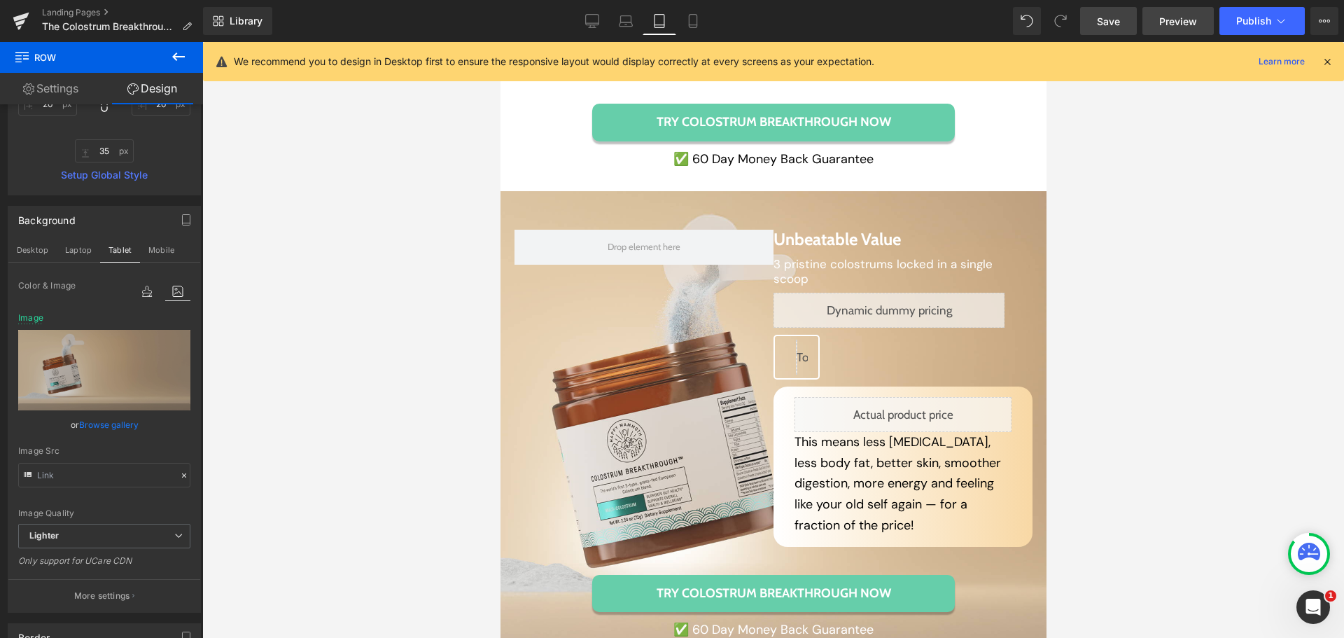
click at [1187, 20] on span "Preview" at bounding box center [1178, 21] width 38 height 15
drag, startPoint x: 1086, startPoint y: 228, endPoint x: 1080, endPoint y: 223, distance: 7.4
click at [1086, 227] on div at bounding box center [773, 340] width 1142 height 596
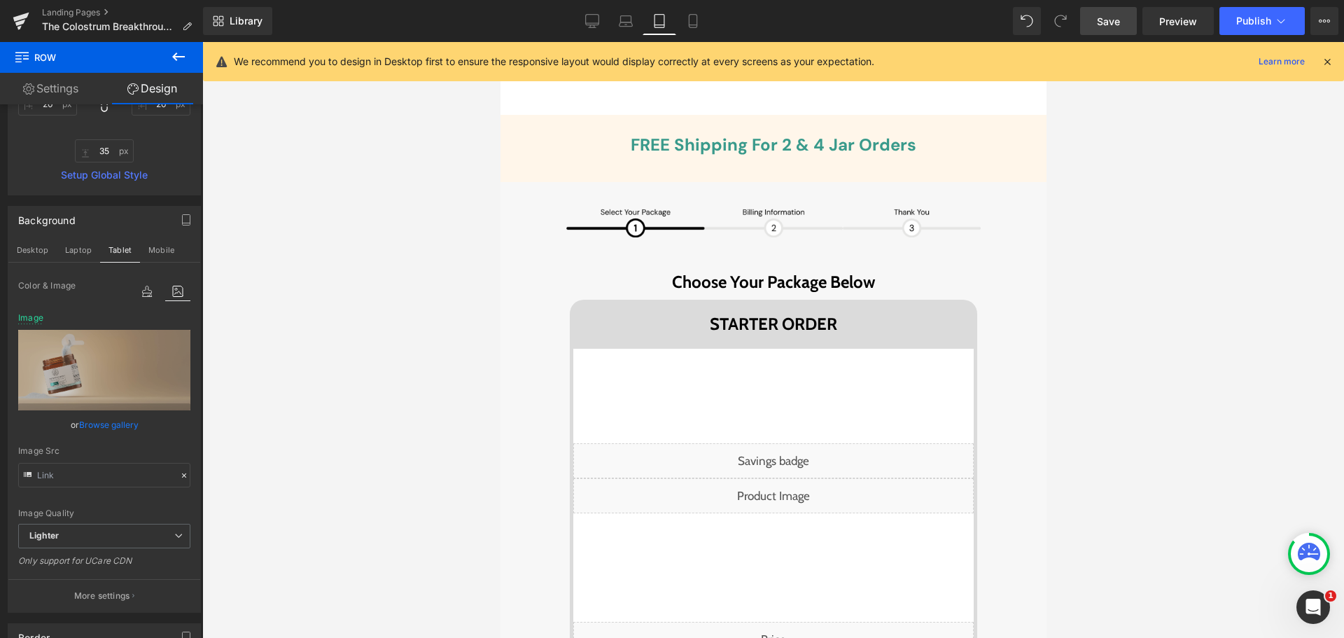
scroll to position [5956, 0]
click at [1179, 29] on link "Preview" at bounding box center [1177, 21] width 71 height 28
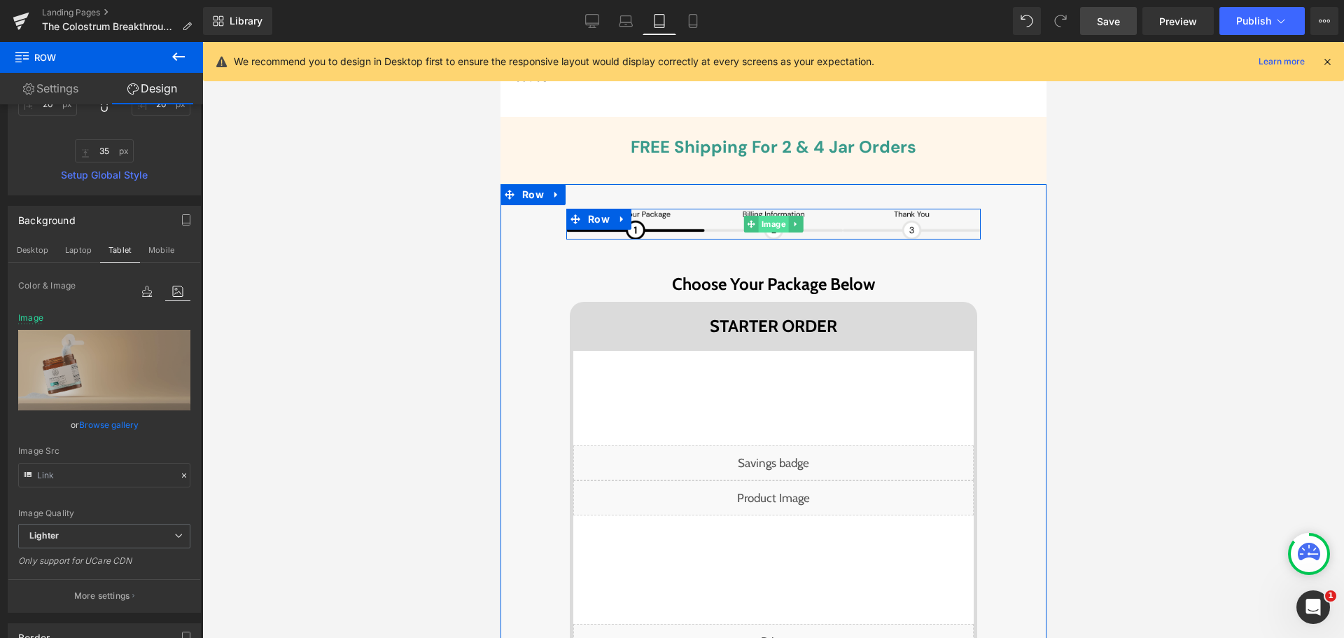
click at [771, 216] on span "Image" at bounding box center [773, 224] width 30 height 17
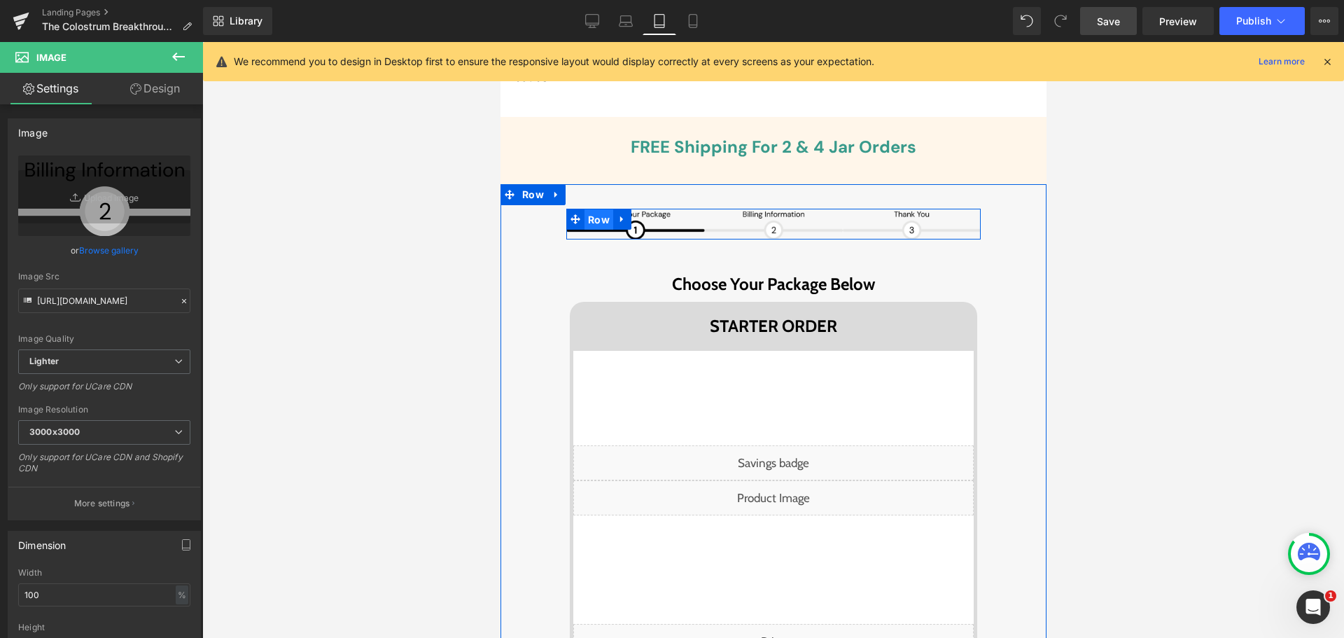
click at [584, 209] on span "Row" at bounding box center [598, 219] width 29 height 21
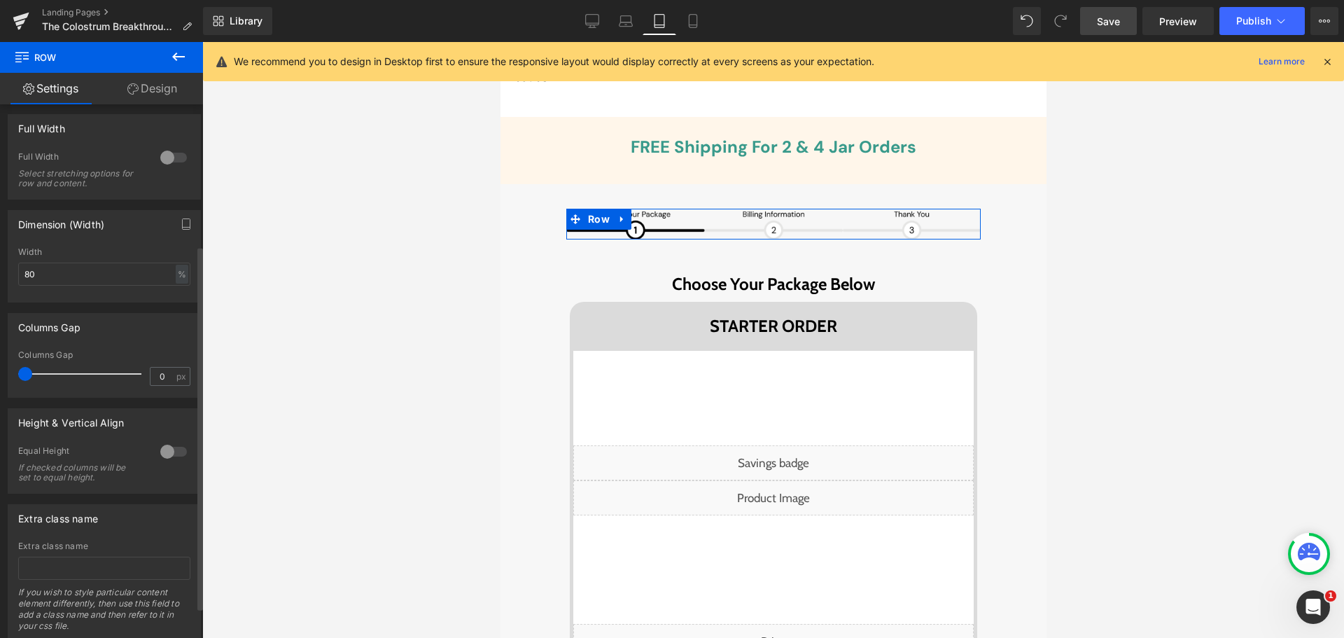
scroll to position [210, 0]
click at [78, 274] on input "80" at bounding box center [104, 273] width 172 height 23
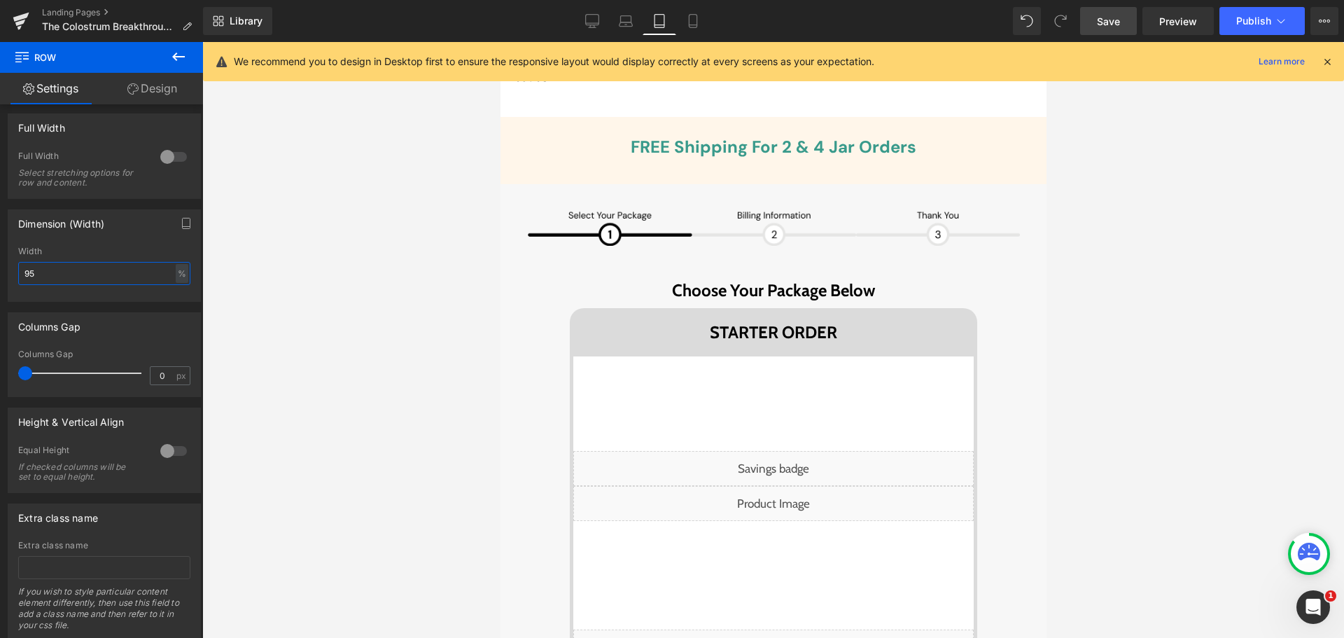
type input "95"
click at [1095, 18] on link "Save" at bounding box center [1108, 21] width 57 height 28
click at [1170, 11] on link "Preview" at bounding box center [1177, 21] width 71 height 28
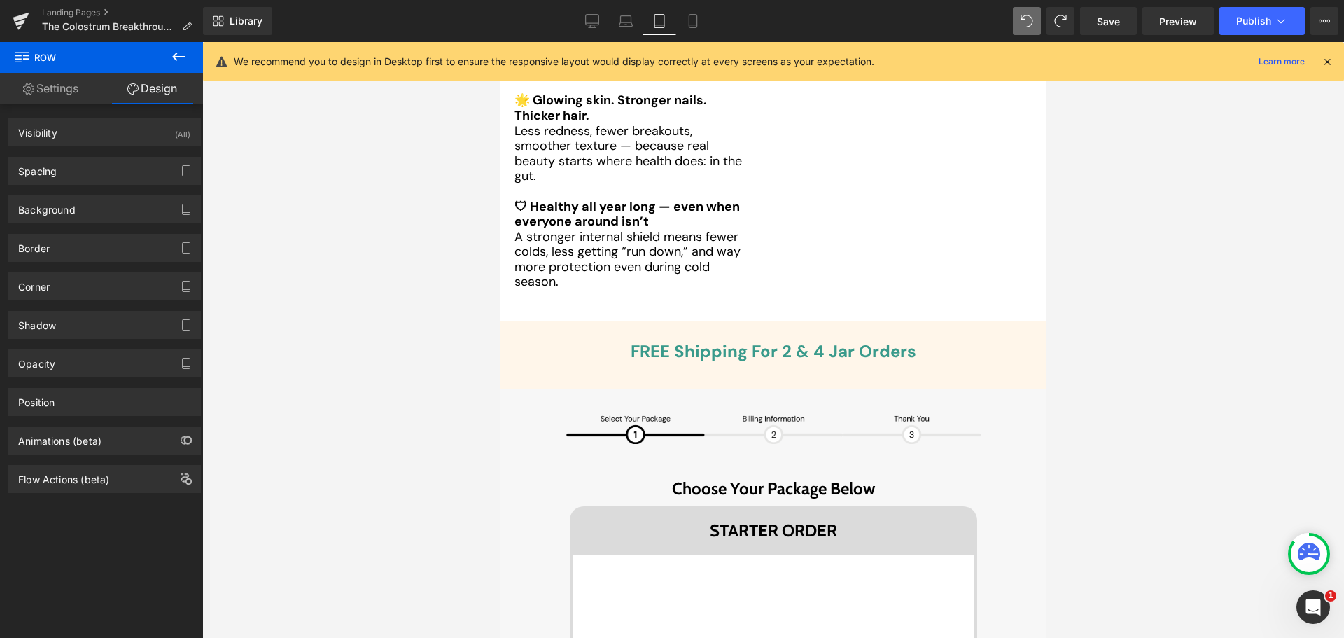
scroll to position [5799, 0]
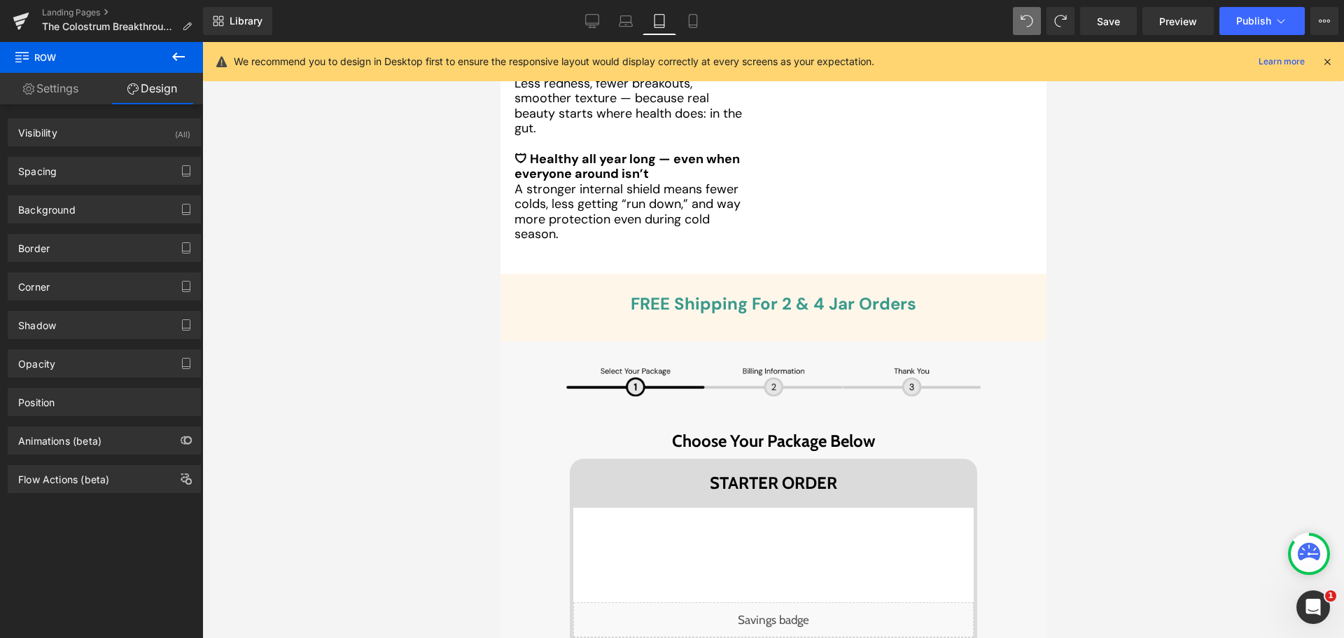
click at [778, 365] on div "Image" at bounding box center [773, 380] width 414 height 31
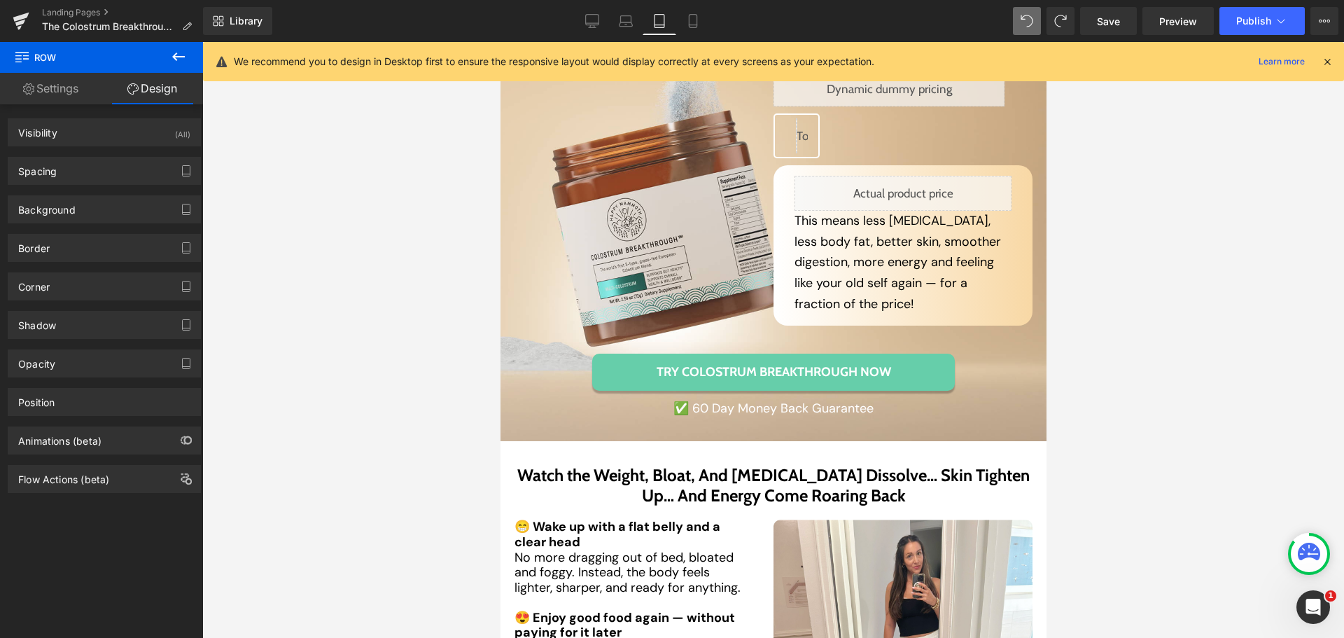
scroll to position [4609, 0]
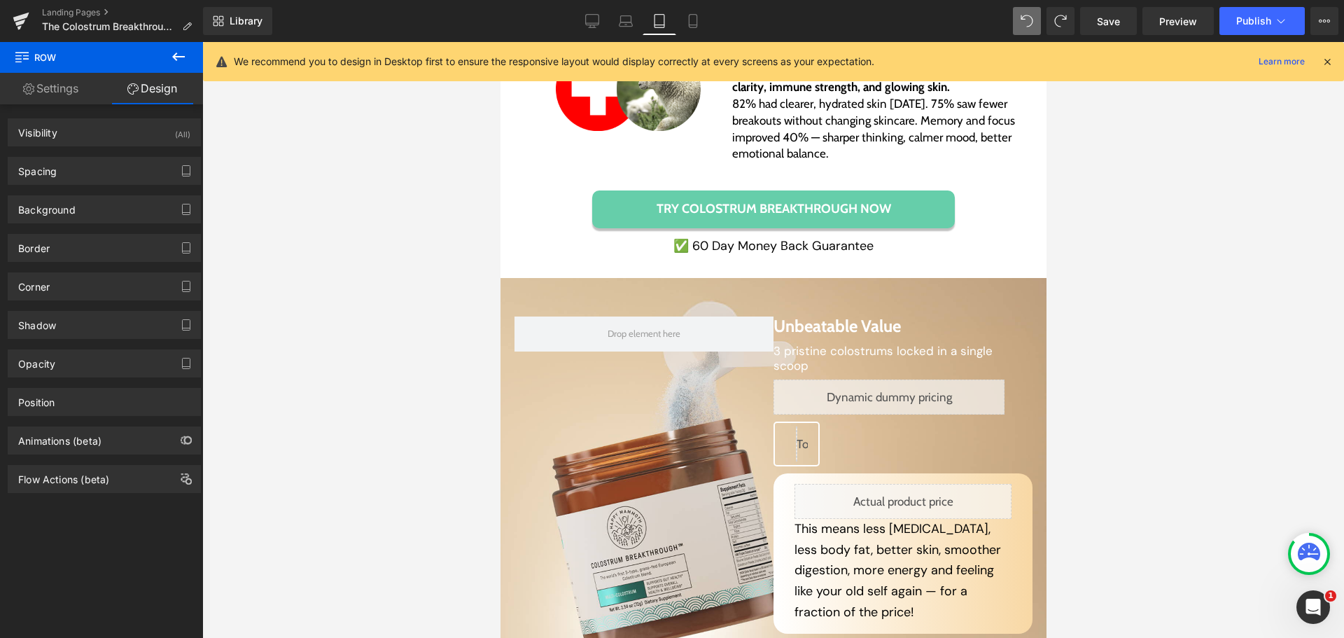
click at [1043, 25] on div at bounding box center [1044, 21] width 62 height 28
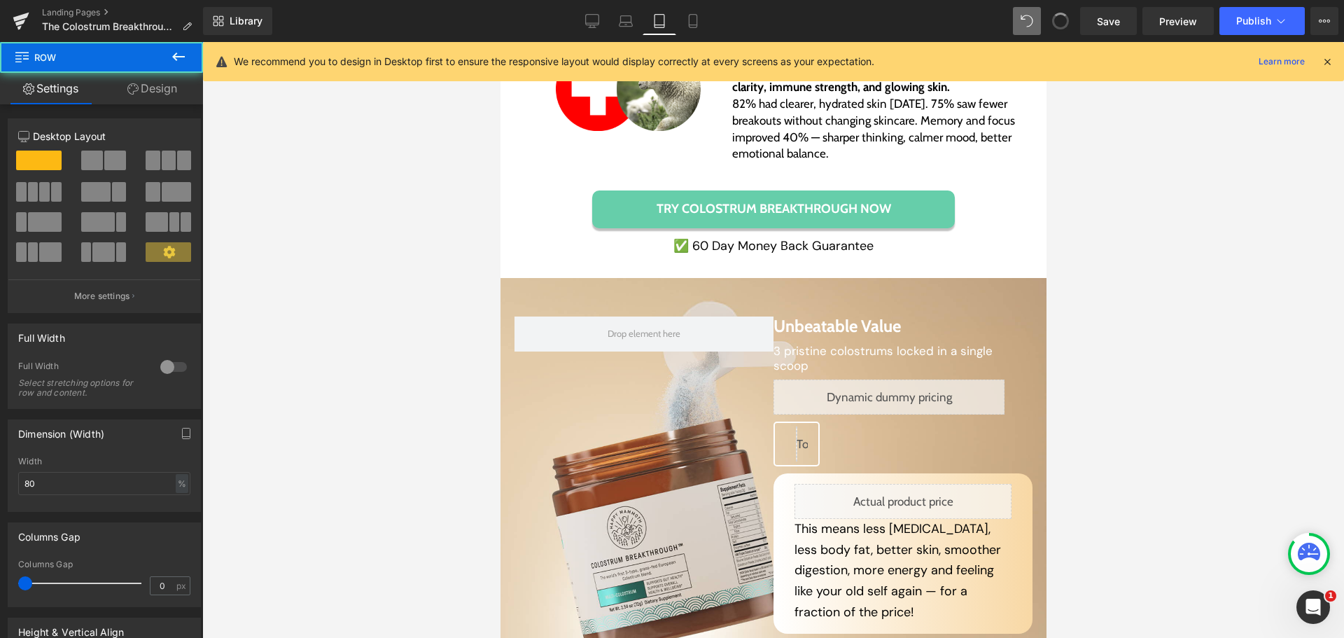
click at [1065, 24] on span at bounding box center [1061, 21] width 24 height 24
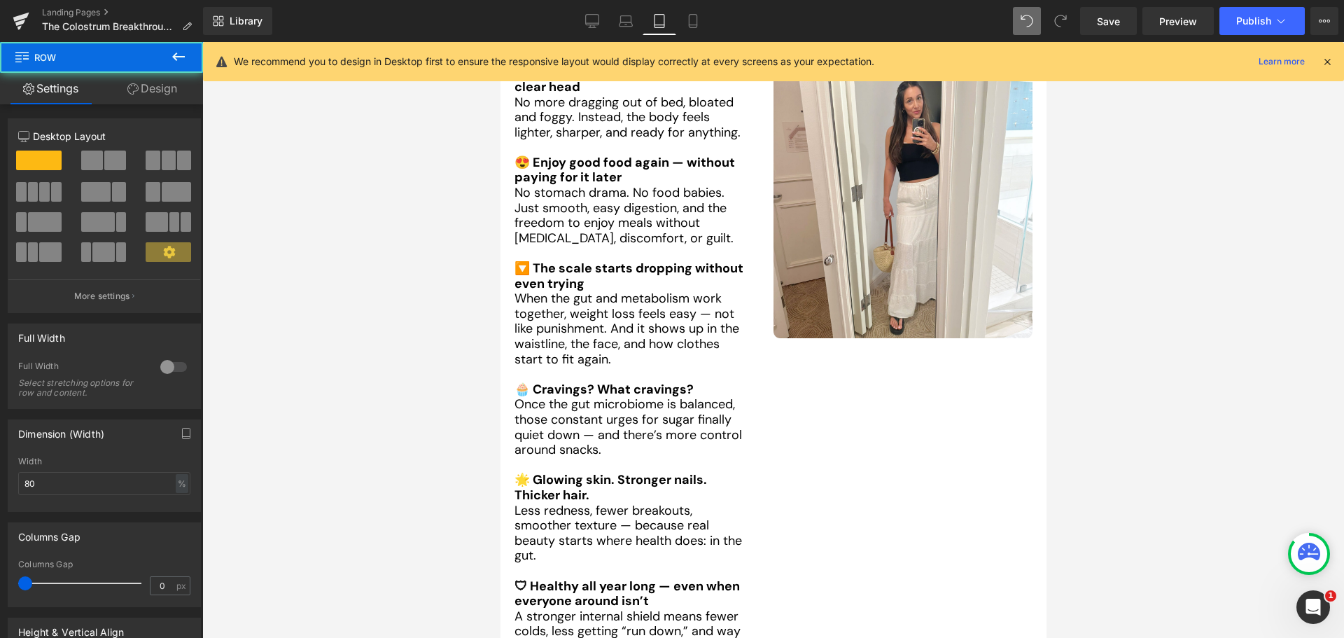
scroll to position [5886, 0]
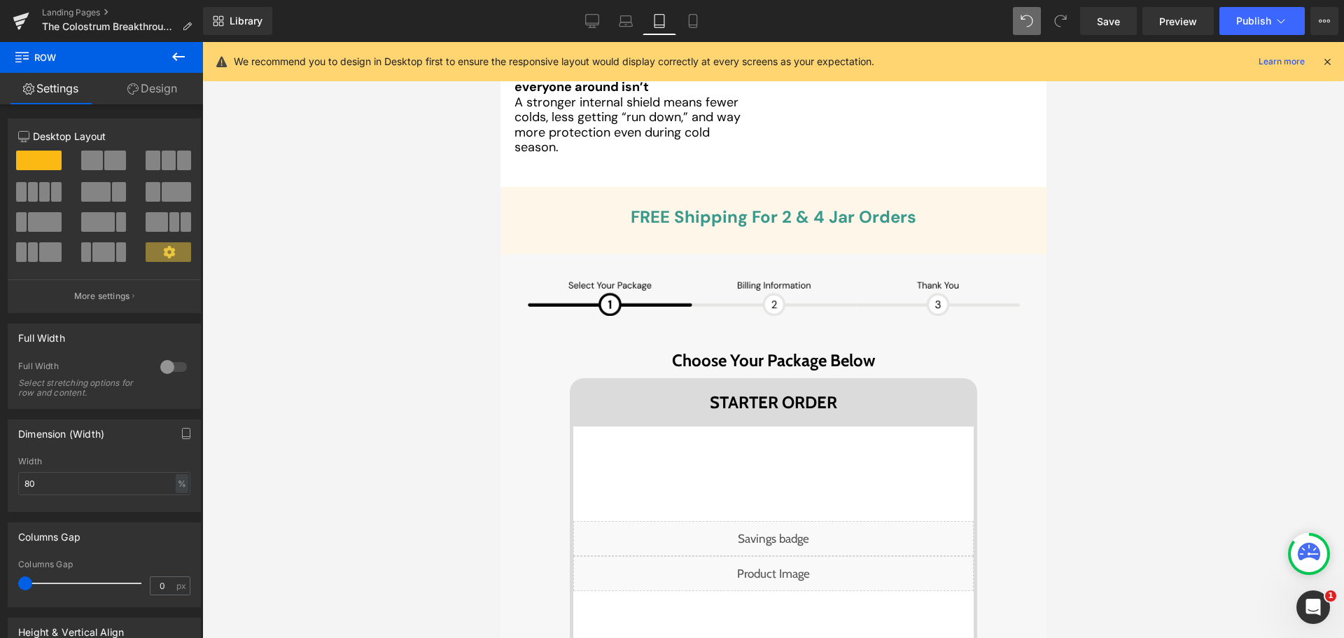
click at [1065, 24] on icon at bounding box center [1060, 21] width 13 height 13
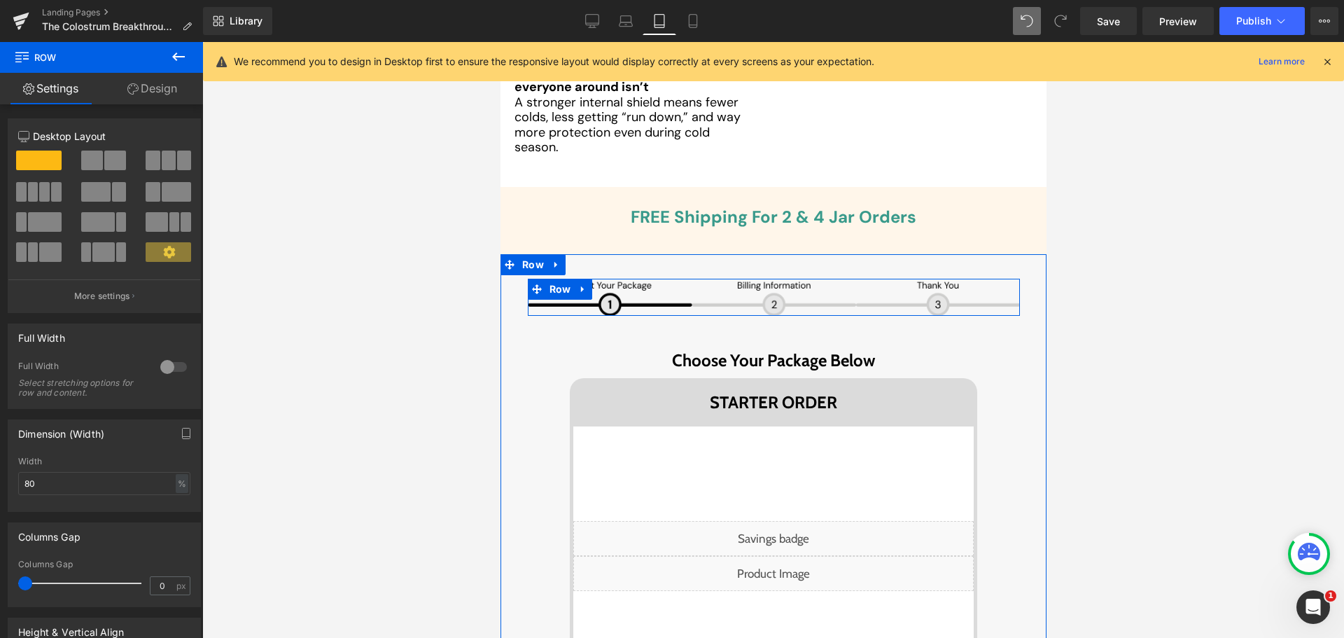
click at [638, 279] on img at bounding box center [773, 297] width 492 height 37
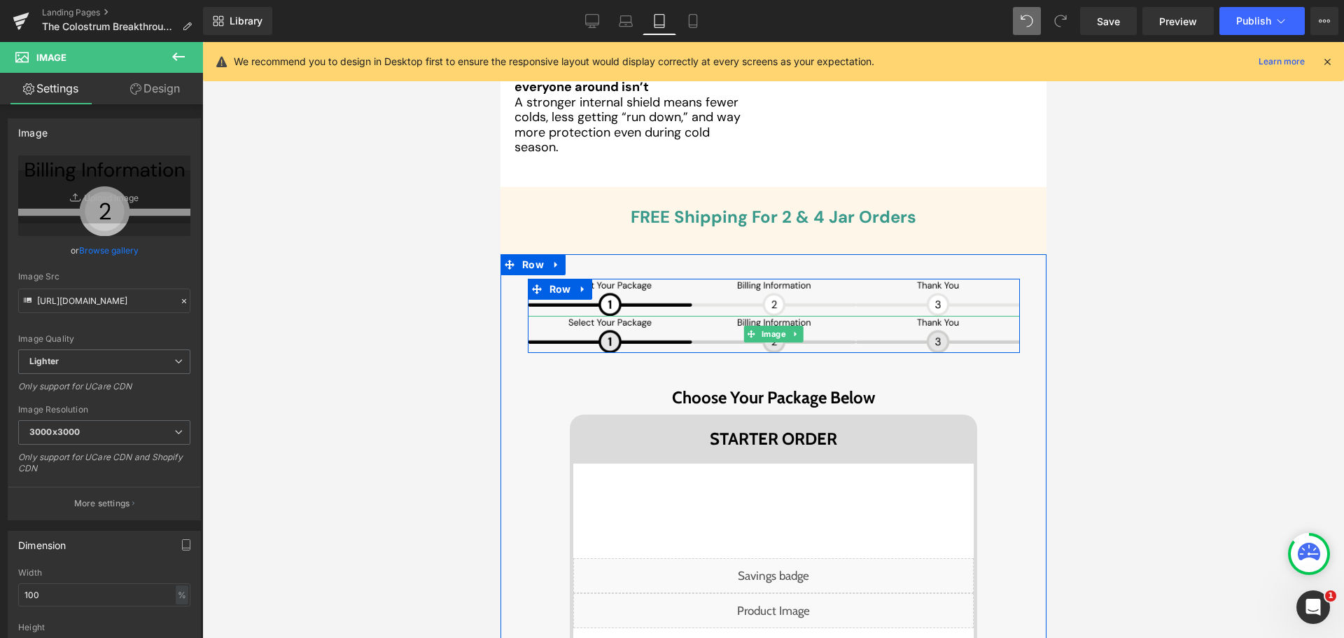
click at [706, 316] on img at bounding box center [773, 334] width 492 height 37
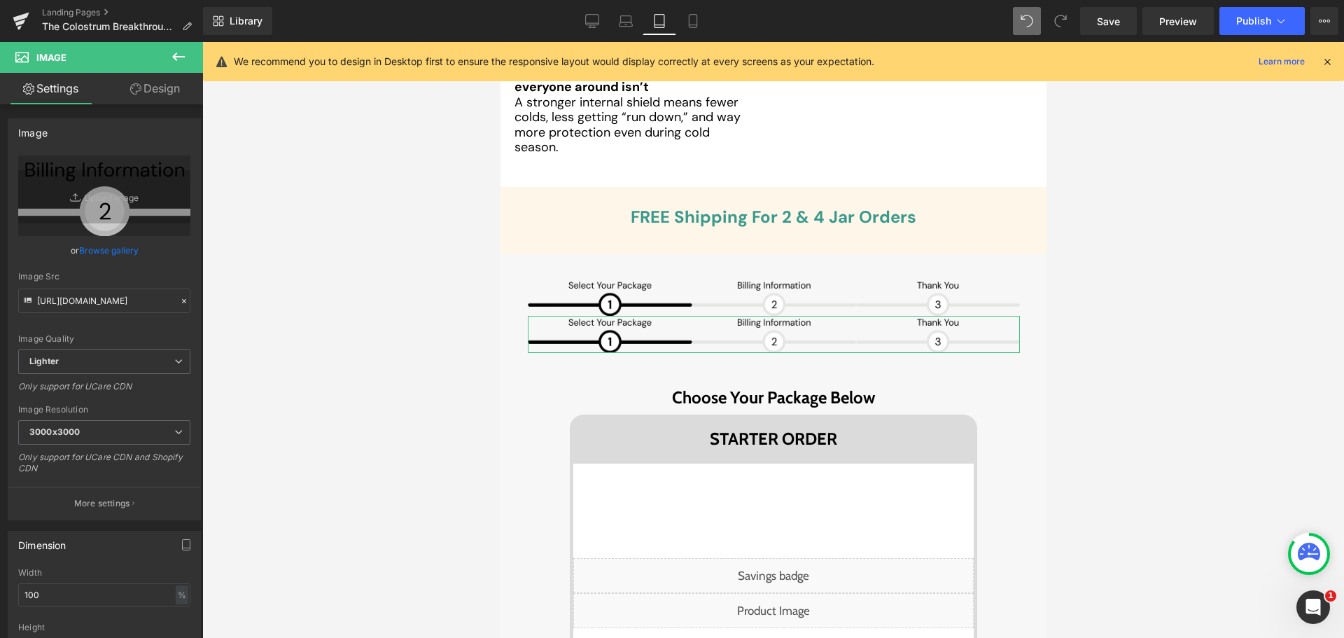
click at [149, 90] on link "Design" at bounding box center [155, 89] width 102 height 32
click at [0, 0] on div "Visibility" at bounding box center [0, 0] width 0 height 0
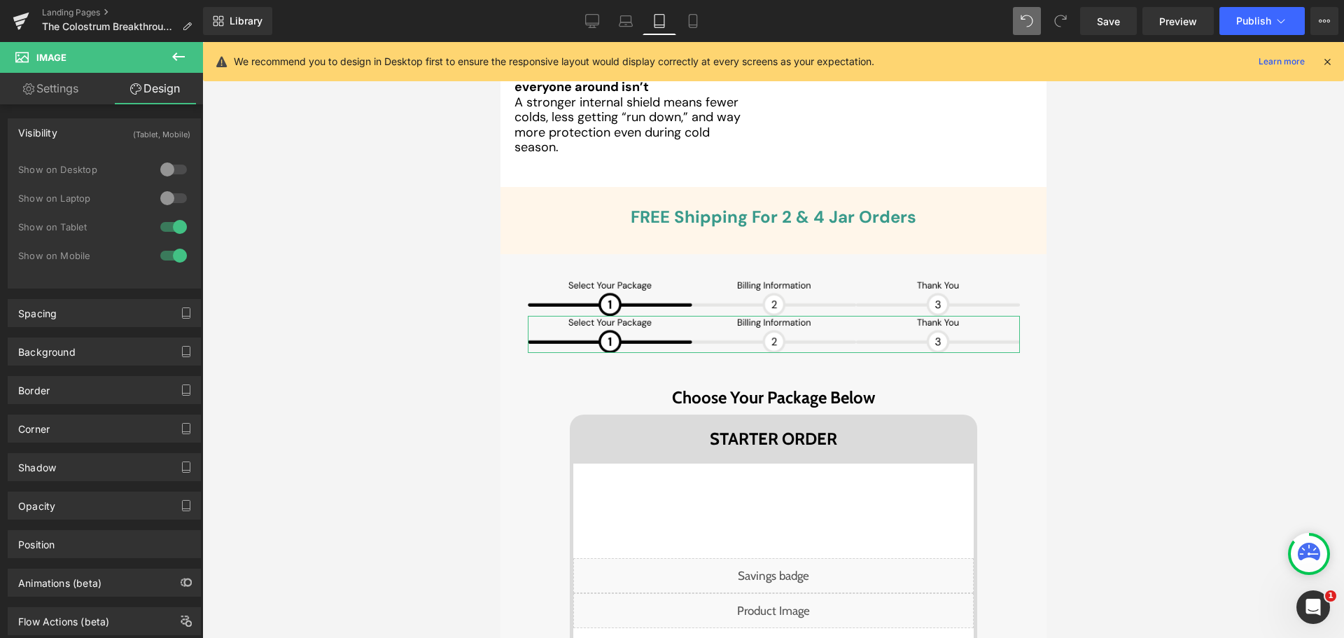
click at [173, 234] on div at bounding box center [174, 227] width 34 height 22
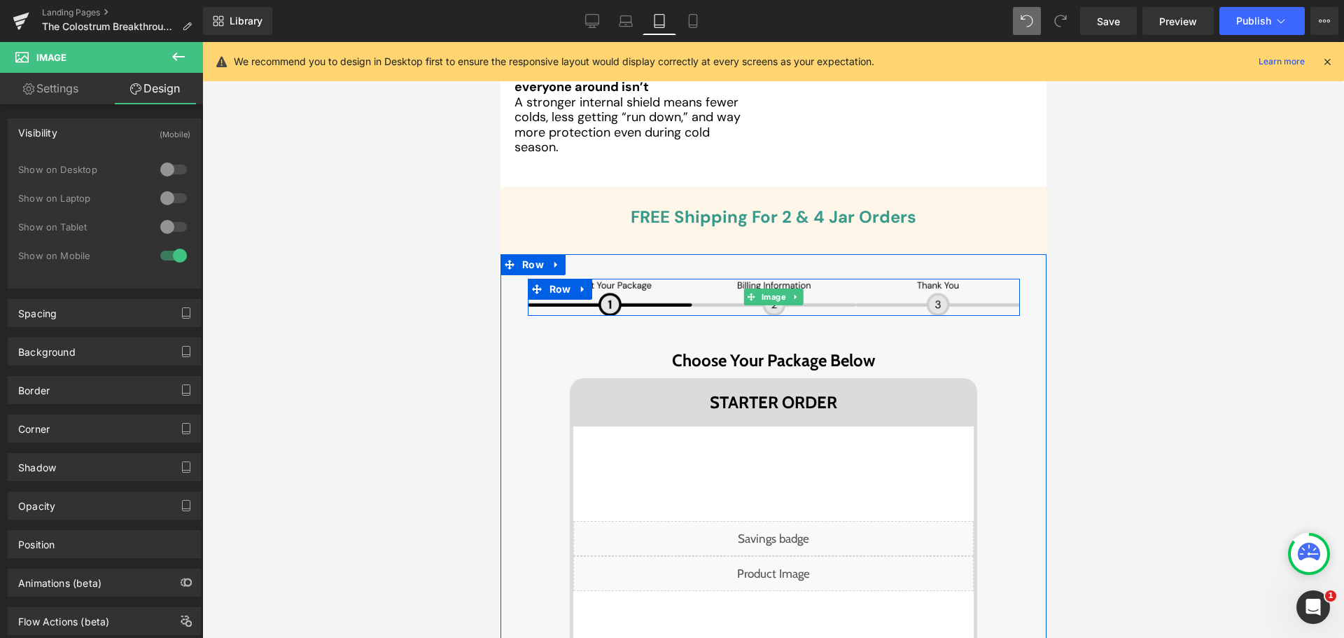
click at [699, 279] on img at bounding box center [773, 297] width 492 height 37
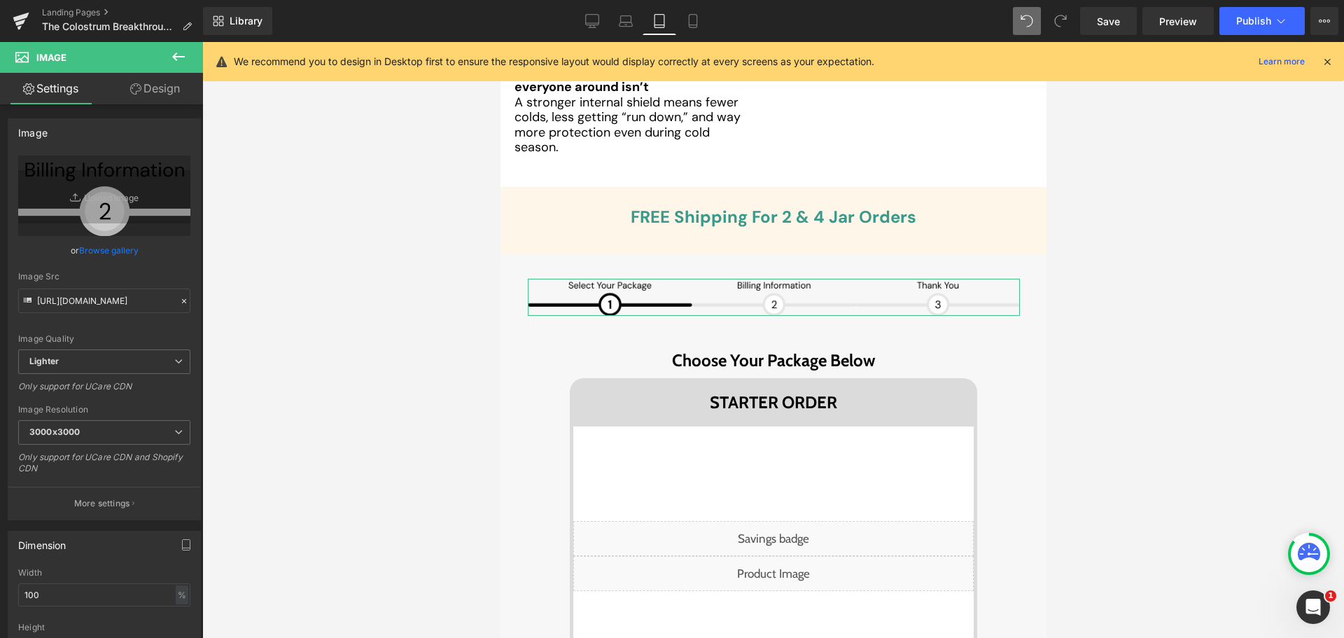
click at [174, 96] on link "Design" at bounding box center [155, 89] width 102 height 32
click at [0, 0] on div "Spacing" at bounding box center [0, 0] width 0 height 0
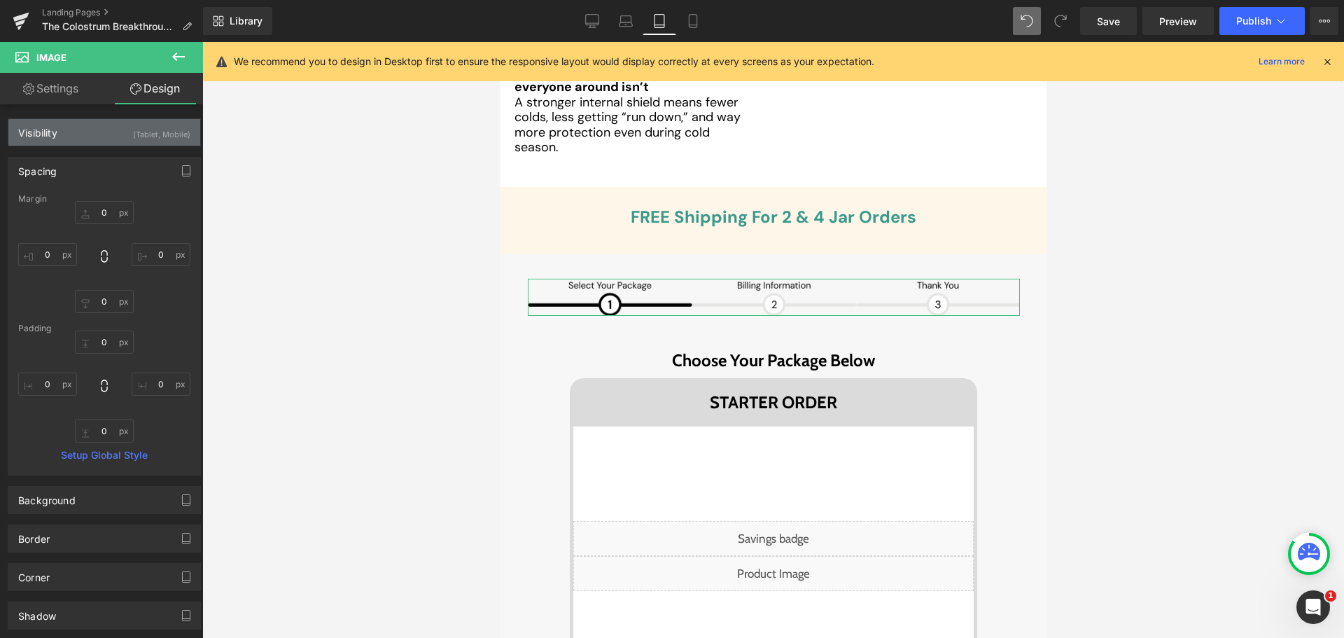
click at [181, 123] on div "(Tablet, Mobile)" at bounding box center [161, 130] width 57 height 23
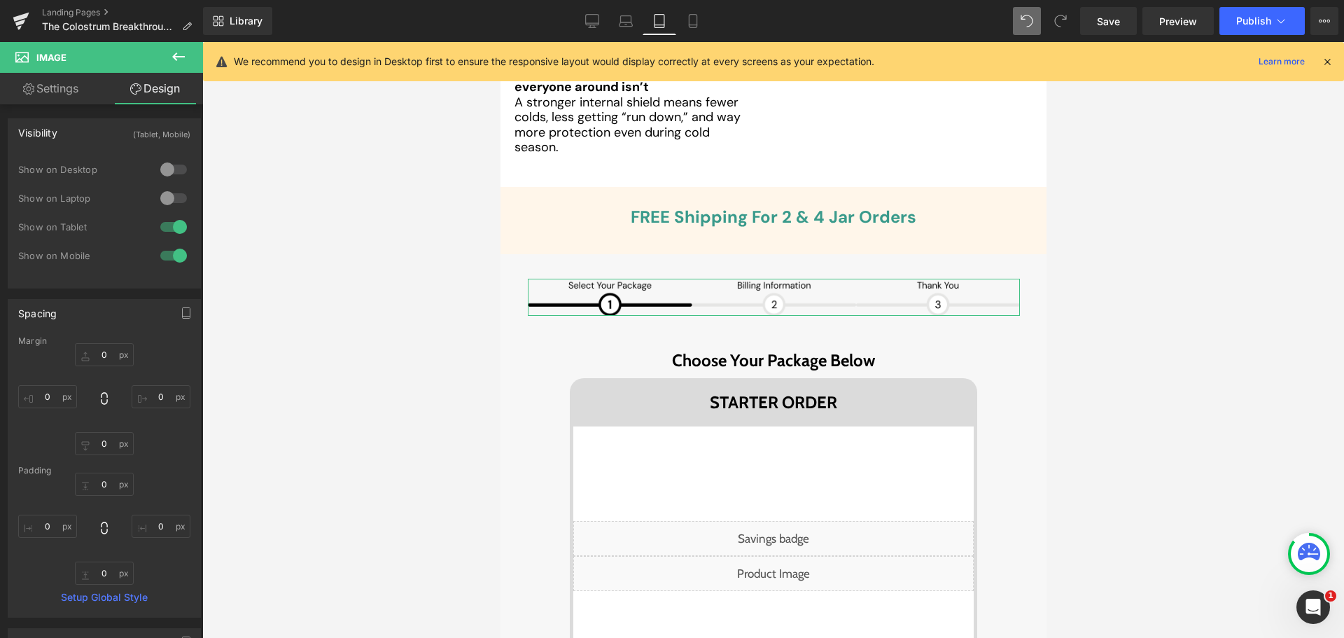
click at [163, 251] on div at bounding box center [174, 255] width 34 height 22
click at [684, 14] on link "Mobile" at bounding box center [693, 21] width 34 height 28
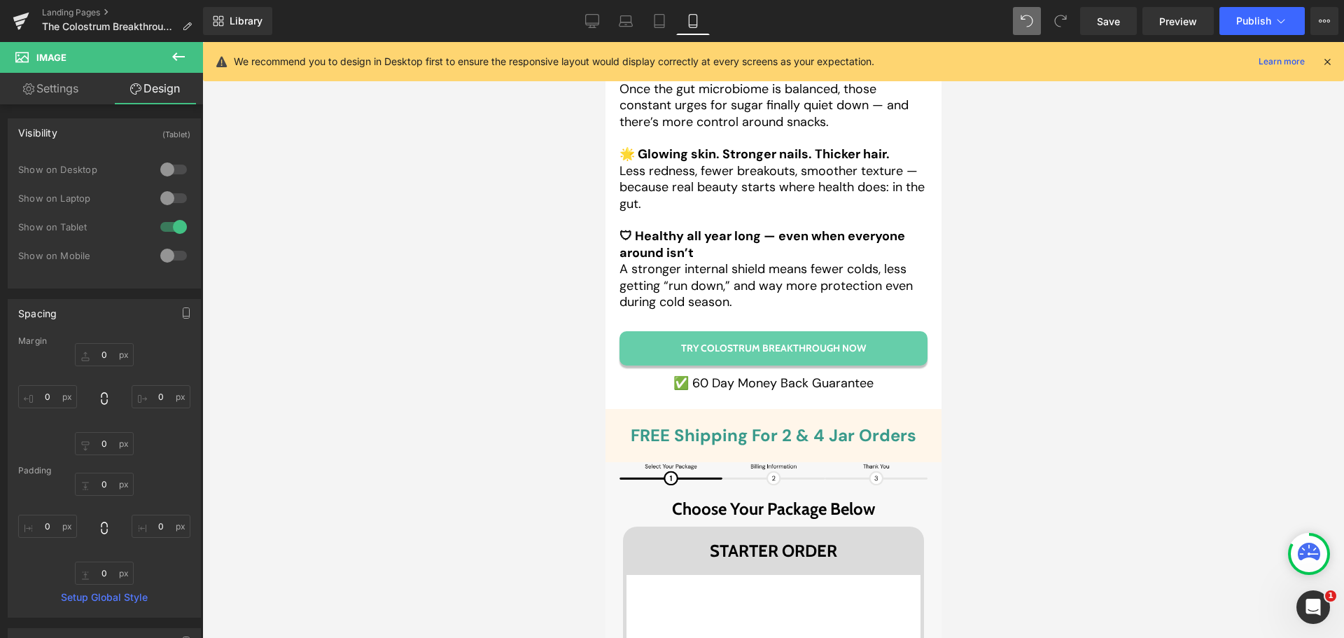
scroll to position [8260, 0]
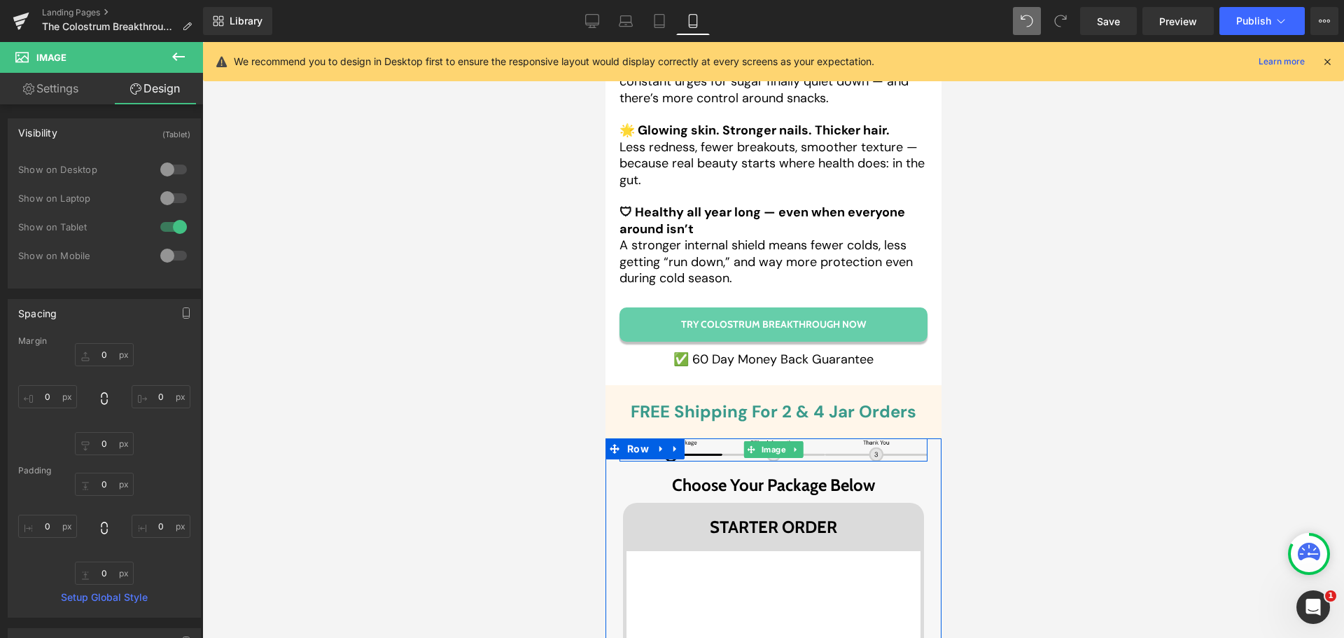
click at [683, 438] on img at bounding box center [773, 449] width 308 height 23
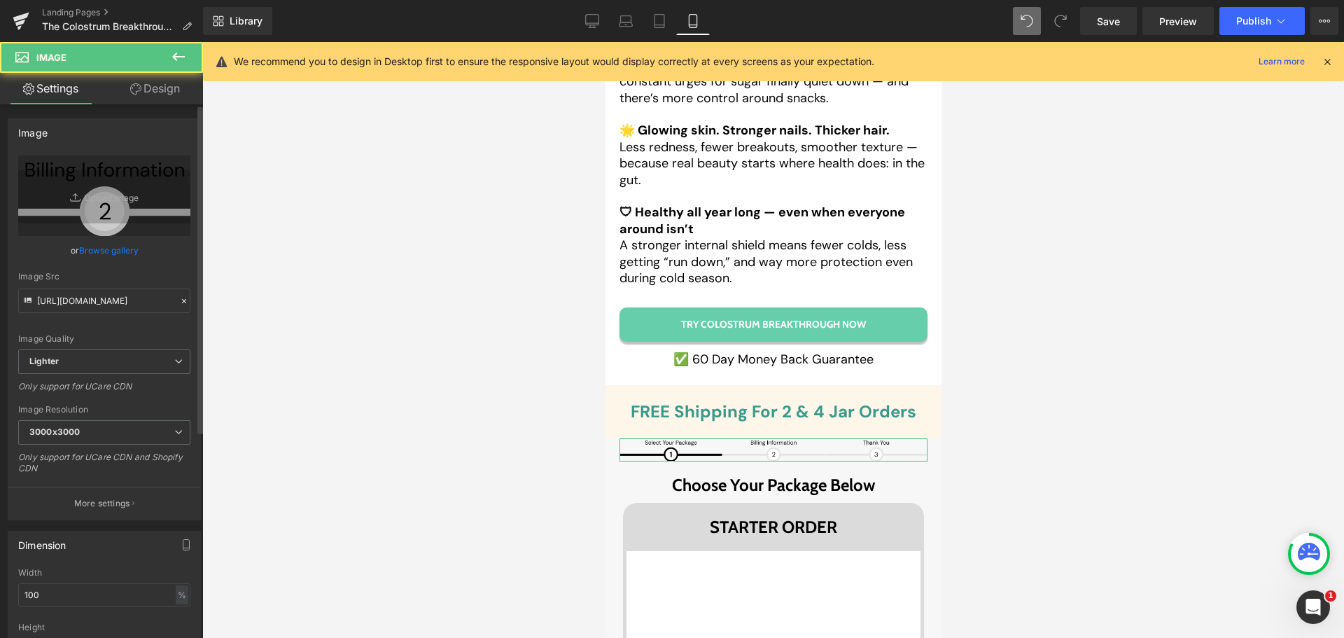
click at [106, 249] on link "Browse gallery" at bounding box center [109, 250] width 60 height 25
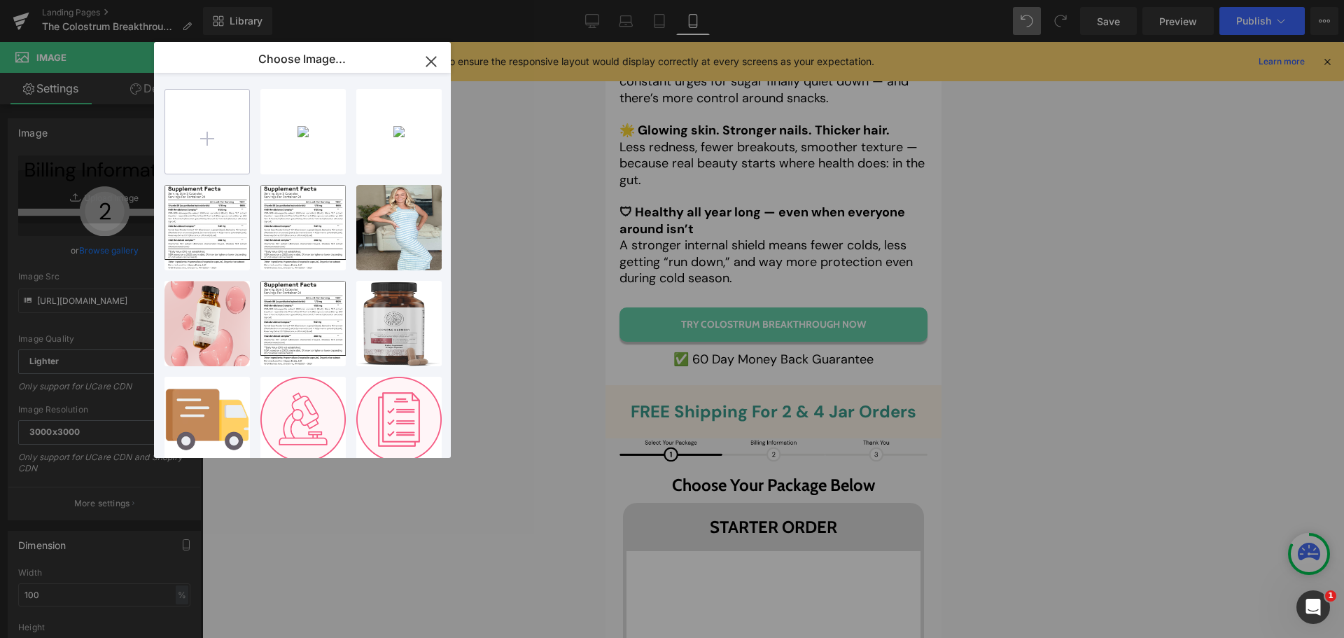
click at [210, 125] on input "file" at bounding box center [207, 132] width 84 height 84
type input "C:\fakepath\Frame 1000003057 (1).png"
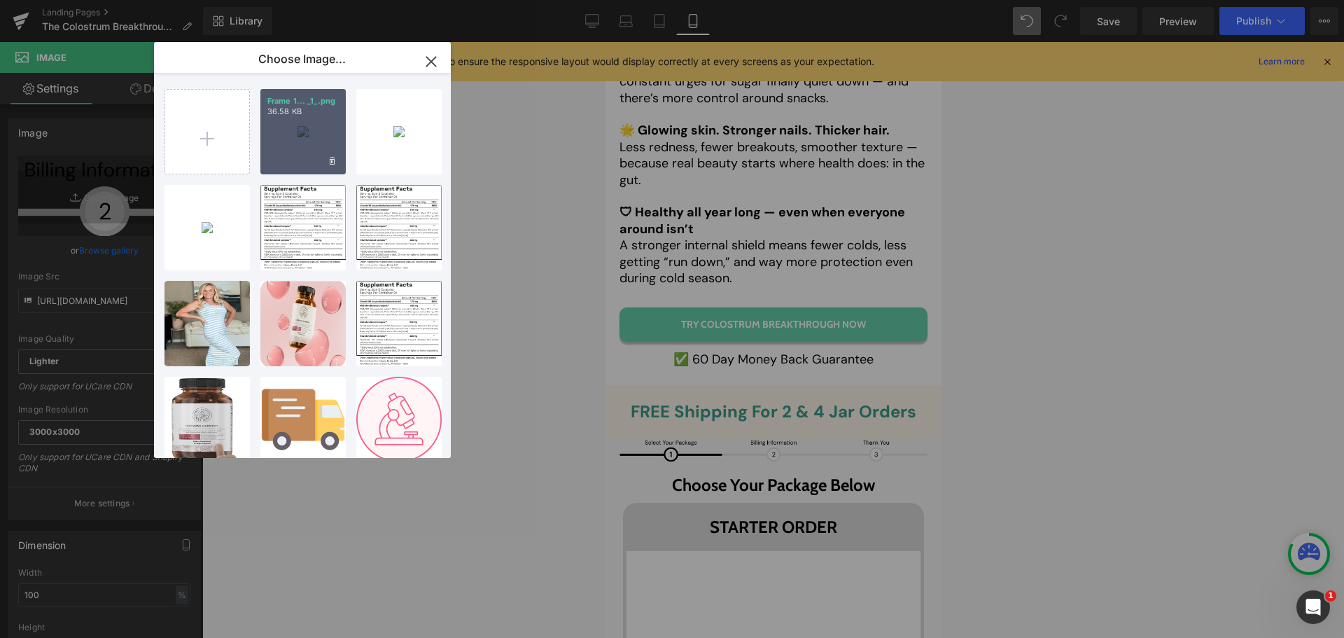
click at [303, 154] on div "Frame 1... _1_.png 36.58 KB" at bounding box center [302, 131] width 85 height 85
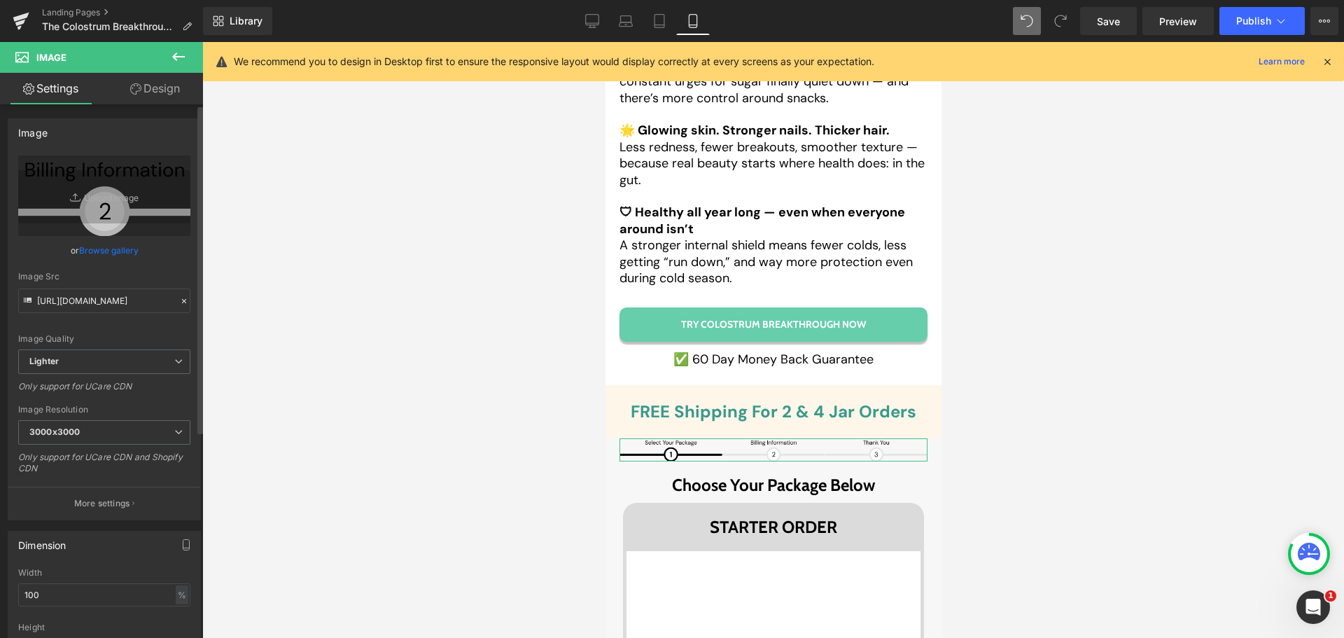
click at [115, 256] on link "Browse gallery" at bounding box center [109, 250] width 60 height 25
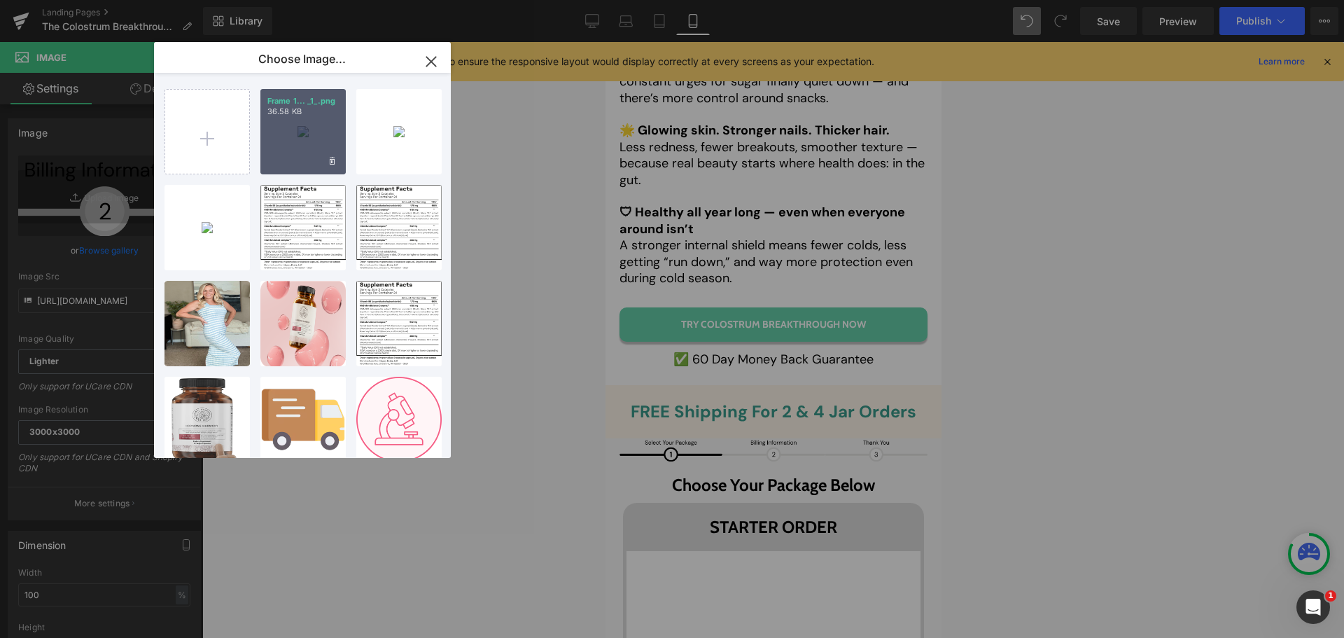
click at [297, 148] on div "Frame 1... _1_.png 36.58 KB" at bounding box center [302, 131] width 85 height 85
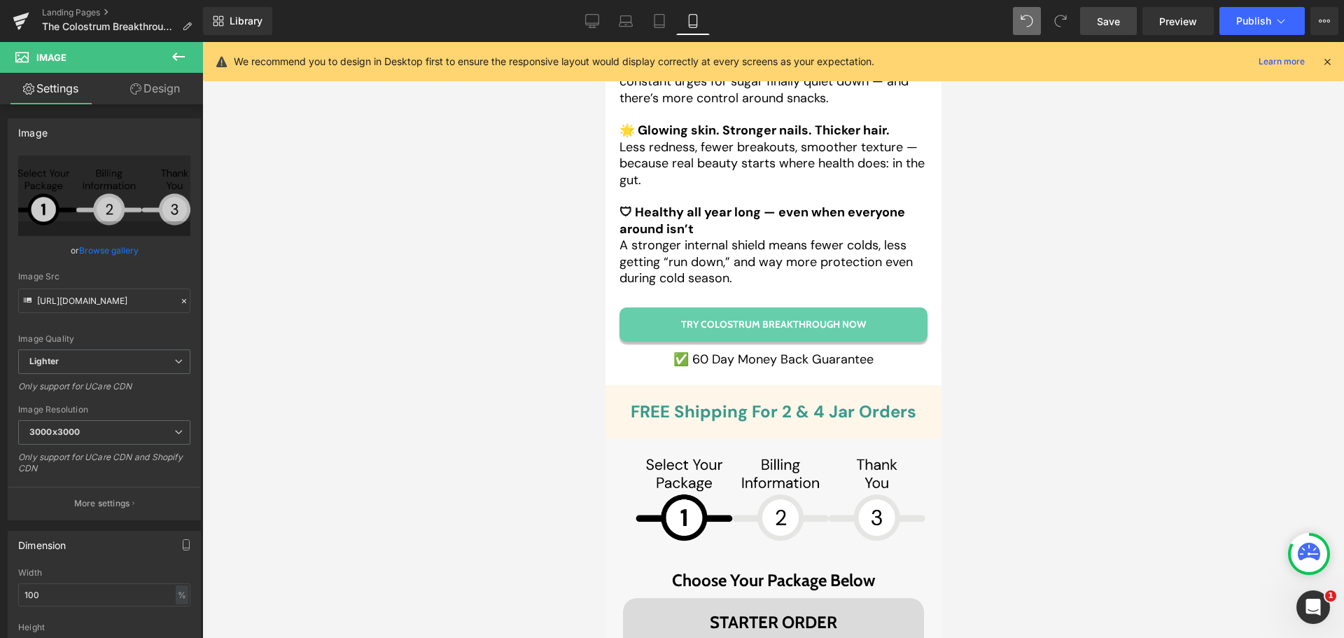
click at [1100, 29] on link "Save" at bounding box center [1108, 21] width 57 height 28
drag, startPoint x: 655, startPoint y: 18, endPoint x: 267, endPoint y: 72, distance: 390.8
click at [655, 18] on icon at bounding box center [659, 21] width 14 height 14
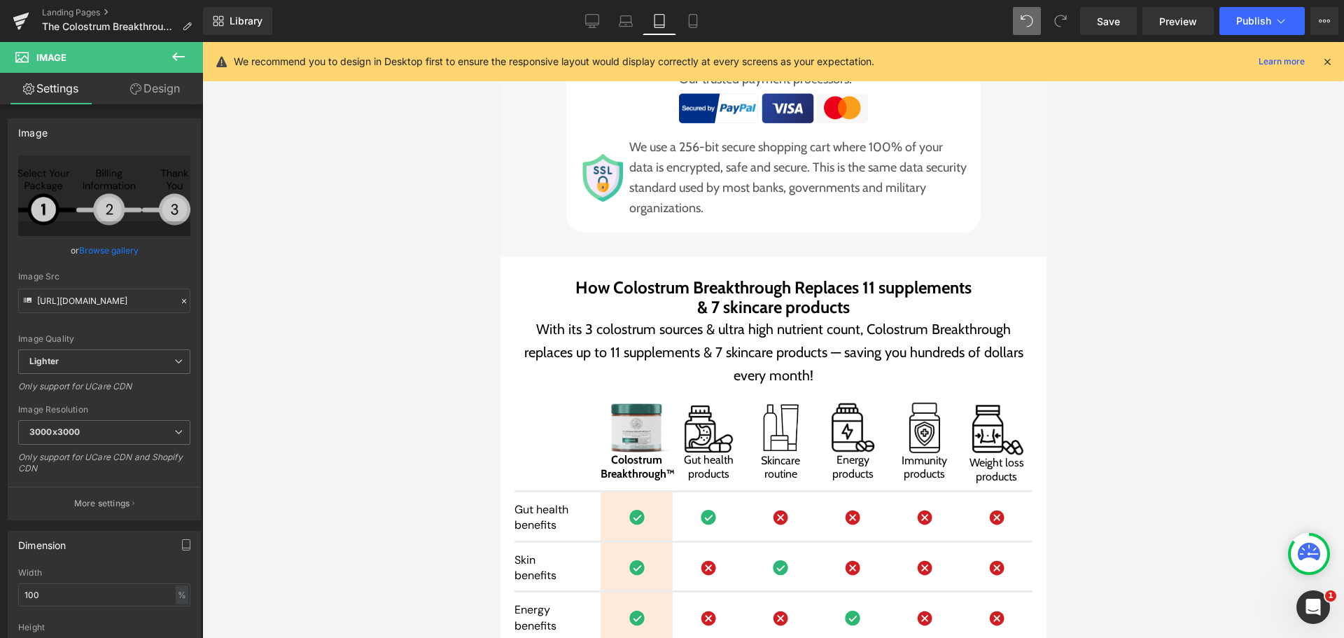
scroll to position [7980, 0]
